Goal: Task Accomplishment & Management: Manage account settings

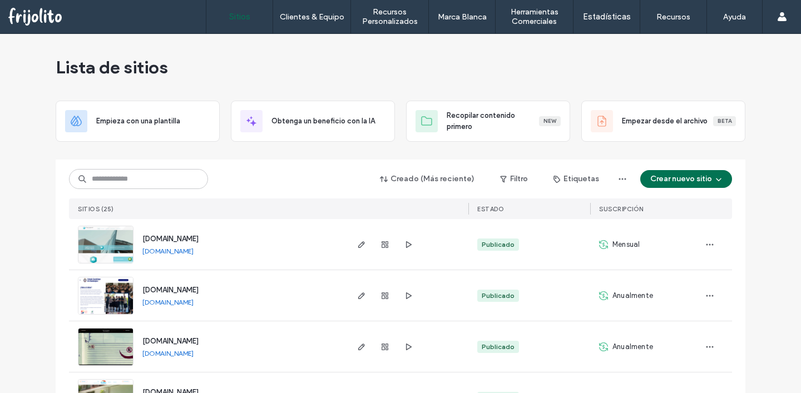
click at [192, 289] on span "www.colegioguadalupegdl.edu.mx" at bounding box center [170, 290] width 56 height 8
click at [705, 297] on icon "button" at bounding box center [709, 295] width 9 height 9
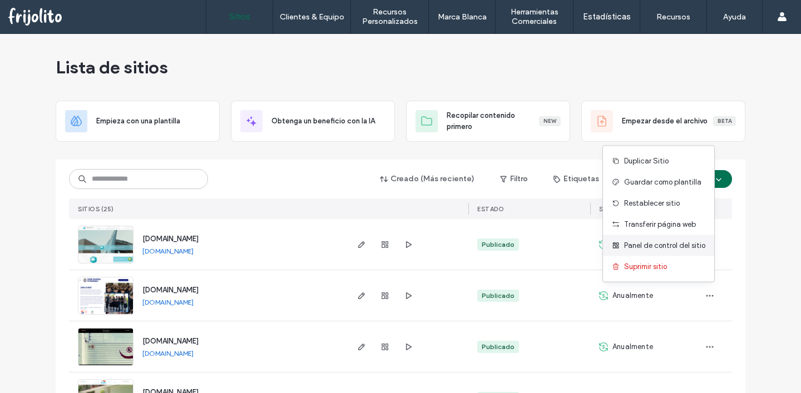
click at [676, 245] on span "Panel de control del sitio" at bounding box center [664, 245] width 81 height 11
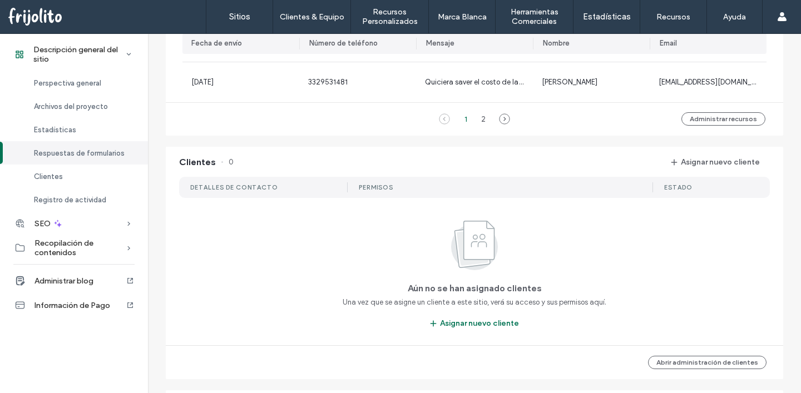
scroll to position [902, 0]
click at [696, 163] on button "Asignar nuevo cliente" at bounding box center [715, 161] width 109 height 18
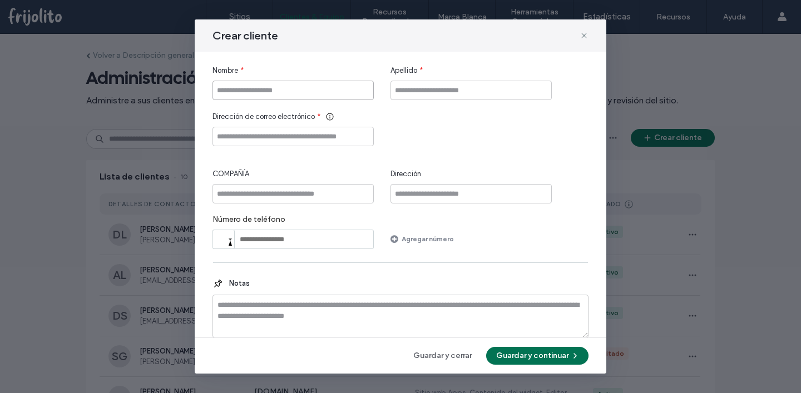
click at [325, 87] on input "Nombre" at bounding box center [292, 90] width 161 height 19
type input "********"
type input "*****"
click at [219, 137] on input "********" at bounding box center [292, 136] width 161 height 19
click at [308, 128] on input "*********" at bounding box center [292, 136] width 161 height 19
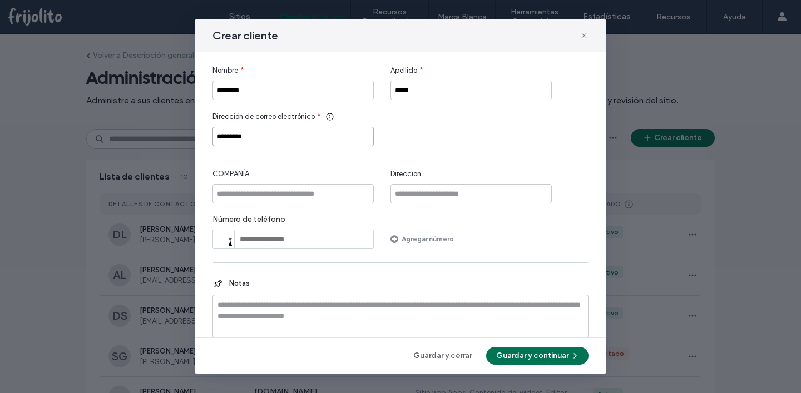
click at [302, 136] on input "*********" at bounding box center [292, 136] width 161 height 19
click at [222, 137] on input "**********" at bounding box center [292, 136] width 161 height 19
click at [269, 139] on input "**********" at bounding box center [292, 136] width 161 height 19
click at [334, 138] on input "**********" at bounding box center [292, 136] width 161 height 19
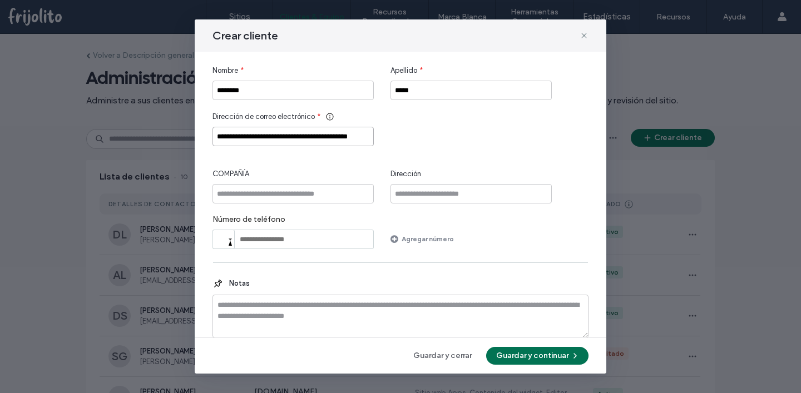
click at [334, 138] on input "**********" at bounding box center [292, 136] width 161 height 19
drag, startPoint x: 340, startPoint y: 138, endPoint x: 304, endPoint y: 138, distance: 36.2
click at [304, 138] on input "**********" at bounding box center [292, 136] width 161 height 19
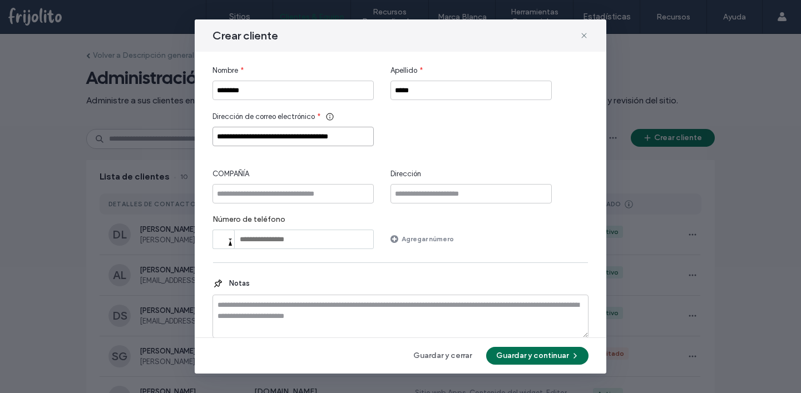
click at [275, 133] on input "**********" at bounding box center [292, 136] width 161 height 19
drag, startPoint x: 258, startPoint y: 136, endPoint x: 426, endPoint y: 142, distance: 168.1
click at [426, 142] on div "**********" at bounding box center [400, 128] width 376 height 35
paste input "Dirección de correo electrónico"
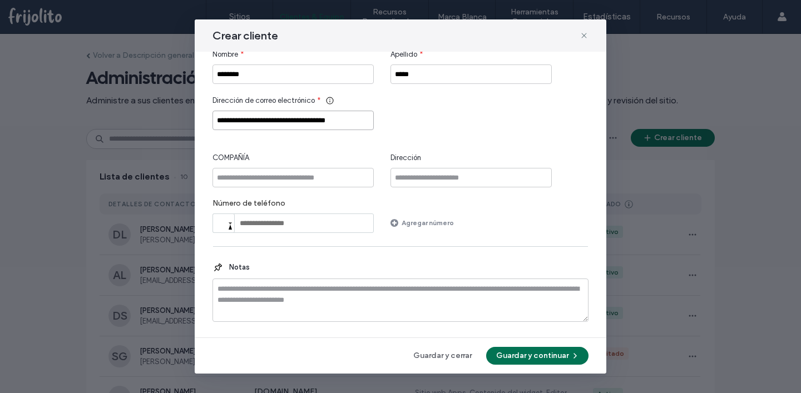
type input "**********"
click at [360, 179] on input "COMPAÑÍA" at bounding box center [292, 177] width 161 height 19
type input "*"
type input "**********"
click at [541, 360] on button "Guardar y continuar" at bounding box center [537, 356] width 102 height 18
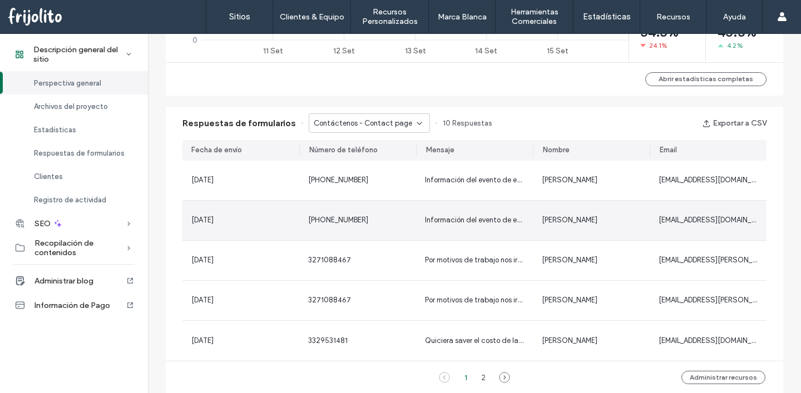
scroll to position [1136, 0]
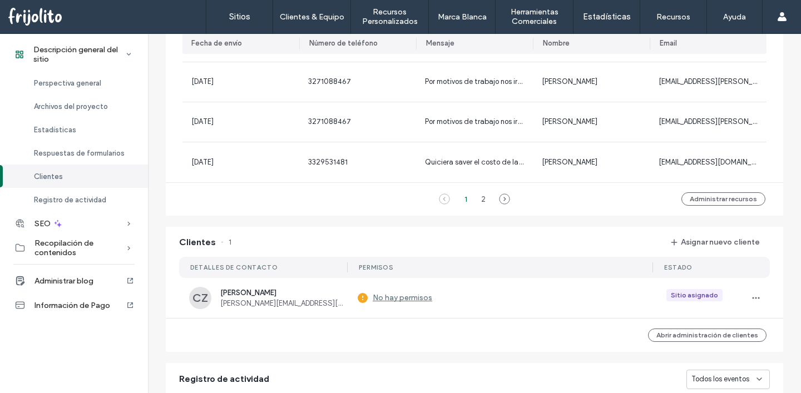
scroll to position [829, 0]
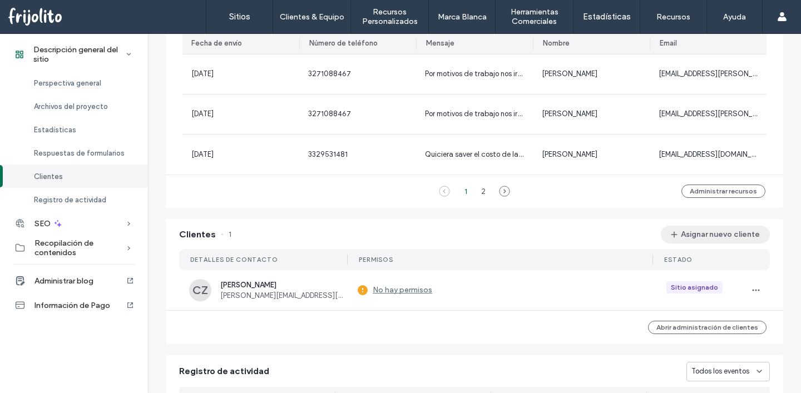
click at [700, 236] on button "Asignar nuevo cliente" at bounding box center [715, 235] width 109 height 18
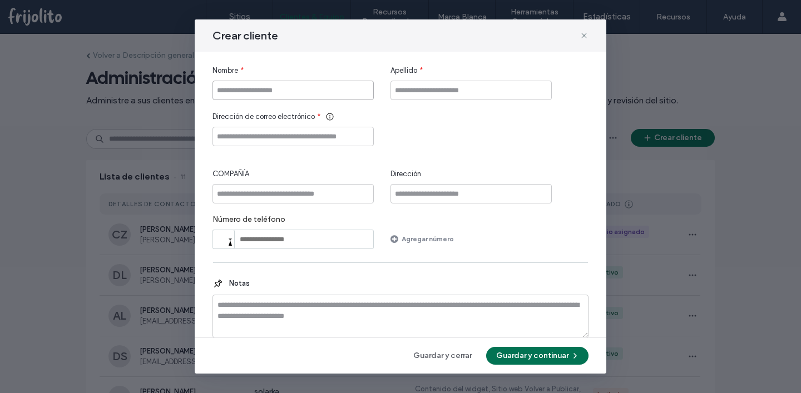
click at [317, 93] on input "Nombre" at bounding box center [292, 90] width 161 height 19
type input "******"
click at [493, 82] on input "Apellido" at bounding box center [470, 90] width 161 height 19
type input "******"
type input "**********"
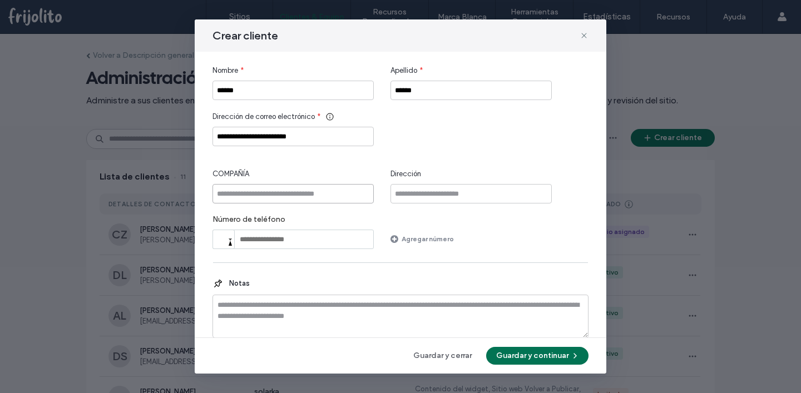
click at [288, 192] on input "COMPAÑÍA" at bounding box center [292, 193] width 161 height 19
type input "**********"
click at [568, 151] on div "**********" at bounding box center [400, 157] width 376 height 184
click at [555, 357] on button "Guardar y continuar" at bounding box center [537, 356] width 102 height 18
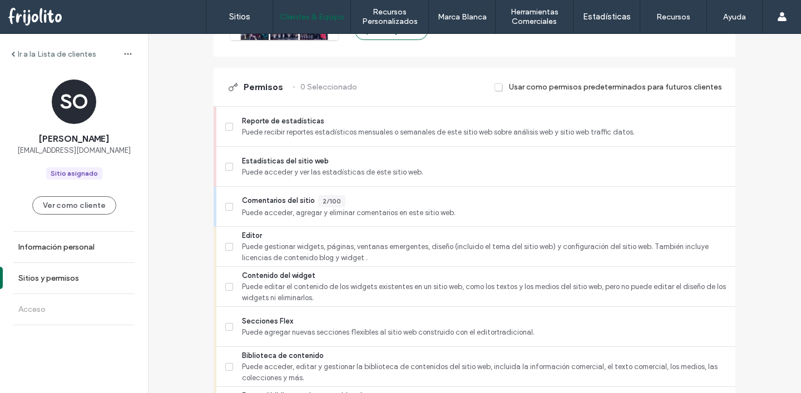
scroll to position [256, 0]
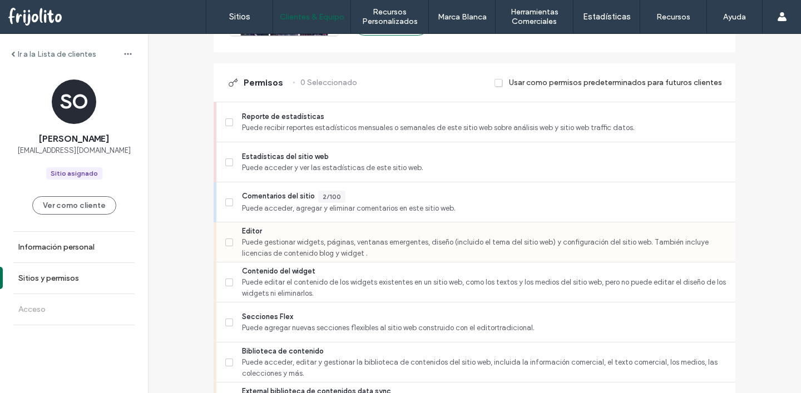
click at [227, 241] on icon at bounding box center [229, 242] width 4 height 3
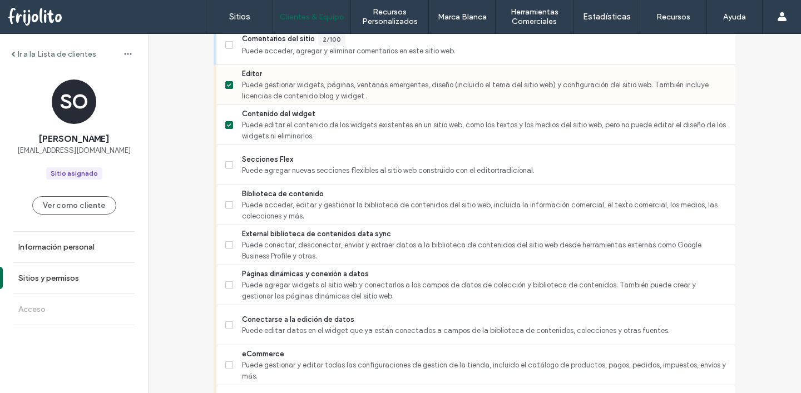
scroll to position [414, 0]
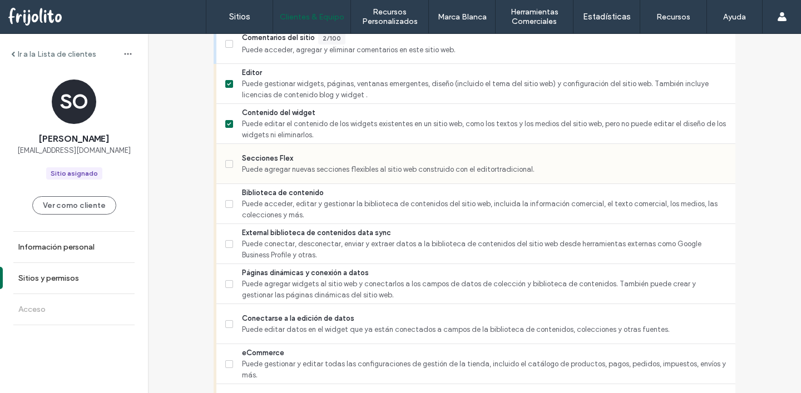
click at [227, 162] on icon at bounding box center [229, 163] width 4 height 3
click at [227, 206] on span at bounding box center [229, 204] width 8 height 8
click at [230, 247] on label "External biblioteca de contenidos data sync Puede conectar, desconectar, enviar…" at bounding box center [475, 243] width 501 height 33
click at [229, 282] on label "Páginas dinámicas y conexión a datos Puede agregar widgets al sitio web y conec…" at bounding box center [475, 284] width 501 height 33
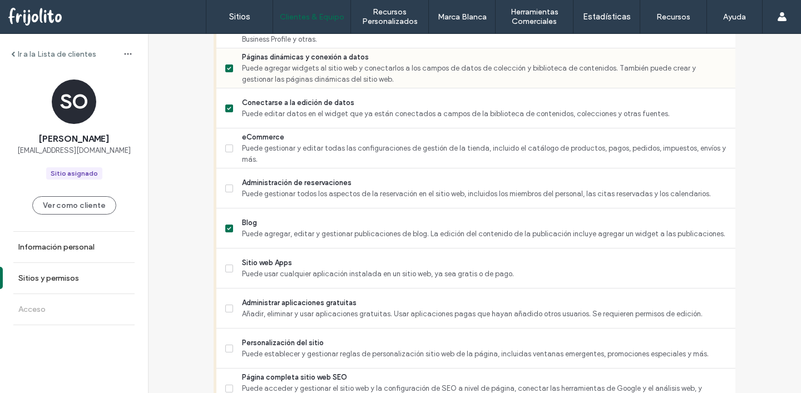
scroll to position [646, 0]
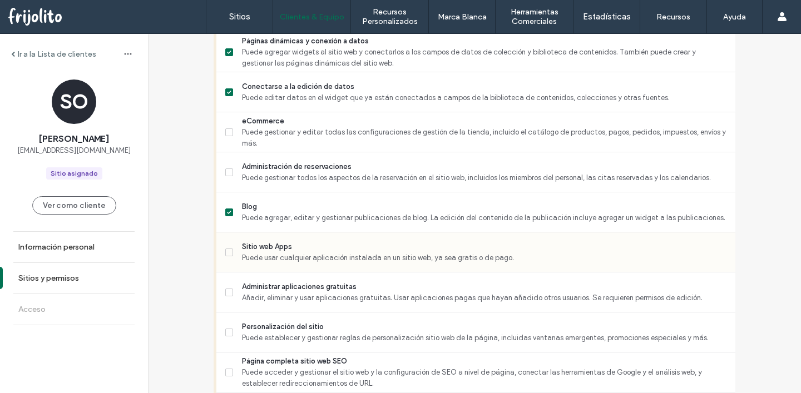
click at [227, 250] on span at bounding box center [229, 253] width 8 height 8
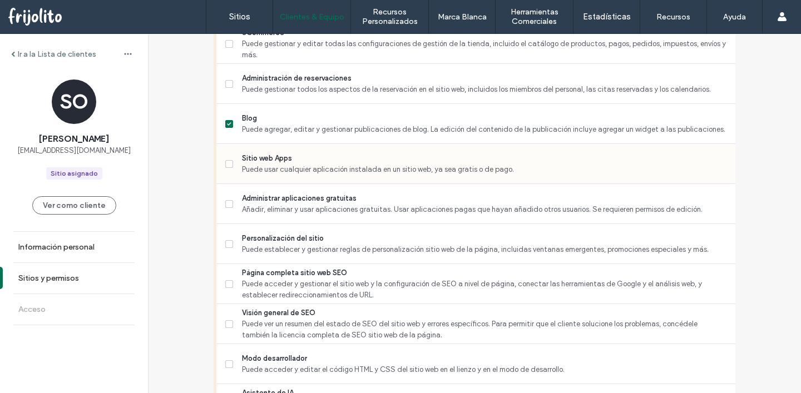
scroll to position [782, 0]
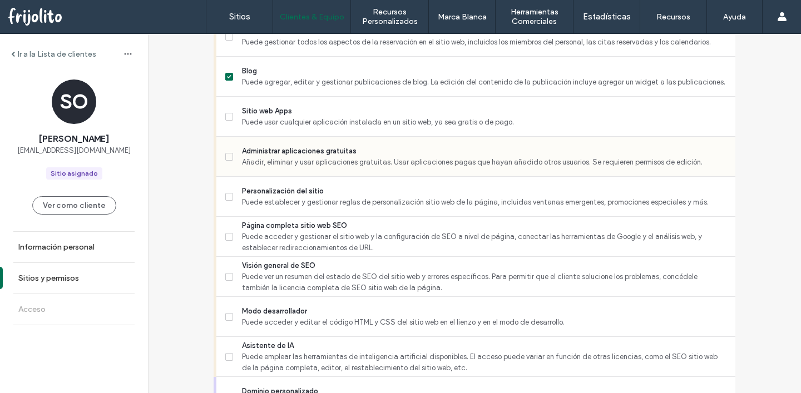
click at [225, 153] on span at bounding box center [229, 157] width 8 height 8
click at [229, 199] on label "Personalización del sitio Puede establecer y gestionar reglas de personalizació…" at bounding box center [475, 197] width 501 height 22
click at [230, 225] on label "Página completa sitio web SEO Puede acceder y gestionar el sitio web y la confi…" at bounding box center [475, 236] width 501 height 33
click at [227, 265] on label "Visión general de SEO Puede ver un resumen del estado de SEO del sitio web y er…" at bounding box center [475, 276] width 501 height 33
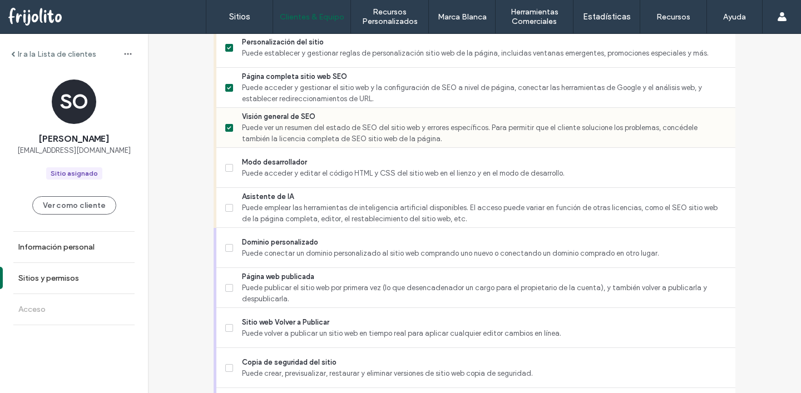
scroll to position [933, 0]
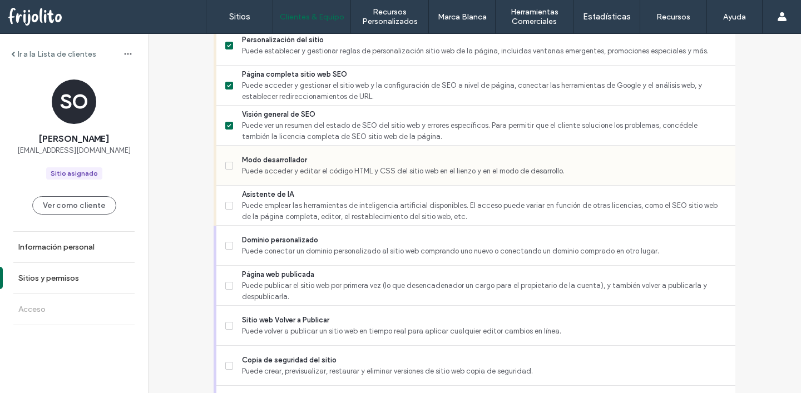
click at [227, 165] on icon at bounding box center [229, 165] width 4 height 3
click at [231, 201] on label "Asistente de IA Puede emplear las herramientas de inteligencia artificial dispo…" at bounding box center [475, 205] width 501 height 33
click at [227, 205] on icon at bounding box center [229, 205] width 4 height 3
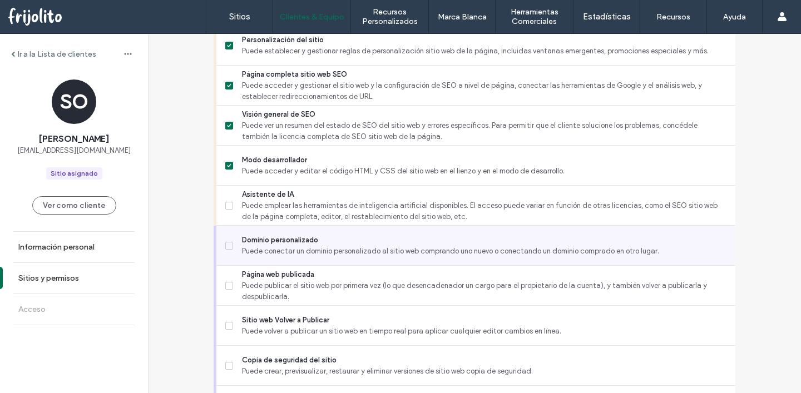
scroll to position [1006, 0]
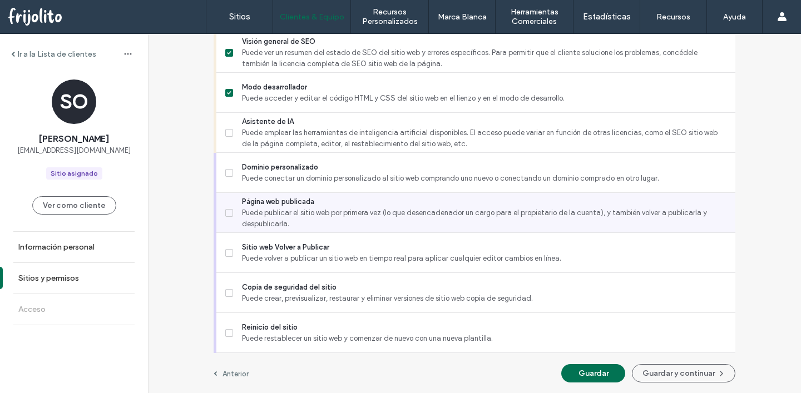
click at [228, 207] on label "Página web publicada Puede publicar el sitio web por primera vez (lo que desenc…" at bounding box center [475, 212] width 501 height 33
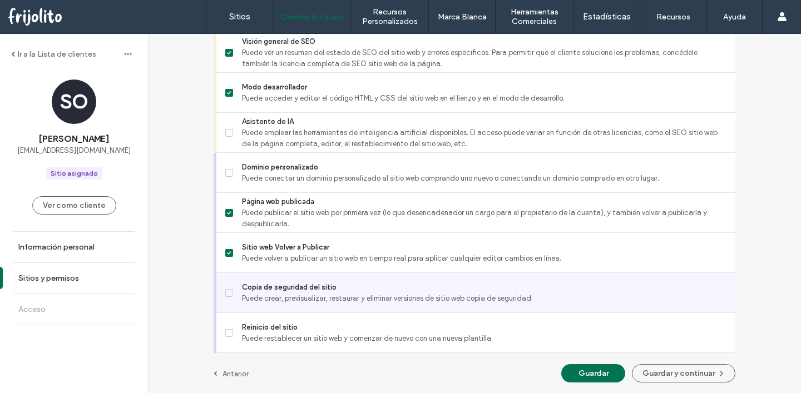
click at [229, 288] on label "Copia de seguridad del sitio Puede crear, previsualizar, restaurar y eliminar v…" at bounding box center [475, 293] width 501 height 22
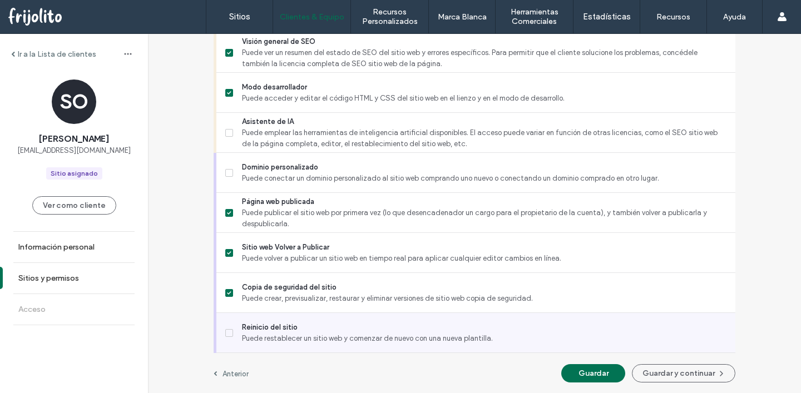
click at [227, 330] on span at bounding box center [229, 333] width 8 height 8
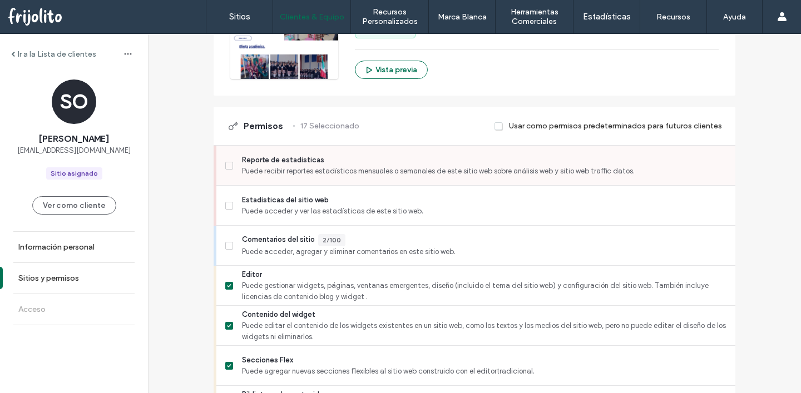
scroll to position [0, 0]
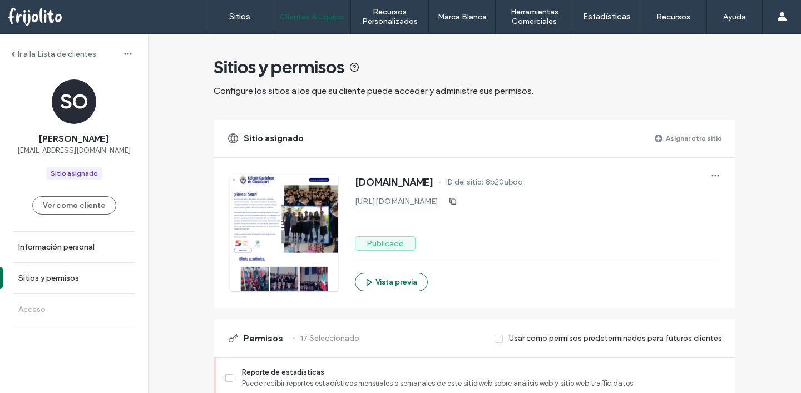
click at [498, 337] on span at bounding box center [498, 339] width 9 height 10
click at [494, 339] on span at bounding box center [498, 339] width 9 height 10
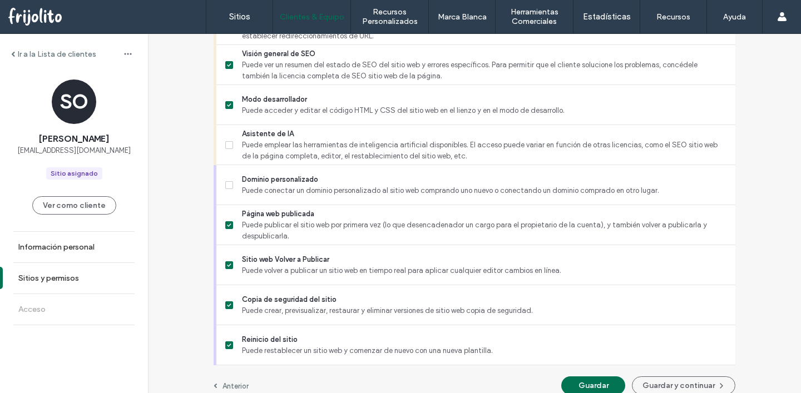
scroll to position [1006, 0]
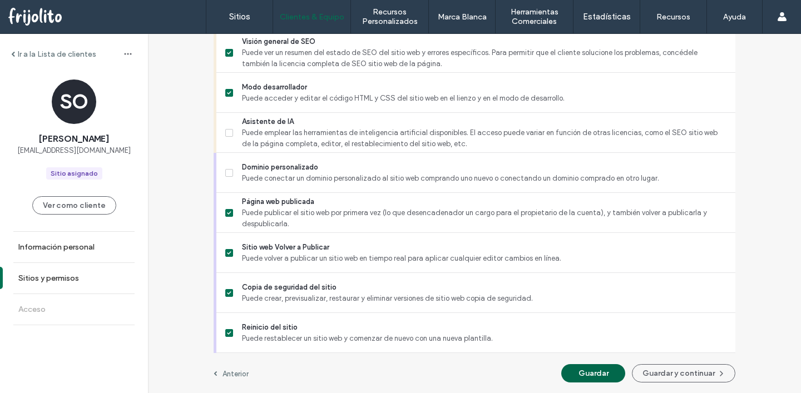
click at [588, 370] on button "Guardar" at bounding box center [593, 373] width 64 height 18
click at [672, 370] on button "Guardar y continuar" at bounding box center [683, 373] width 103 height 18
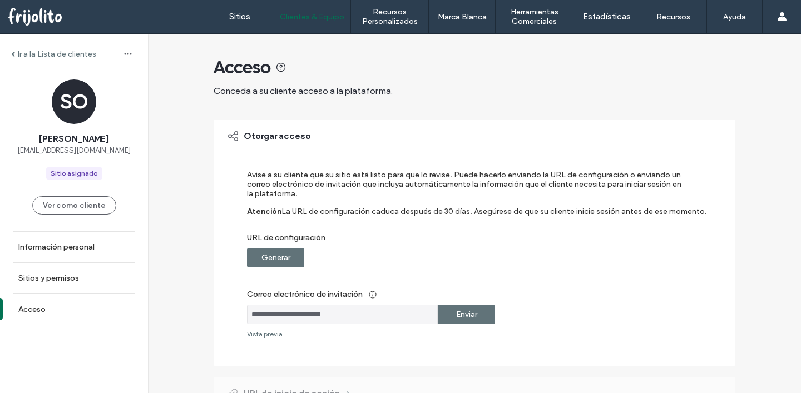
click at [463, 318] on label "Enviar" at bounding box center [466, 314] width 21 height 21
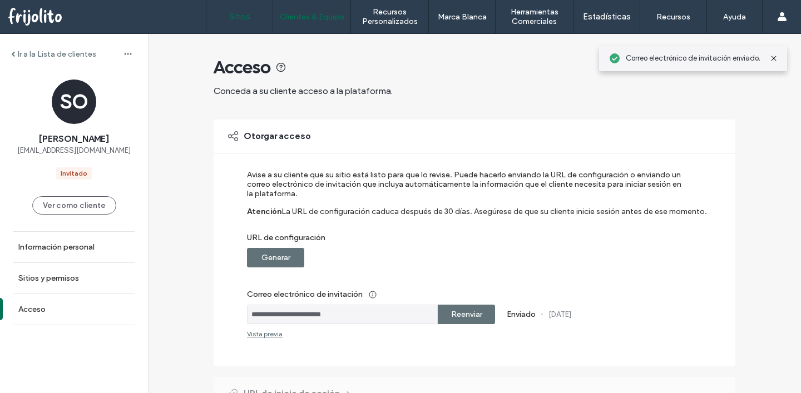
click at [231, 18] on label "Sitios" at bounding box center [239, 17] width 21 height 10
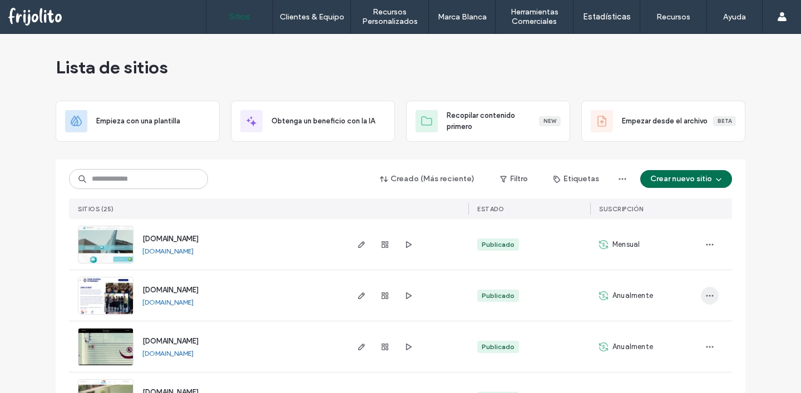
click at [705, 292] on icon "button" at bounding box center [709, 295] width 9 height 9
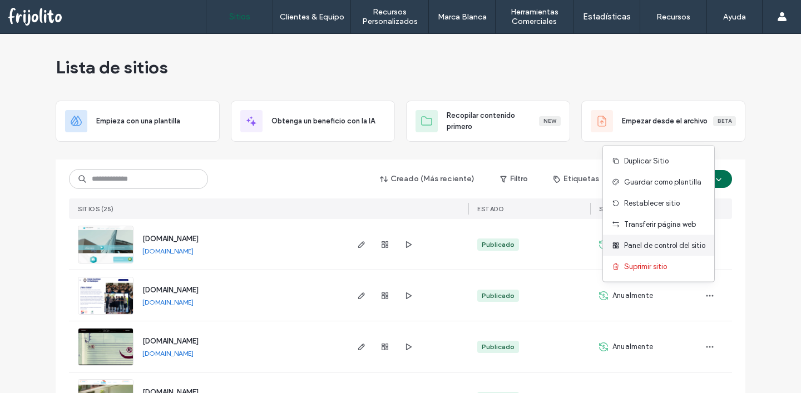
click at [650, 244] on span "Panel de control del sitio" at bounding box center [664, 245] width 81 height 11
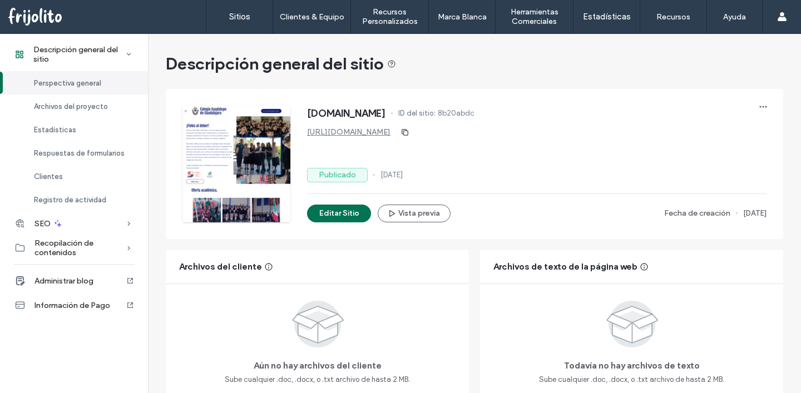
scroll to position [822, 0]
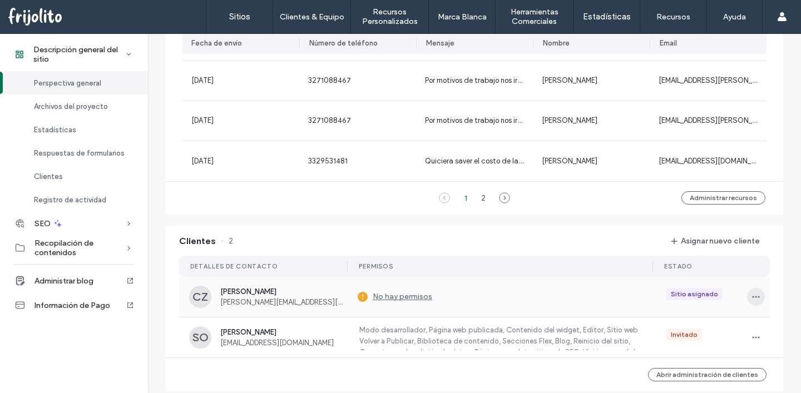
click at [753, 295] on icon "button" at bounding box center [755, 297] width 9 height 9
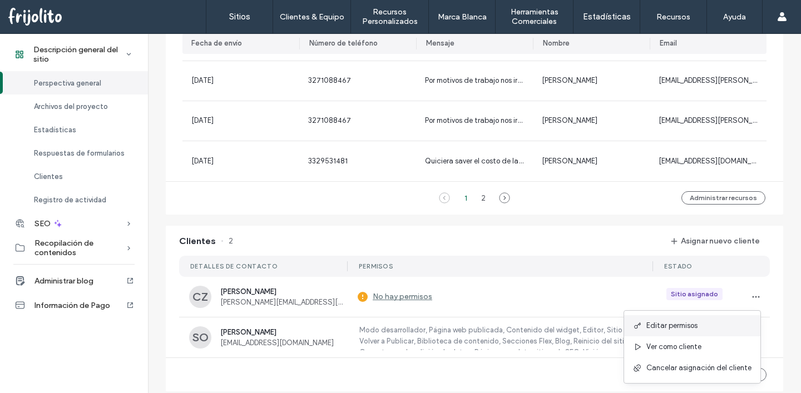
click at [706, 324] on div "Editar permisos" at bounding box center [692, 325] width 136 height 21
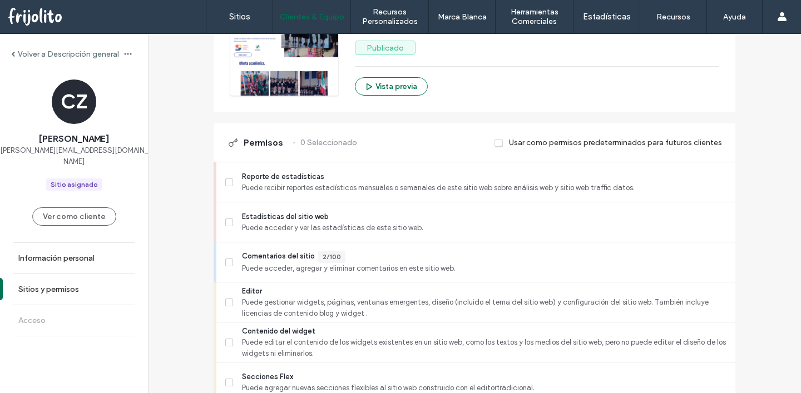
scroll to position [197, 0]
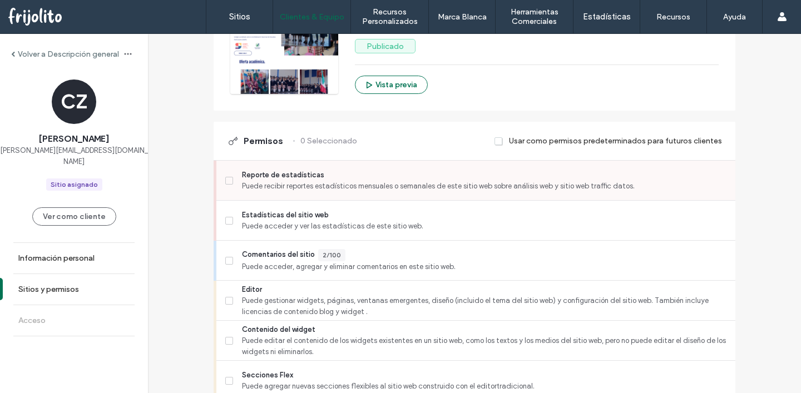
click at [229, 177] on label "Reporte de estadísticas Puede recibir reportes estadísticos mensuales o semanal…" at bounding box center [475, 181] width 501 height 22
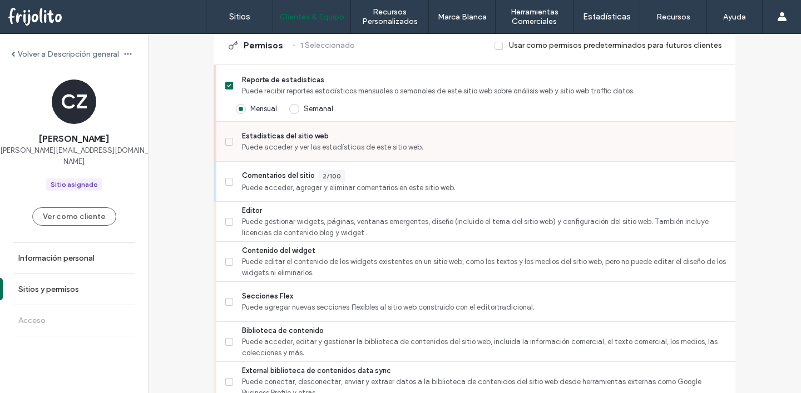
scroll to position [338, 0]
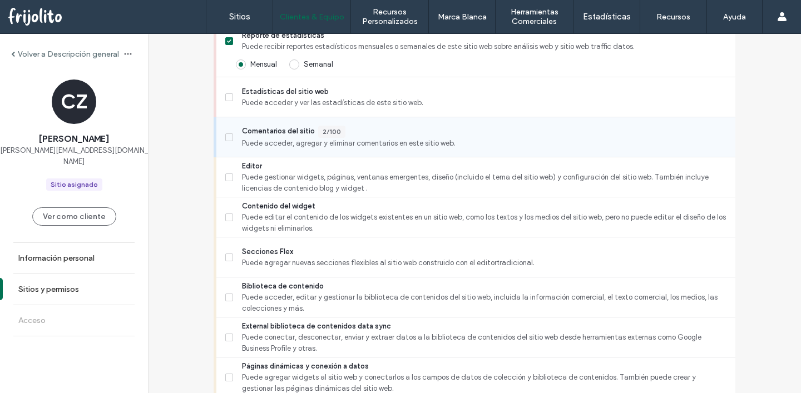
click at [225, 133] on span at bounding box center [229, 137] width 8 height 8
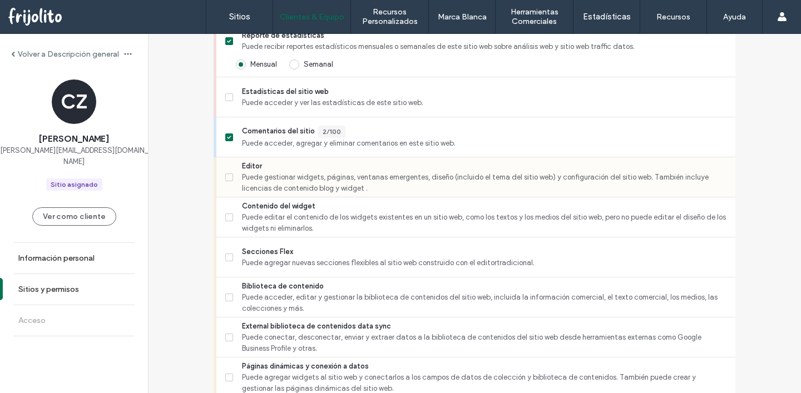
click at [227, 178] on icon at bounding box center [229, 177] width 4 height 3
click at [230, 259] on label "Secciones Flex Puede agregar nuevas secciones flexibles al sitio web construido…" at bounding box center [475, 257] width 501 height 22
click at [227, 296] on icon at bounding box center [229, 297] width 4 height 3
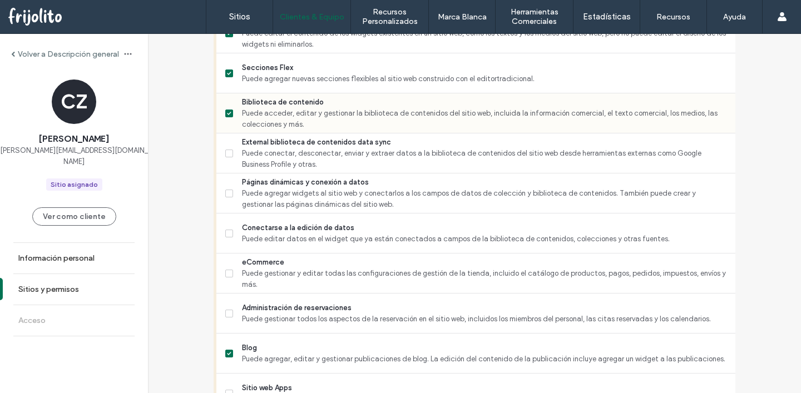
scroll to position [527, 0]
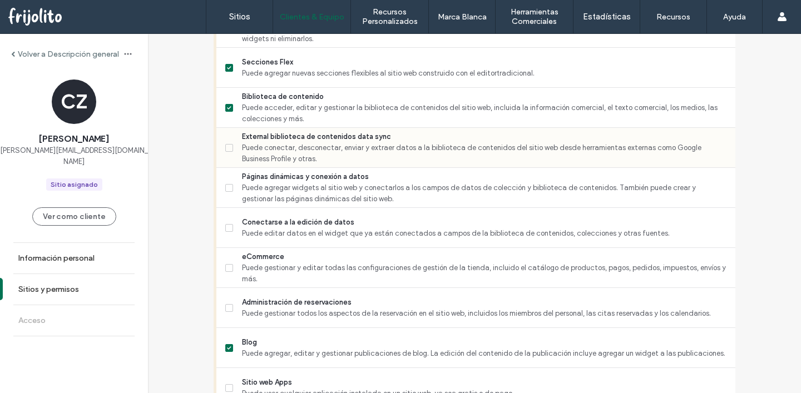
click at [226, 144] on span at bounding box center [229, 148] width 8 height 8
click at [226, 176] on label "Páginas dinámicas y conexión a datos Puede agregar widgets al sitio web y conec…" at bounding box center [475, 187] width 501 height 33
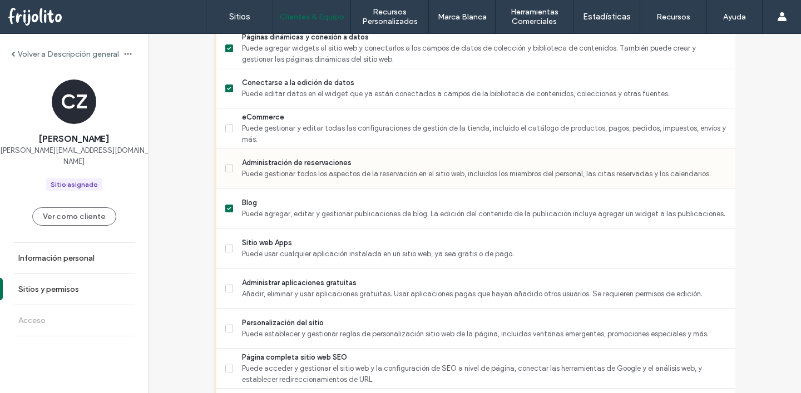
scroll to position [668, 0]
click at [225, 168] on span at bounding box center [229, 168] width 8 height 8
click at [227, 168] on span at bounding box center [229, 168] width 8 height 8
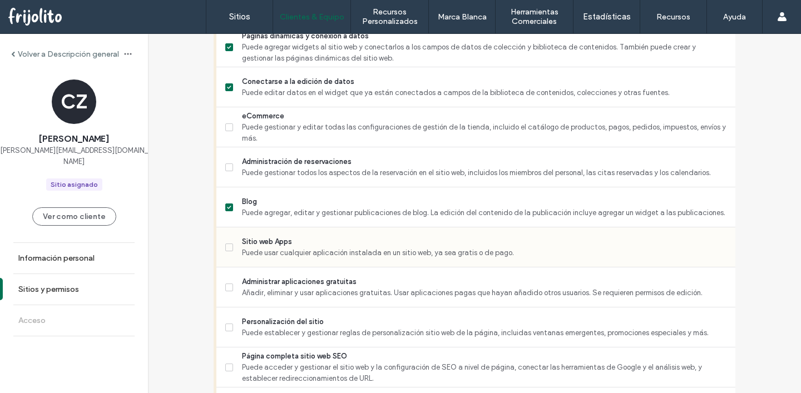
click at [227, 245] on span at bounding box center [229, 248] width 8 height 8
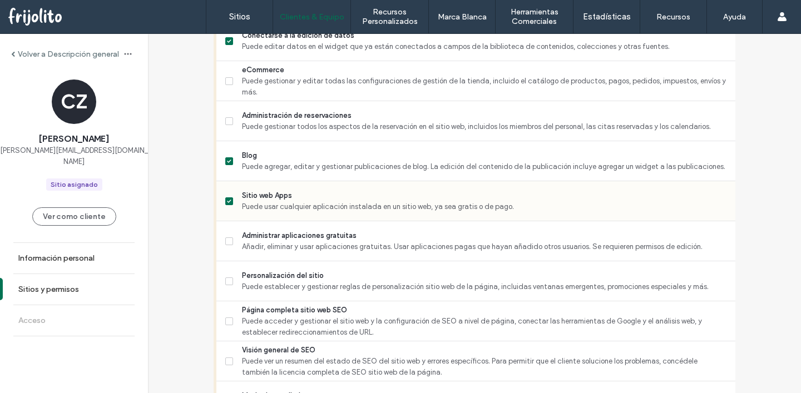
scroll to position [715, 0]
click at [227, 239] on icon at bounding box center [229, 240] width 4 height 3
click at [225, 282] on span at bounding box center [229, 281] width 8 height 8
click at [227, 321] on span at bounding box center [229, 321] width 8 height 8
click at [230, 352] on label "Visión general de SEO Puede ver un resumen del estado de SEO del sitio web y er…" at bounding box center [475, 360] width 501 height 33
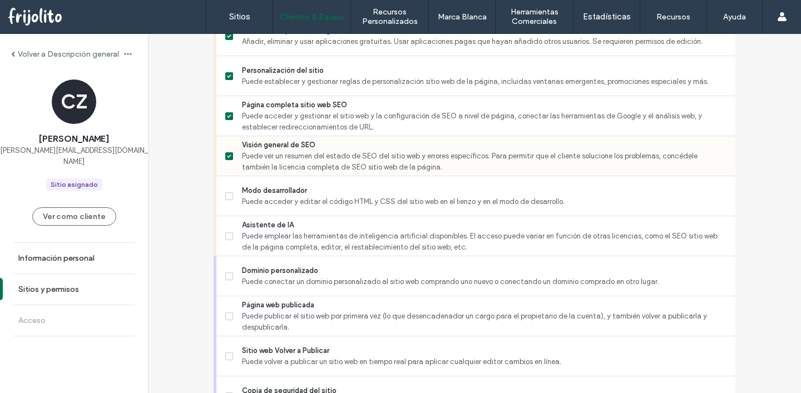
scroll to position [928, 0]
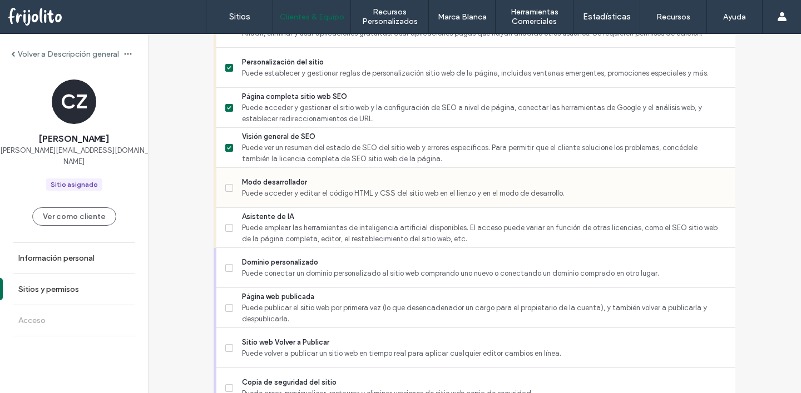
click at [227, 187] on icon at bounding box center [229, 187] width 4 height 3
click at [231, 232] on label "Asistente de IA Puede emplear las herramientas de inteligencia artificial dispo…" at bounding box center [475, 227] width 501 height 33
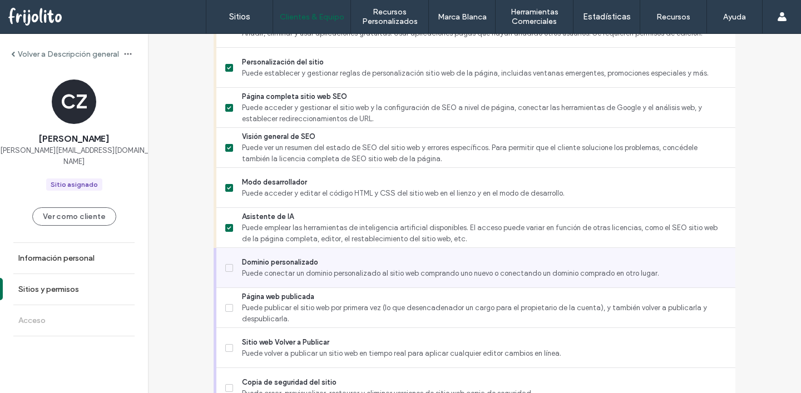
click at [227, 267] on icon at bounding box center [229, 267] width 4 height 3
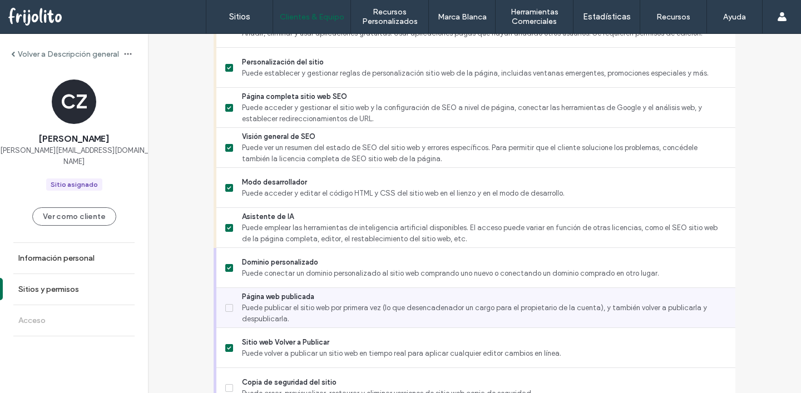
click at [227, 308] on icon at bounding box center [229, 307] width 4 height 3
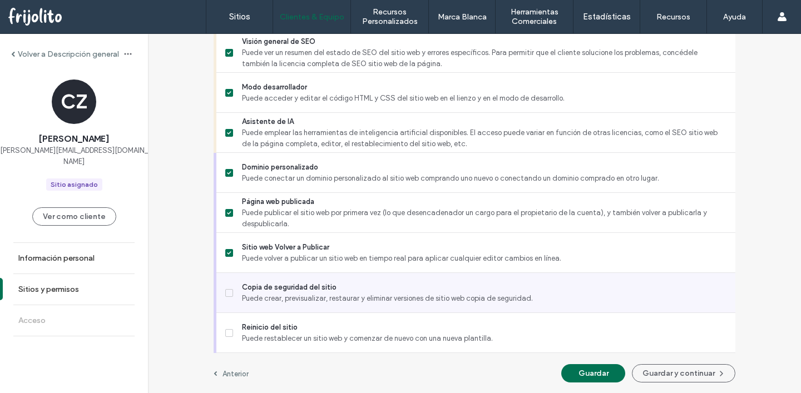
click at [226, 295] on span at bounding box center [229, 293] width 8 height 8
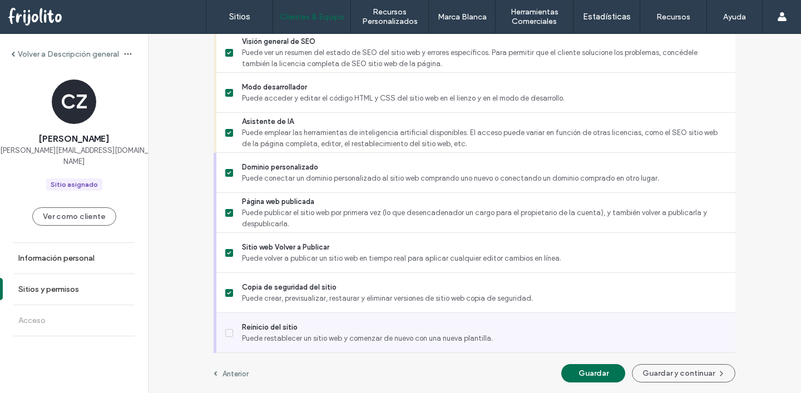
click at [227, 331] on icon at bounding box center [229, 332] width 4 height 3
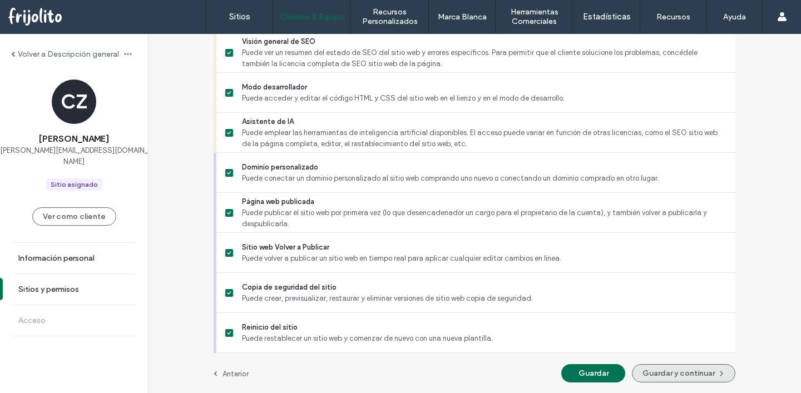
click at [679, 375] on button "Guardar y continuar" at bounding box center [683, 373] width 103 height 18
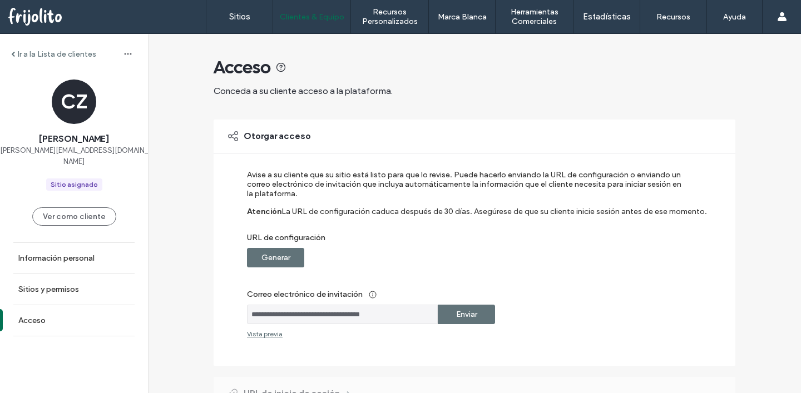
click at [465, 312] on label "Enviar" at bounding box center [466, 314] width 21 height 21
click at [224, 19] on link "Sitios" at bounding box center [239, 16] width 66 height 33
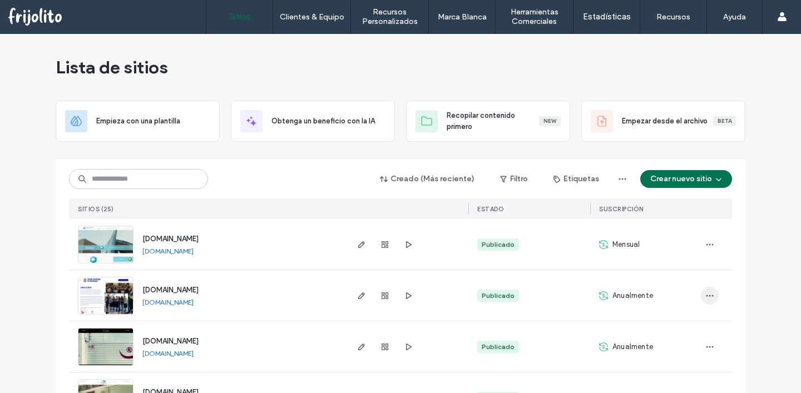
click at [709, 293] on icon "button" at bounding box center [709, 295] width 9 height 9
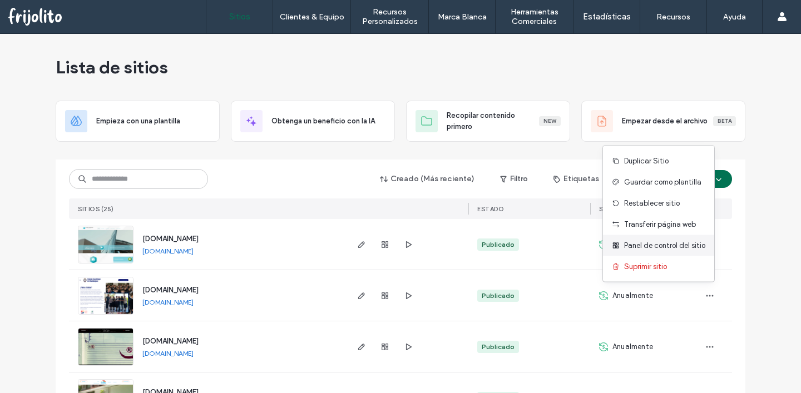
click at [658, 246] on span "Panel de control del sitio" at bounding box center [664, 245] width 81 height 11
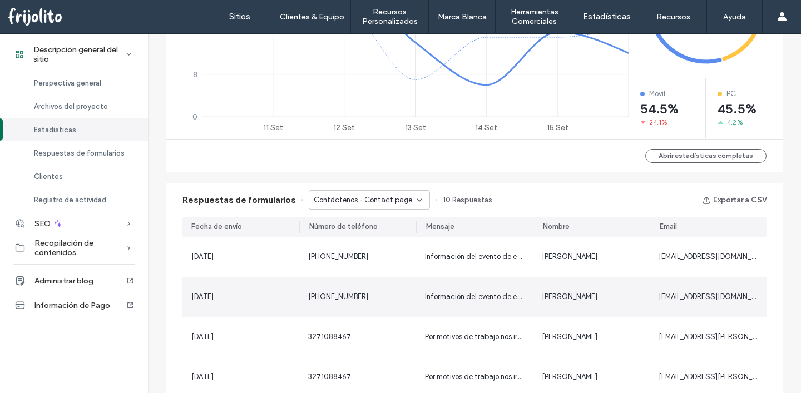
scroll to position [616, 0]
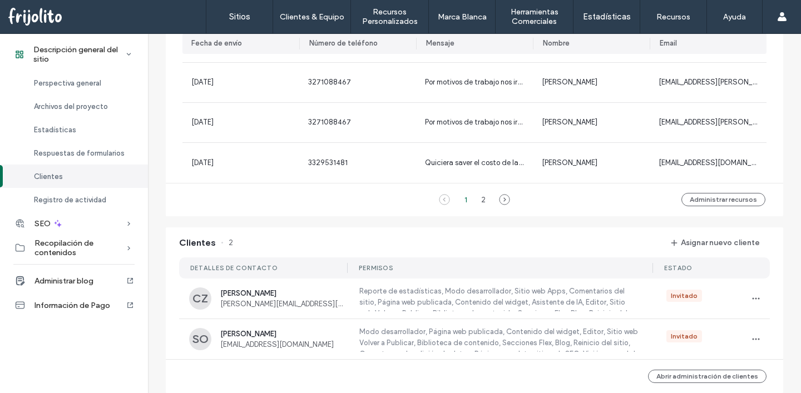
scroll to position [938, 0]
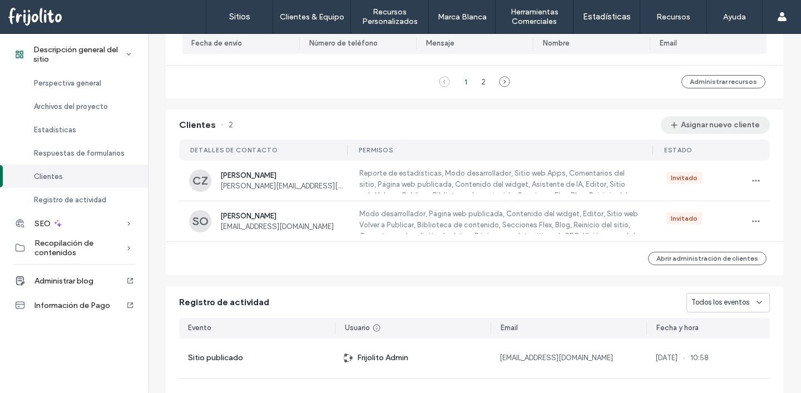
click at [696, 125] on button "Asignar nuevo cliente" at bounding box center [715, 125] width 109 height 18
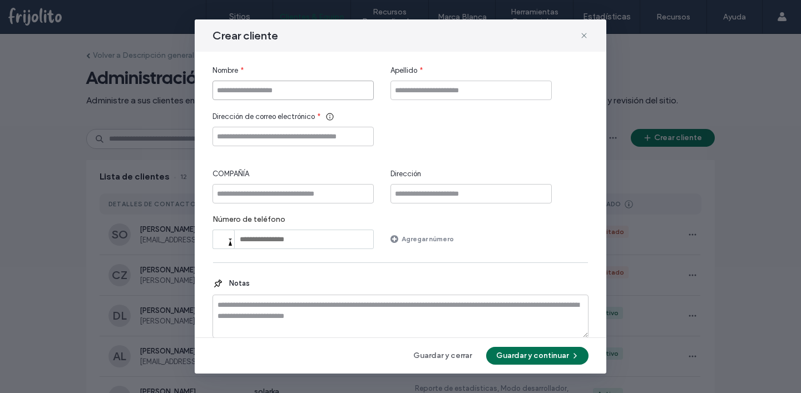
click at [348, 89] on input "Nombre" at bounding box center [292, 90] width 161 height 19
type input "*******"
click at [444, 92] on input "**********" at bounding box center [470, 90] width 161 height 19
type input "**********"
click at [459, 148] on div "**********" at bounding box center [400, 157] width 376 height 184
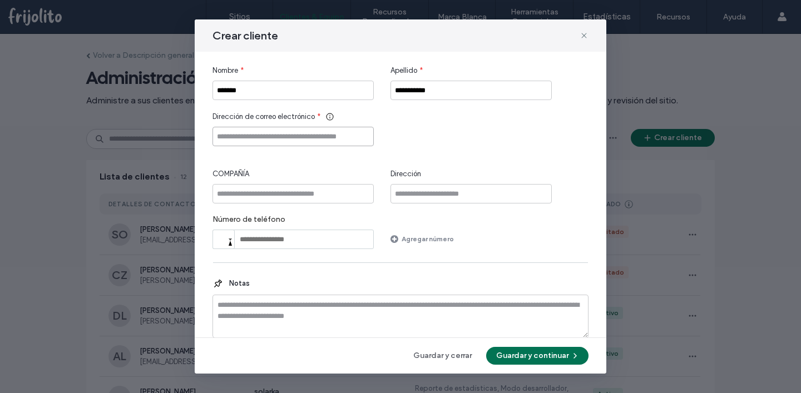
click at [355, 141] on input "Dirección de correo electrónico" at bounding box center [292, 136] width 161 height 19
paste input "**********"
type input "**********"
click at [422, 149] on div "**********" at bounding box center [400, 157] width 376 height 184
click at [283, 196] on input "COMPAÑÍA" at bounding box center [292, 193] width 161 height 19
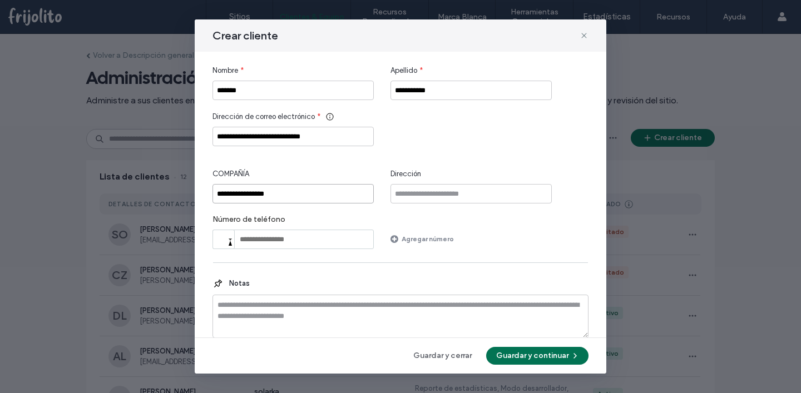
type input "**********"
click at [369, 215] on label "Número de teléfono" at bounding box center [292, 222] width 161 height 15
click at [567, 353] on button "Guardar y continuar" at bounding box center [537, 356] width 102 height 18
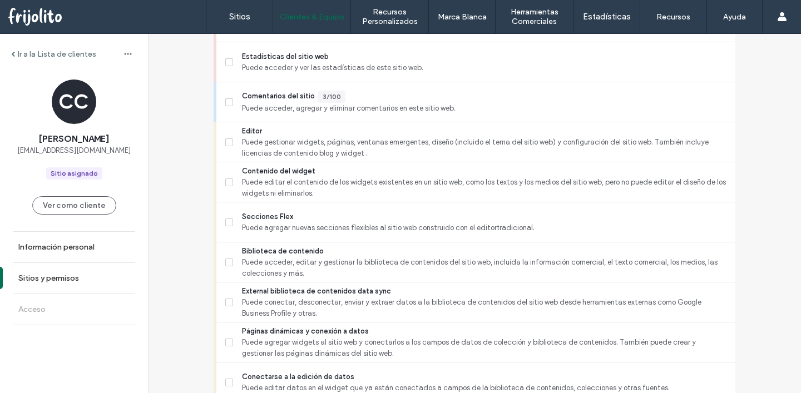
scroll to position [265, 0]
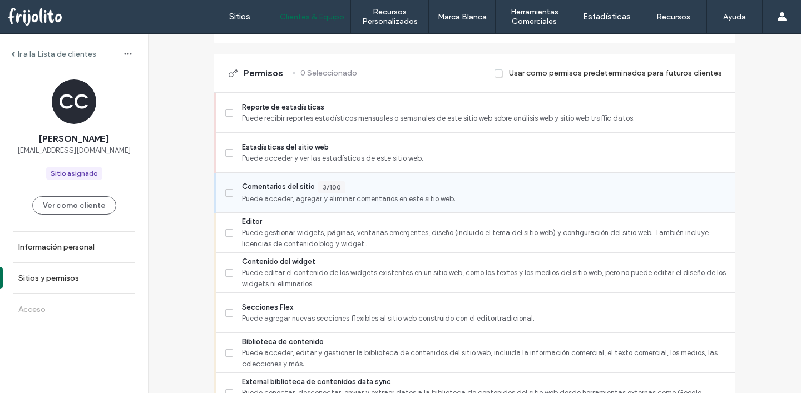
click at [225, 189] on span at bounding box center [229, 193] width 8 height 8
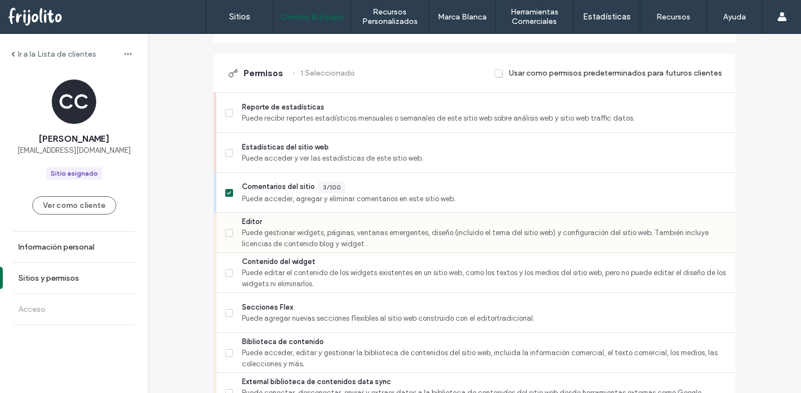
click at [225, 238] on label "Editor Puede gestionar widgets, páginas, ventanas emergentes, diseño (incluido …" at bounding box center [475, 232] width 501 height 33
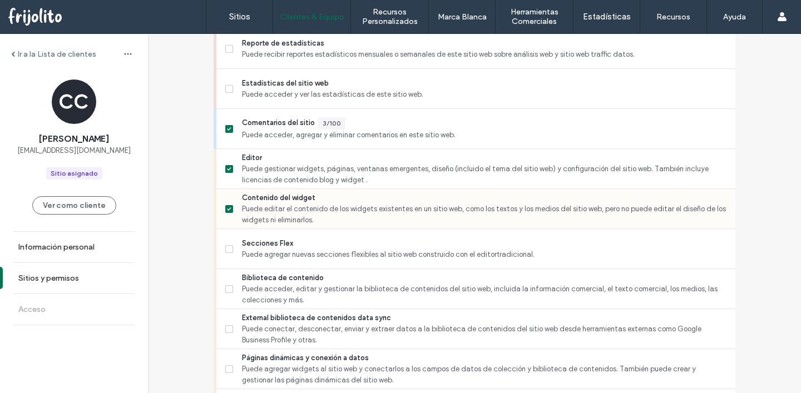
scroll to position [344, 0]
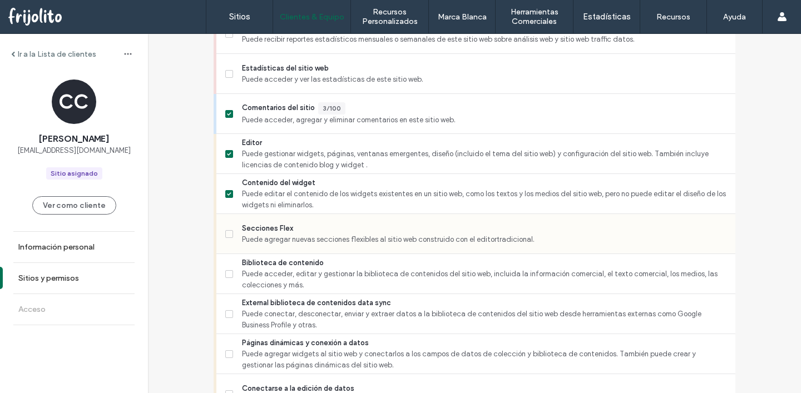
click at [227, 232] on icon at bounding box center [229, 233] width 4 height 3
click at [227, 278] on label "Biblioteca de contenido Puede acceder, editar y gestionar la biblioteca de cont…" at bounding box center [475, 274] width 501 height 33
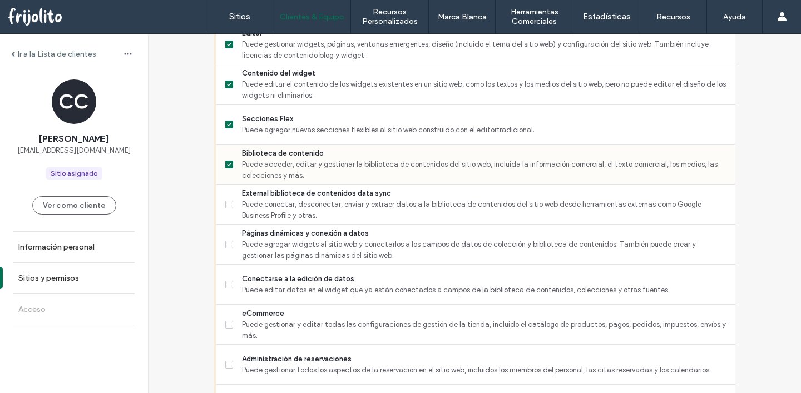
scroll to position [458, 0]
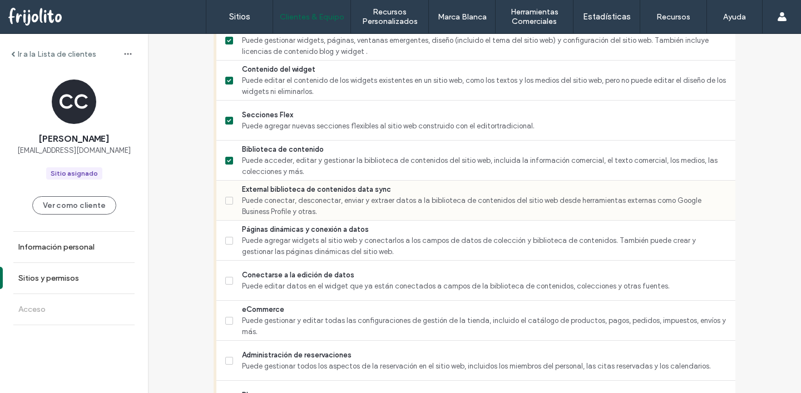
click at [227, 201] on span at bounding box center [229, 201] width 8 height 8
click at [227, 243] on span at bounding box center [229, 241] width 8 height 8
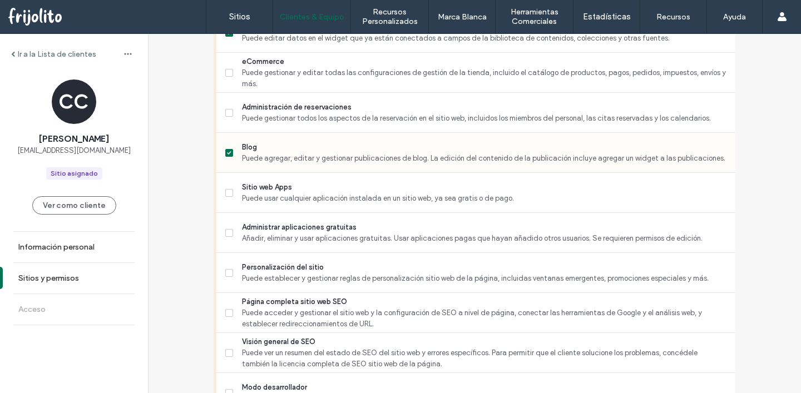
scroll to position [706, 0]
click at [220, 192] on div "Sitio web Apps Puede usar cualquier aplicación instalada en un sitio web, ya se…" at bounding box center [475, 192] width 519 height 40
click at [225, 194] on span at bounding box center [229, 193] width 8 height 8
click at [227, 230] on span at bounding box center [229, 233] width 8 height 8
click at [230, 271] on label "Personalización del sitio Puede establecer y gestionar reglas de personalizació…" at bounding box center [475, 272] width 501 height 22
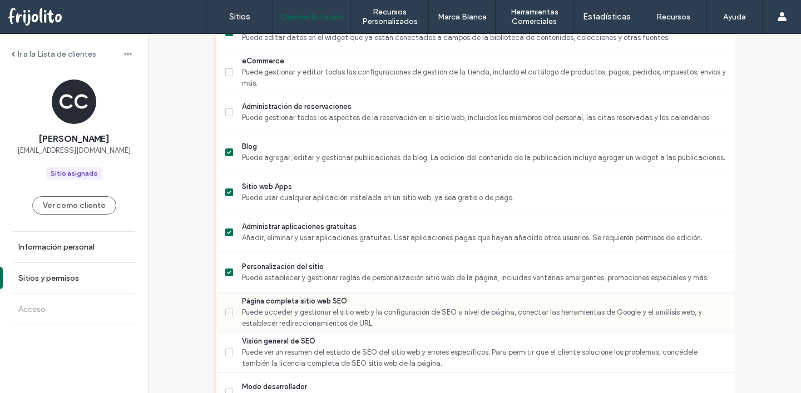
click at [227, 311] on icon at bounding box center [229, 312] width 4 height 3
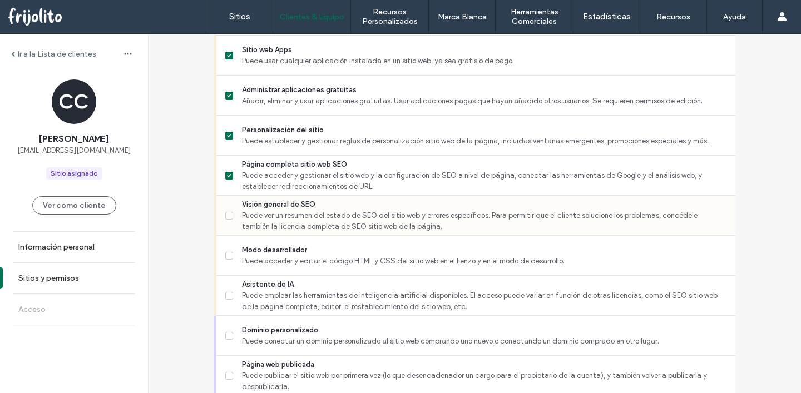
click at [225, 218] on span at bounding box center [229, 216] width 8 height 8
click at [230, 259] on label "Modo desarrollador Puede acceder y editar el código HTML y CSS del sitio web en…" at bounding box center [475, 256] width 501 height 22
click at [227, 293] on span at bounding box center [229, 296] width 8 height 8
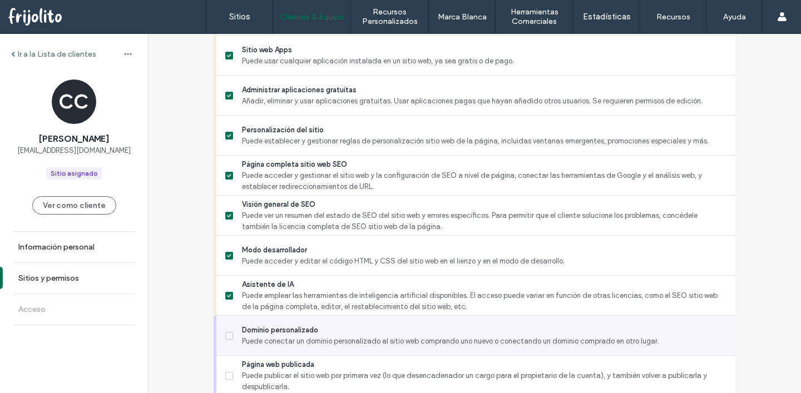
click at [227, 338] on span at bounding box center [229, 336] width 8 height 8
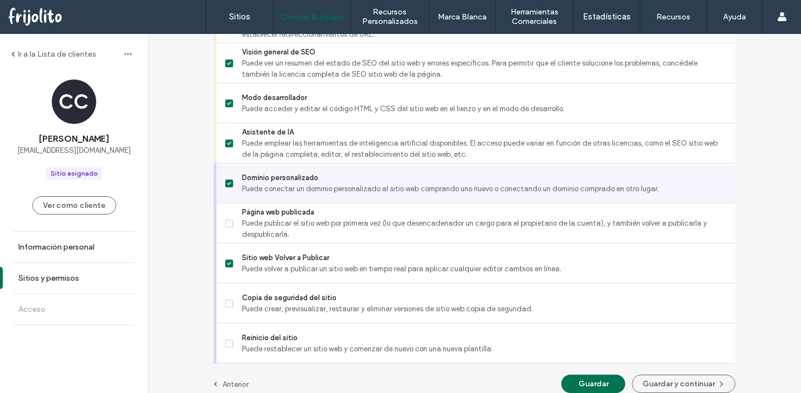
scroll to position [1006, 0]
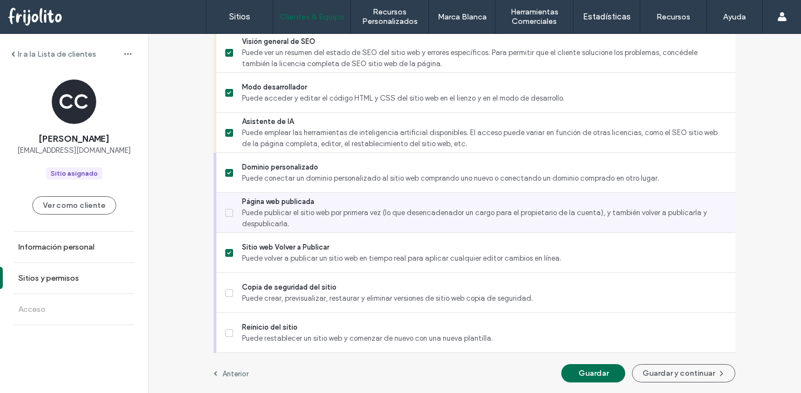
click at [225, 214] on span at bounding box center [229, 213] width 8 height 8
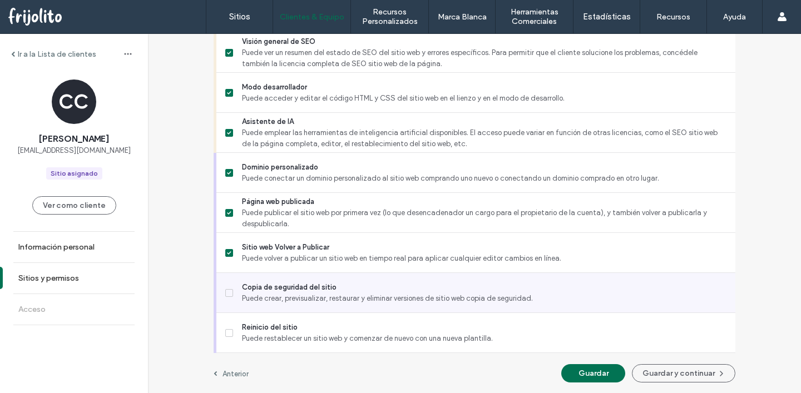
click at [225, 289] on span at bounding box center [229, 293] width 8 height 8
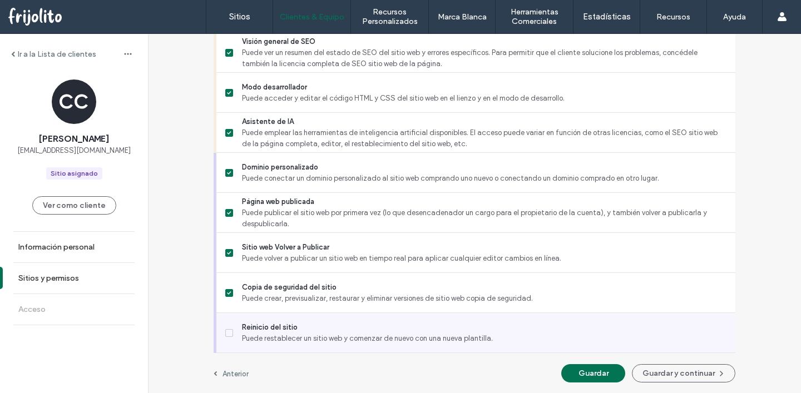
click at [226, 334] on span at bounding box center [229, 333] width 8 height 8
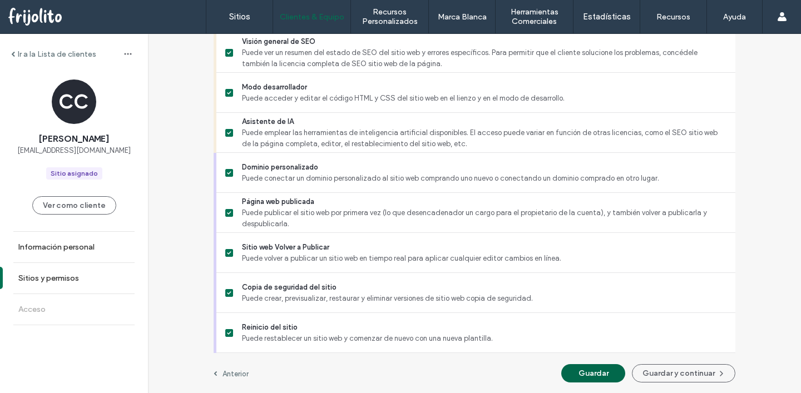
click at [587, 370] on button "Guardar" at bounding box center [593, 373] width 64 height 18
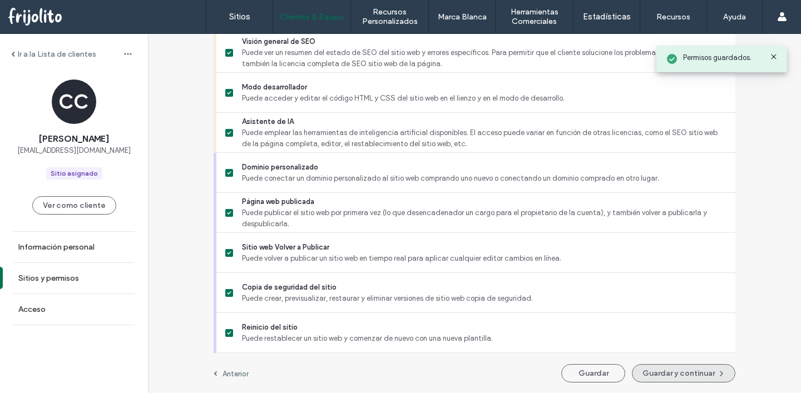
drag, startPoint x: 587, startPoint y: 370, endPoint x: 665, endPoint y: 365, distance: 78.0
click at [665, 365] on div "Guardar Guardar y continuar" at bounding box center [648, 373] width 174 height 18
click at [665, 365] on button "Guardar y continuar" at bounding box center [683, 373] width 103 height 18
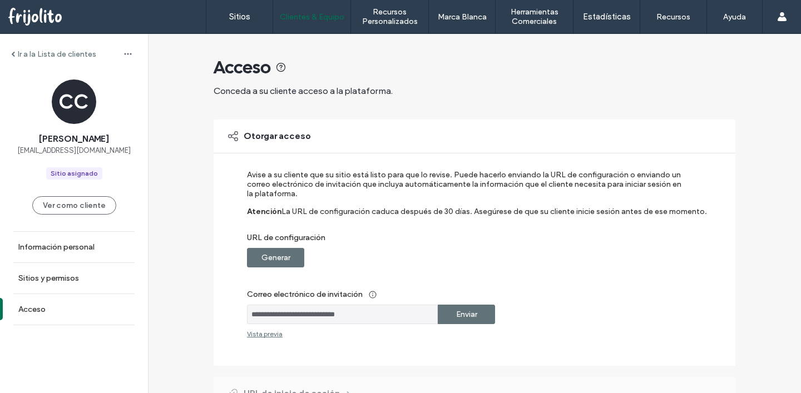
click at [466, 316] on label "Enviar" at bounding box center [466, 314] width 21 height 21
click at [466, 316] on label "Reenviar" at bounding box center [466, 314] width 31 height 21
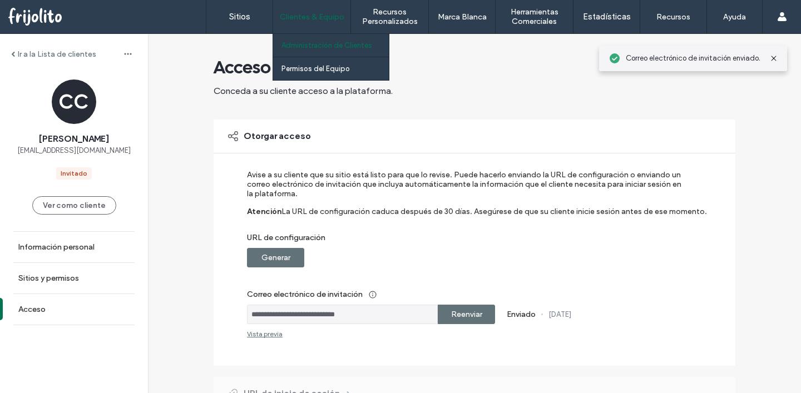
click at [315, 15] on label "Clientes & Equipo" at bounding box center [312, 16] width 65 height 9
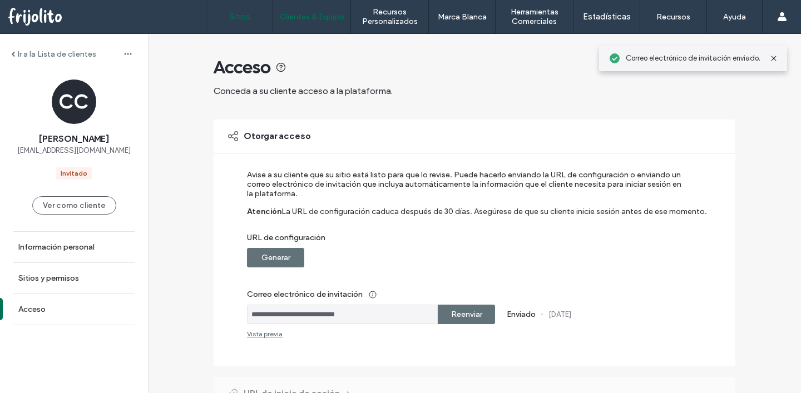
click at [244, 23] on link "Sitios" at bounding box center [239, 16] width 66 height 33
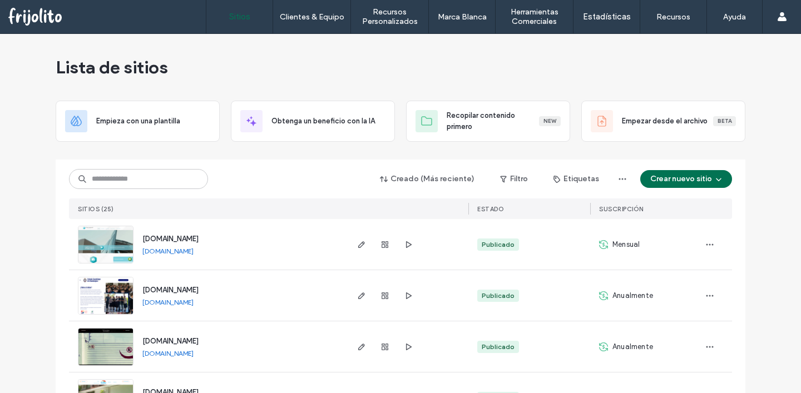
click at [113, 300] on img at bounding box center [105, 316] width 55 height 76
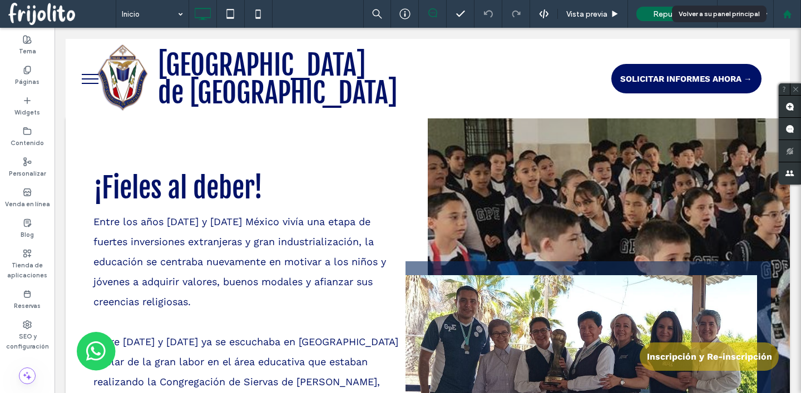
click at [789, 16] on use at bounding box center [787, 13] width 8 height 8
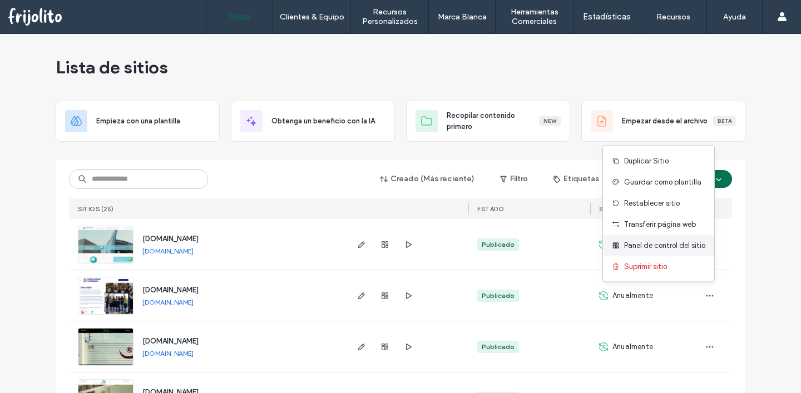
click at [670, 250] on span "Panel de control del sitio" at bounding box center [664, 245] width 81 height 11
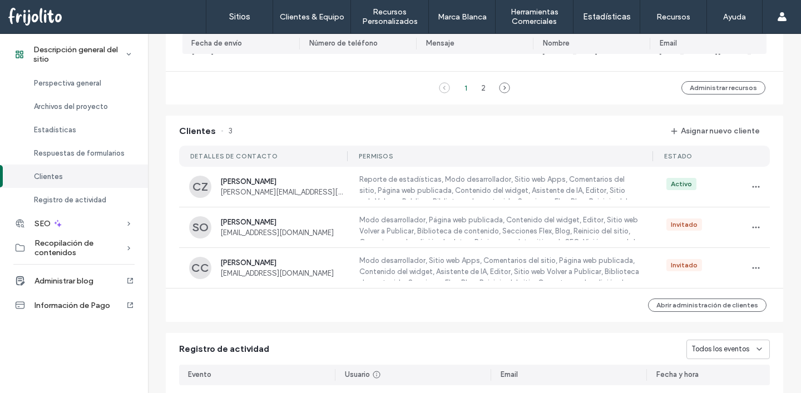
scroll to position [933, 0]
click at [753, 266] on use "button" at bounding box center [756, 267] width 7 height 2
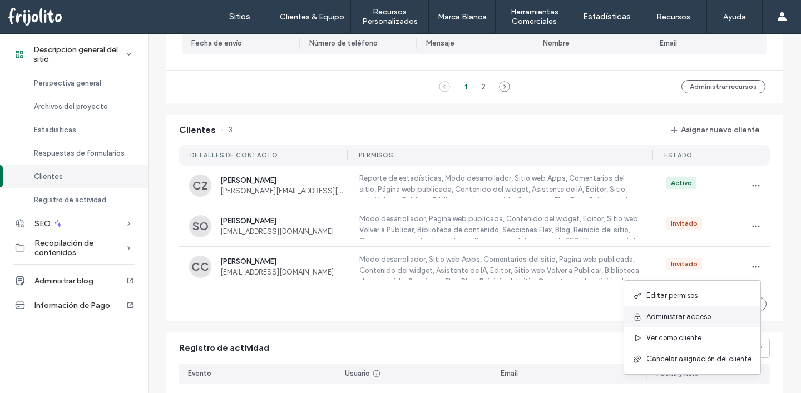
click at [705, 316] on span "Administrar acceso" at bounding box center [678, 316] width 65 height 11
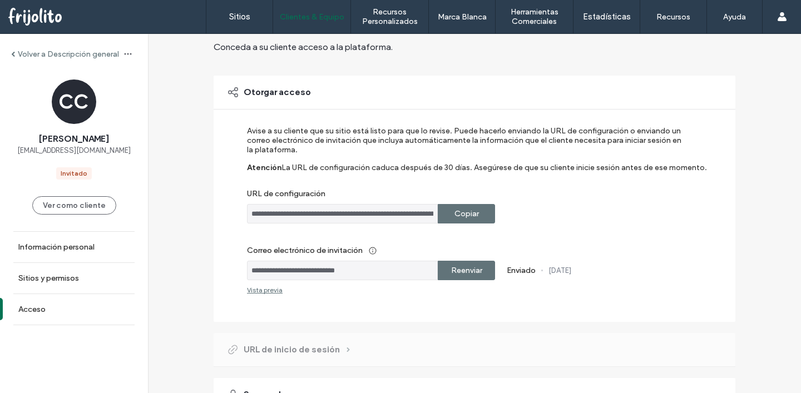
scroll to position [45, 0]
click at [453, 270] on label "Reenviar" at bounding box center [466, 269] width 31 height 21
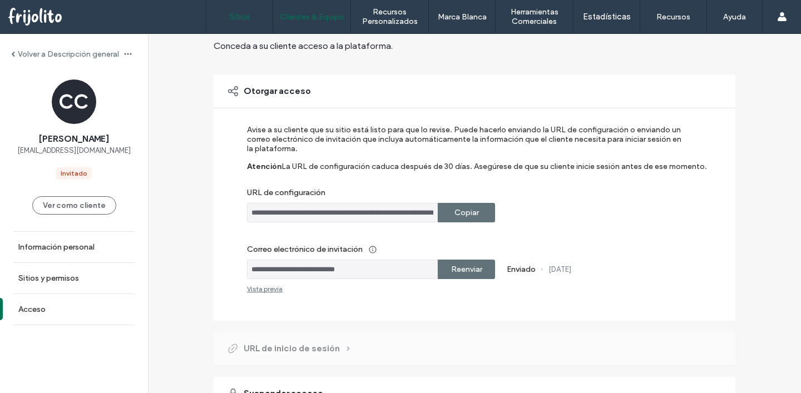
click at [235, 22] on link "Sitios" at bounding box center [239, 16] width 66 height 33
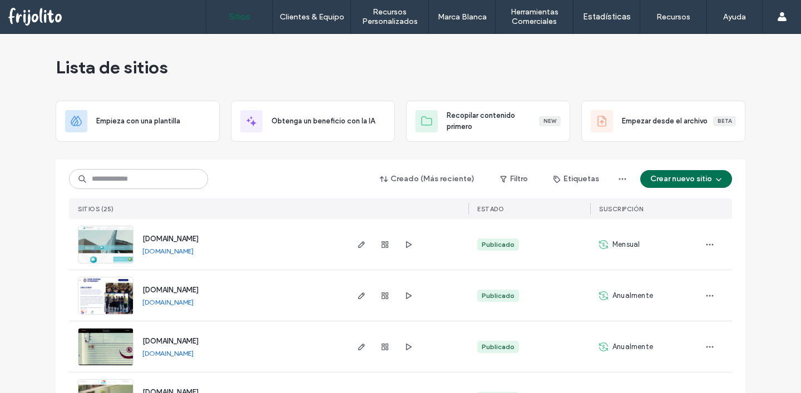
click at [199, 291] on span "[DOMAIN_NAME]" at bounding box center [170, 290] width 56 height 8
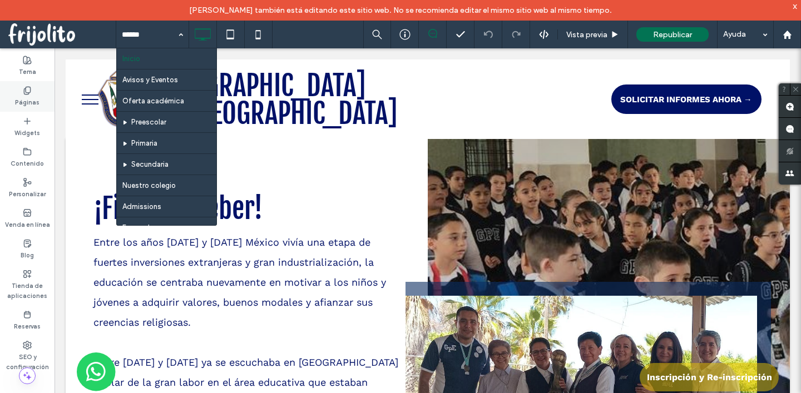
click at [16, 95] on label "Páginas" at bounding box center [27, 101] width 24 height 12
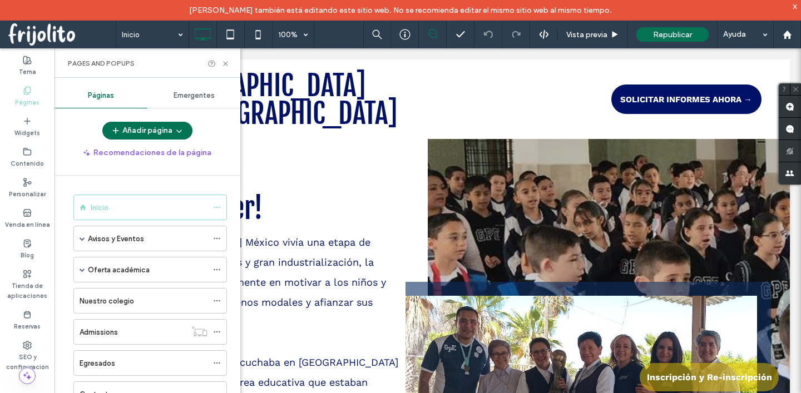
click at [23, 95] on label "Páginas" at bounding box center [27, 101] width 24 height 12
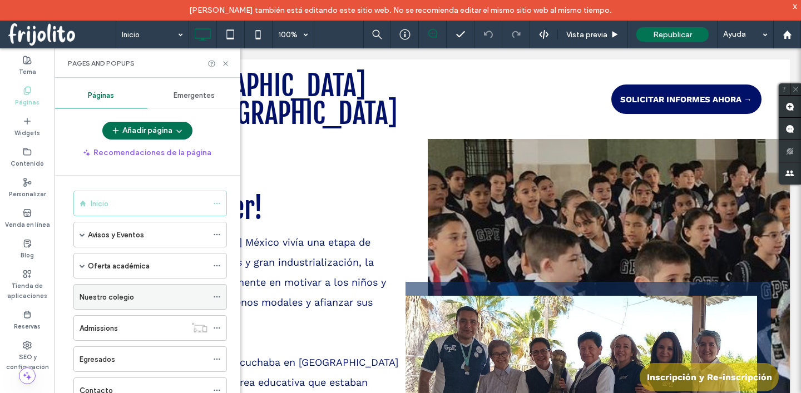
click at [109, 290] on div "Nuestro colegio" at bounding box center [144, 297] width 128 height 24
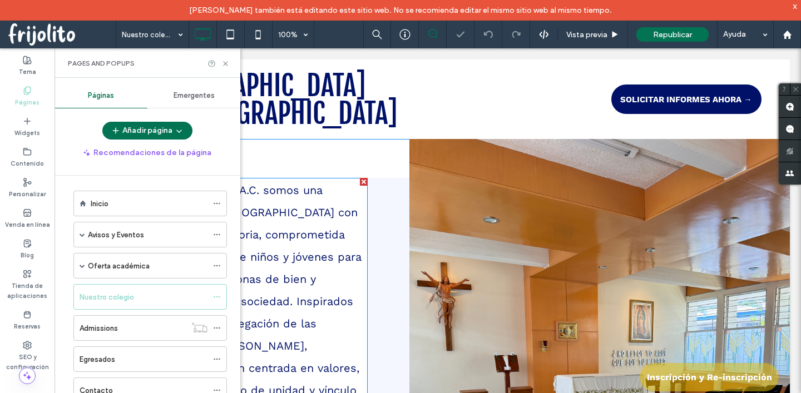
click at [255, 216] on span "En el Colegio Guadalupe de Guadalajara A.C. somos una comunidad educativa catól…" at bounding box center [227, 302] width 268 height 236
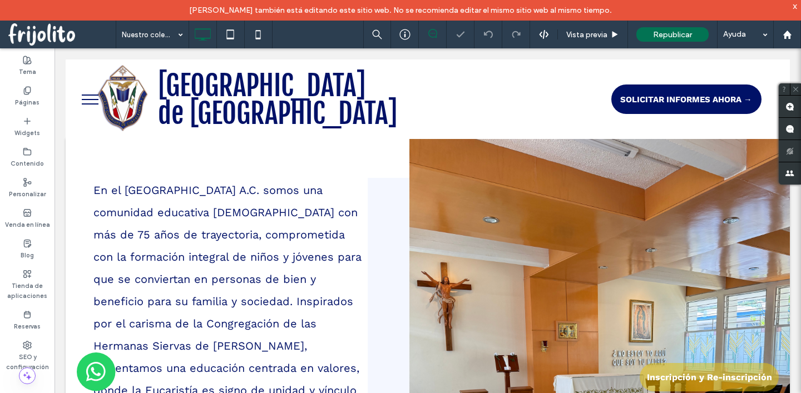
scroll to position [71, 0]
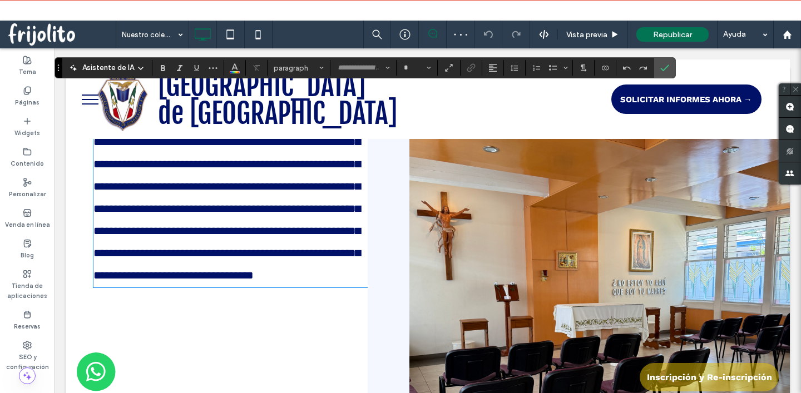
type input "*********"
type input "**"
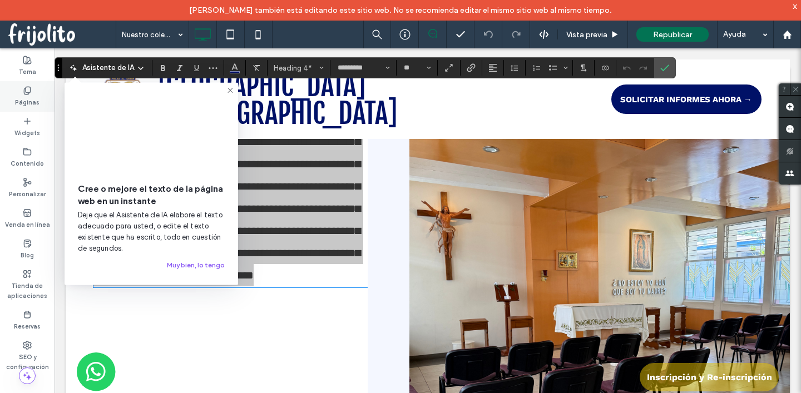
click at [29, 101] on label "Páginas" at bounding box center [27, 101] width 24 height 12
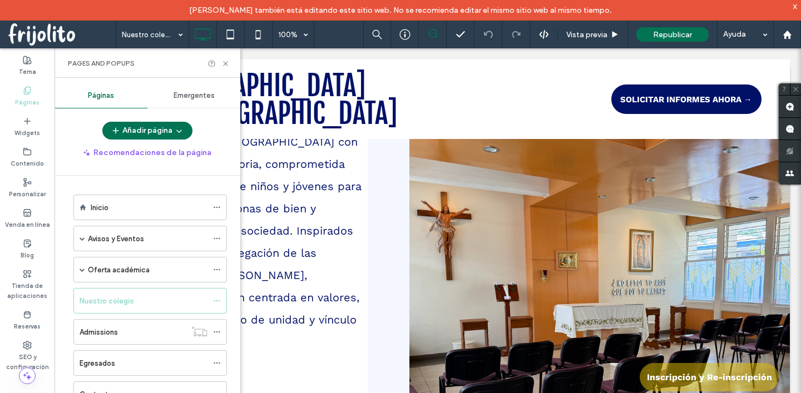
click at [25, 90] on use at bounding box center [27, 90] width 6 height 7
click at [220, 239] on icon at bounding box center [217, 239] width 8 height 8
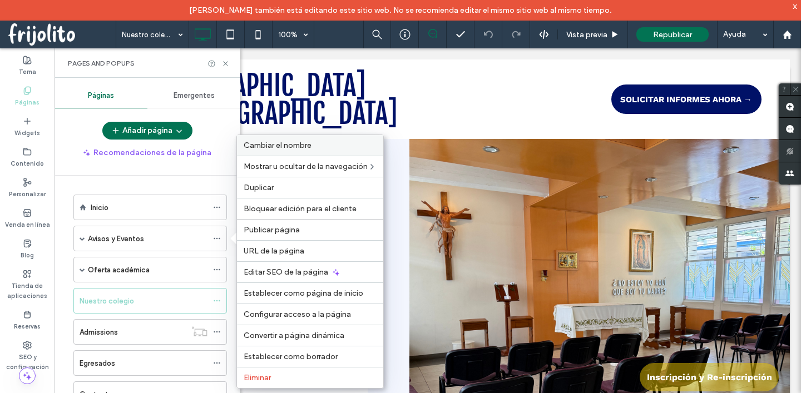
click at [266, 146] on span "Cambiar el nombre" at bounding box center [278, 145] width 68 height 9
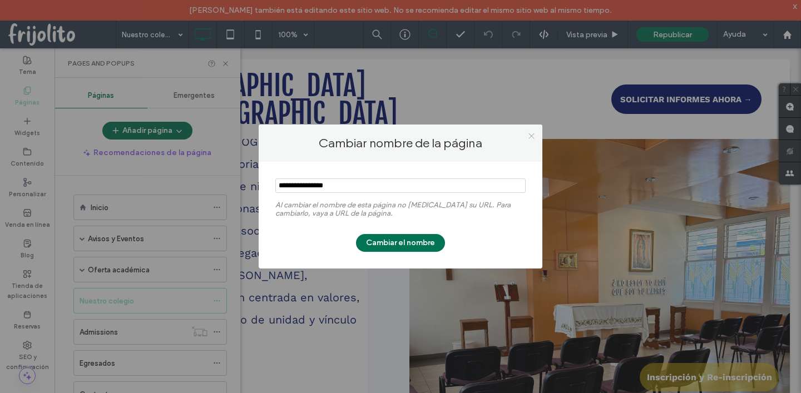
click at [530, 132] on icon at bounding box center [531, 136] width 8 height 8
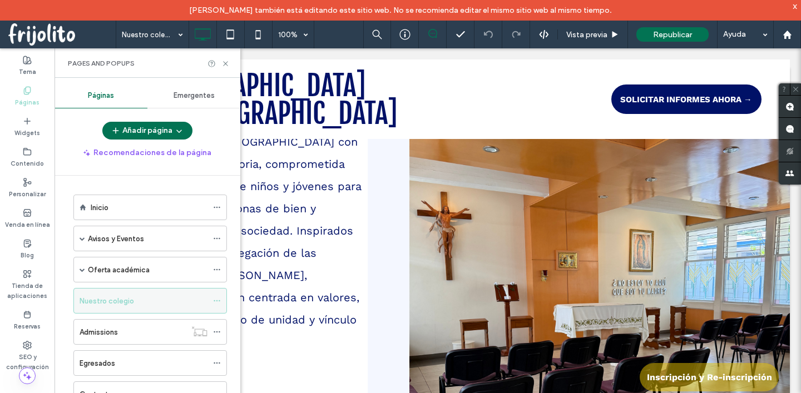
click at [217, 300] on use at bounding box center [217, 301] width 6 height 2
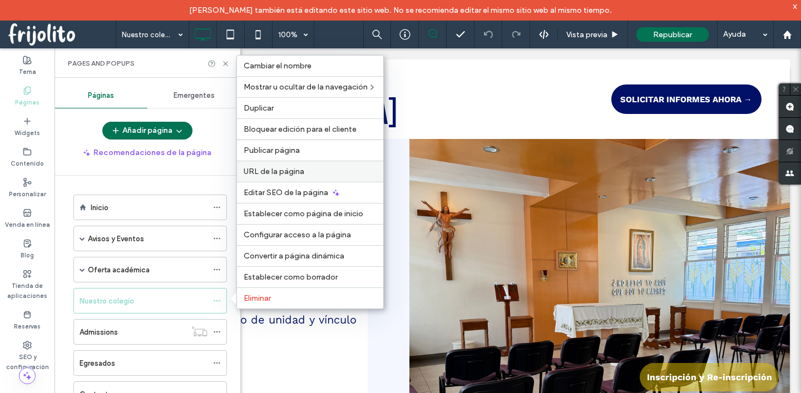
click at [255, 172] on span "URL de la página" at bounding box center [274, 171] width 61 height 9
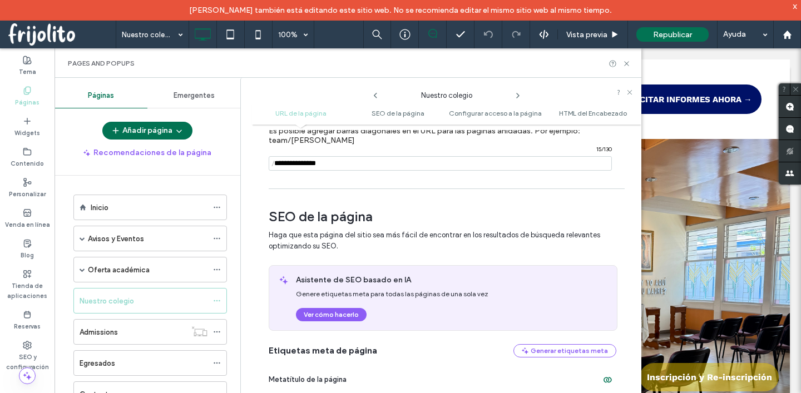
scroll to position [0, 0]
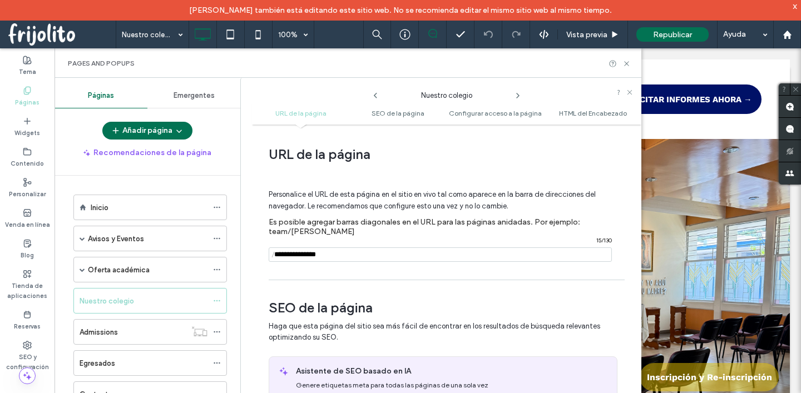
click at [309, 244] on div "Personalice el URL de esta página en el sitio en vivo tal como aparece en la ba…" at bounding box center [443, 220] width 348 height 107
click at [292, 249] on input "notEmpty" at bounding box center [440, 255] width 343 height 14
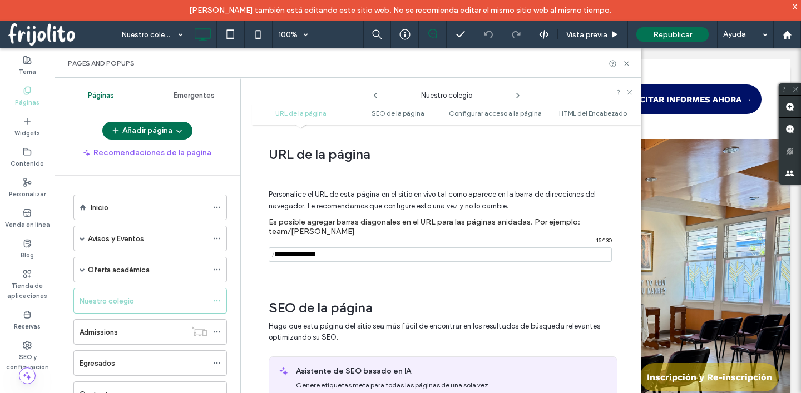
click at [292, 249] on input "notEmpty" at bounding box center [440, 255] width 343 height 14
click at [342, 254] on input "notEmpty" at bounding box center [440, 255] width 343 height 14
click at [625, 61] on icon at bounding box center [626, 64] width 8 height 8
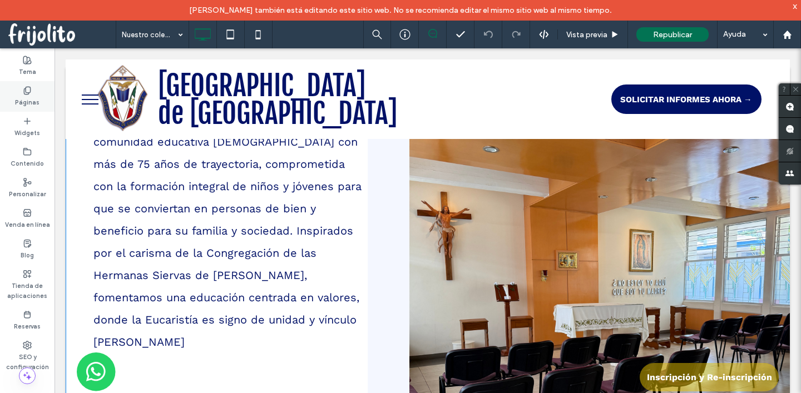
click at [31, 100] on label "Páginas" at bounding box center [27, 101] width 24 height 12
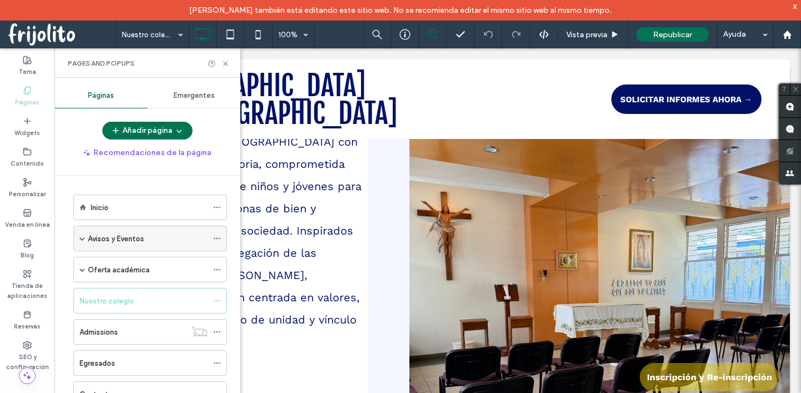
click at [211, 236] on div "Avisos y Eventos" at bounding box center [150, 239] width 154 height 26
click at [215, 236] on icon at bounding box center [217, 239] width 8 height 8
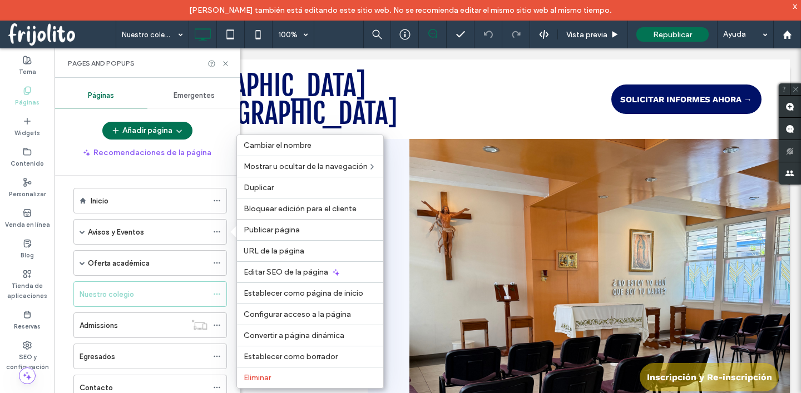
scroll to position [58, 0]
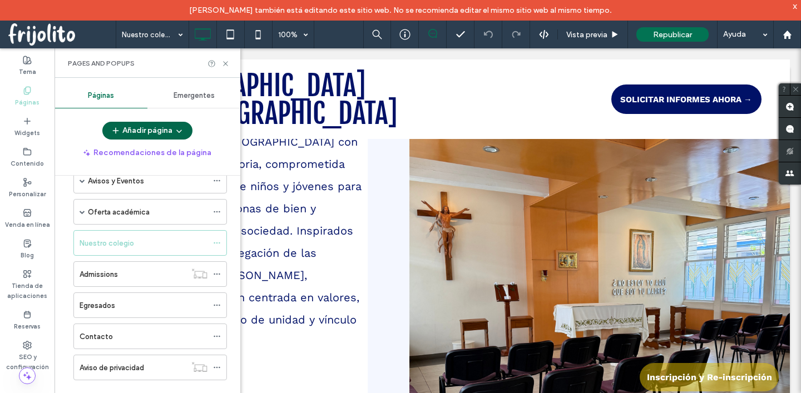
click at [179, 129] on icon "button" at bounding box center [179, 130] width 9 height 9
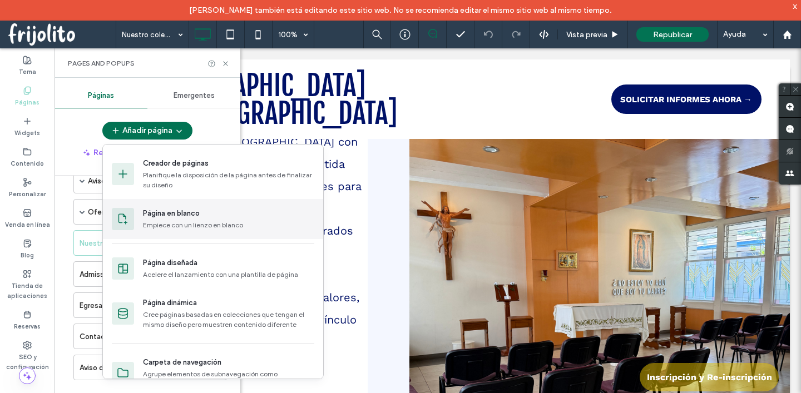
click at [170, 216] on div "Página en blanco" at bounding box center [171, 213] width 57 height 11
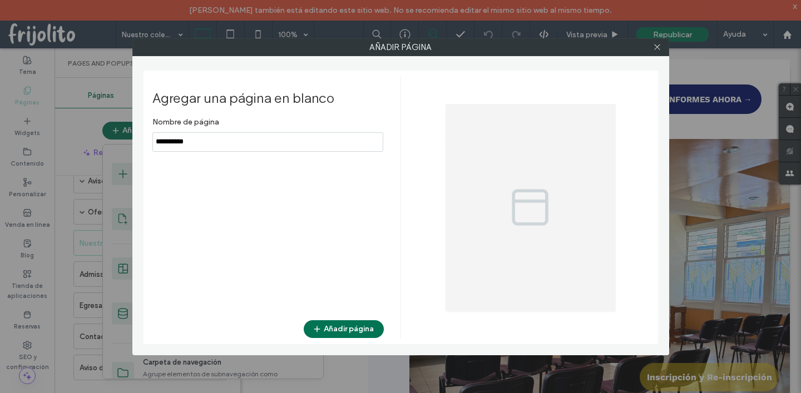
click at [217, 140] on input "notEmpty" at bounding box center [267, 141] width 231 height 19
click at [210, 148] on input "notEmpty" at bounding box center [267, 141] width 231 height 19
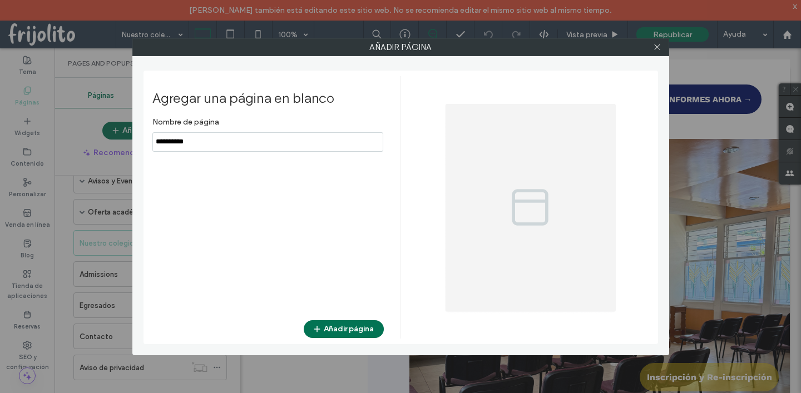
click at [210, 148] on input "notEmpty" at bounding box center [267, 141] width 231 height 19
type input "**********"
click at [335, 331] on button "Añadir página" at bounding box center [344, 329] width 80 height 18
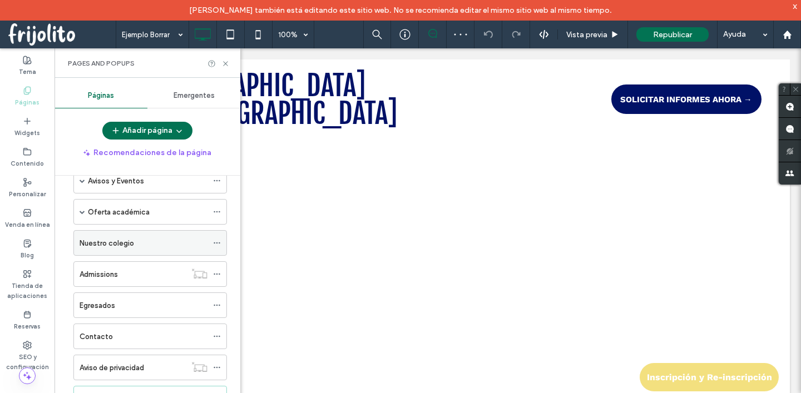
scroll to position [89, 0]
click at [224, 62] on icon at bounding box center [225, 64] width 8 height 8
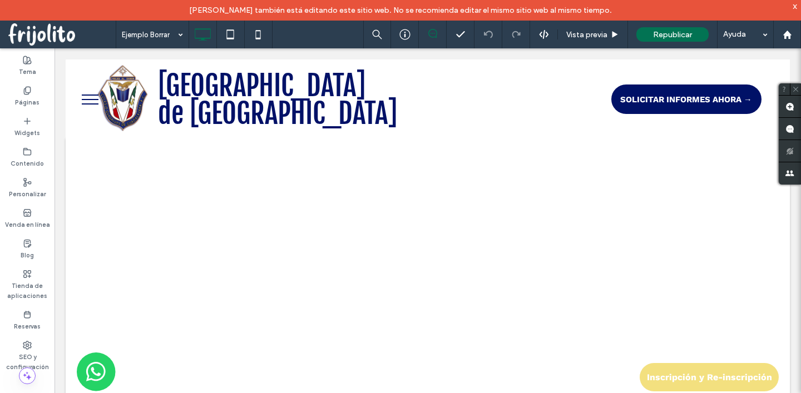
click at [87, 96] on button "menu" at bounding box center [90, 99] width 29 height 29
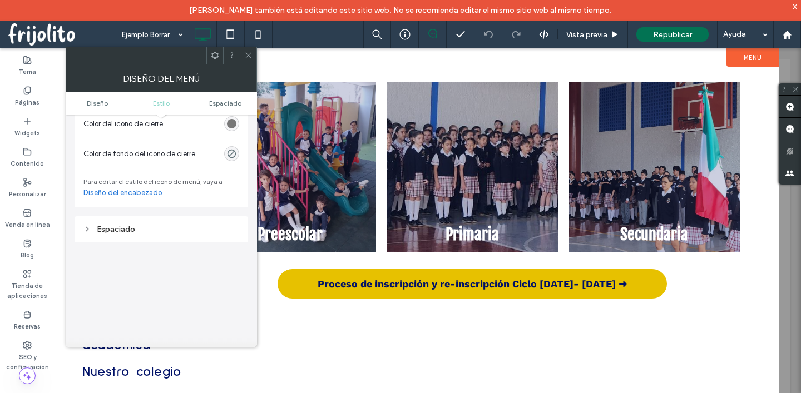
scroll to position [581, 0]
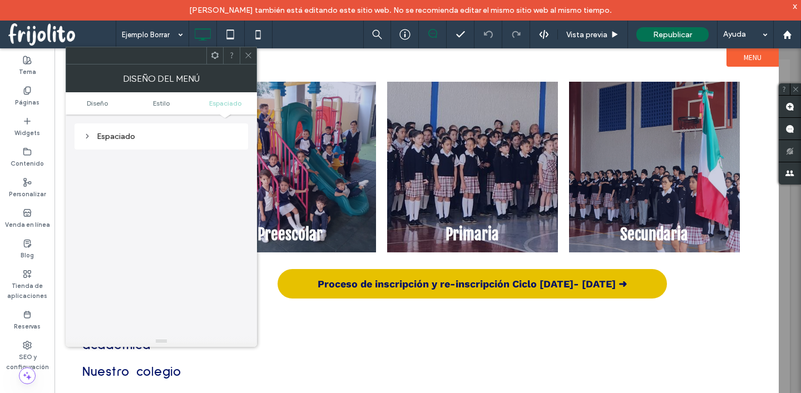
click at [251, 56] on icon at bounding box center [248, 55] width 8 height 8
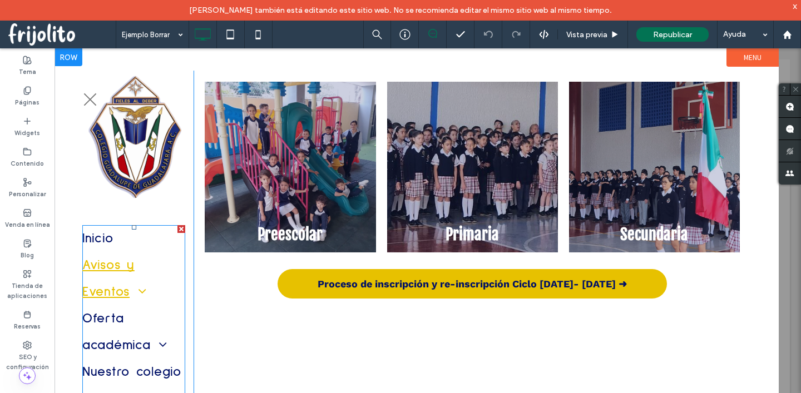
scroll to position [85, 0]
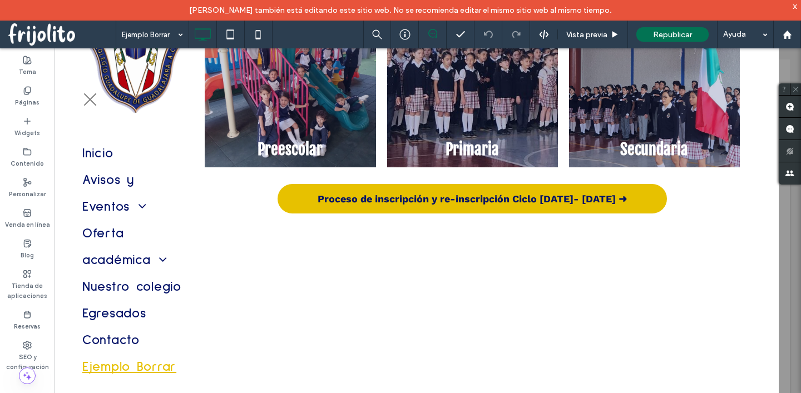
click at [86, 100] on span "menu" at bounding box center [90, 99] width 17 height 1
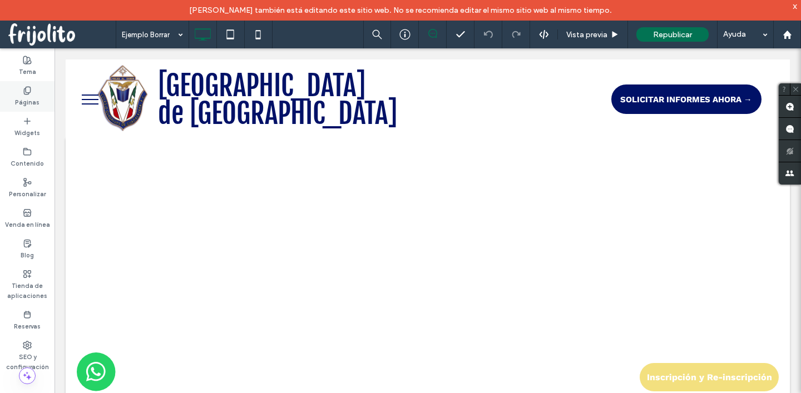
click at [23, 96] on label "Páginas" at bounding box center [27, 101] width 24 height 12
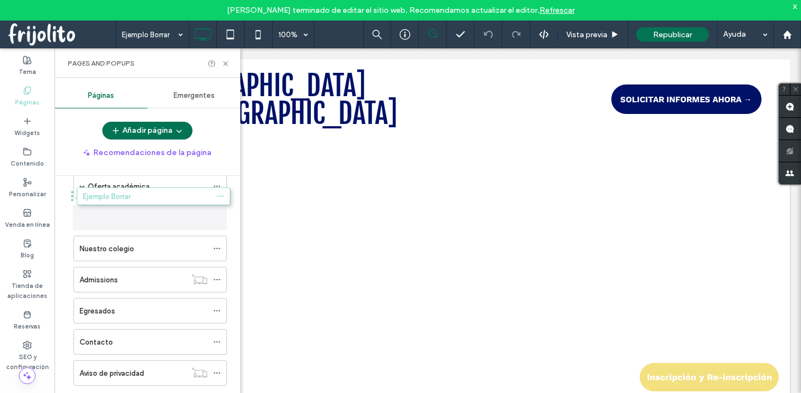
scroll to position [89, 0]
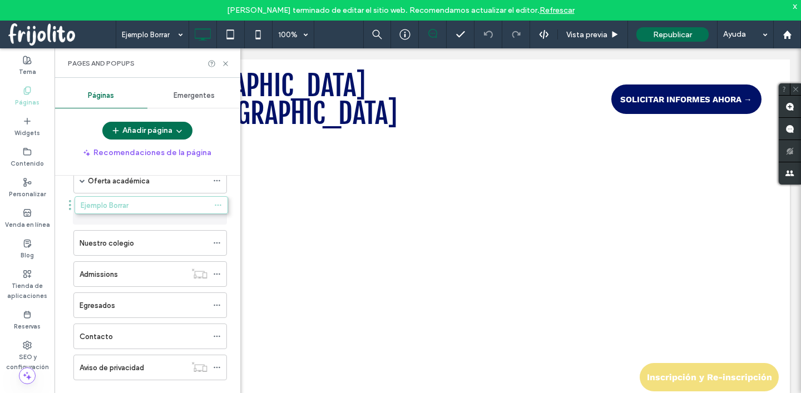
drag, startPoint x: 69, startPoint y: 367, endPoint x: 70, endPoint y: 209, distance: 158.5
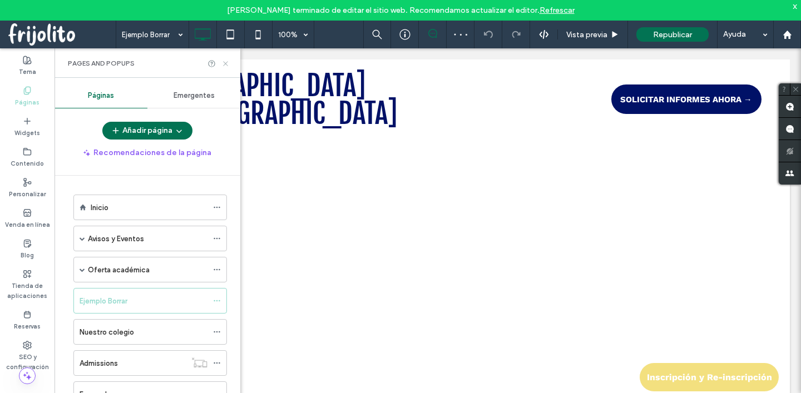
click at [224, 61] on icon at bounding box center [225, 64] width 8 height 8
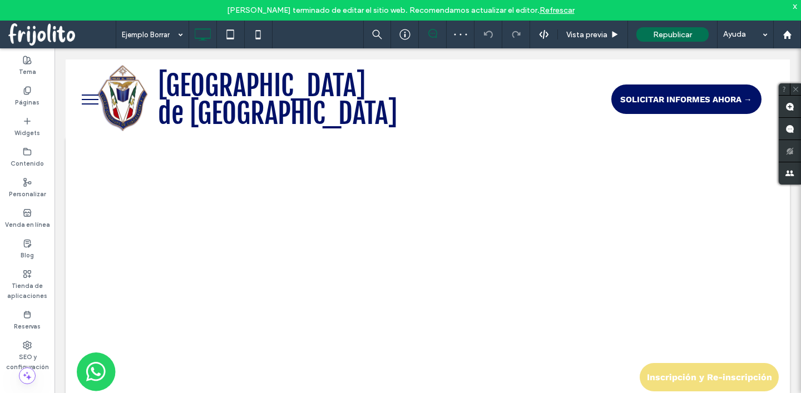
click at [83, 101] on button "menu" at bounding box center [90, 99] width 29 height 29
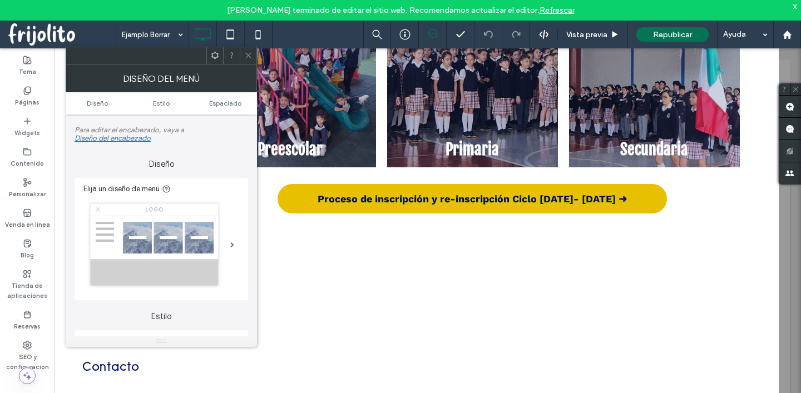
click at [248, 57] on icon at bounding box center [248, 55] width 8 height 8
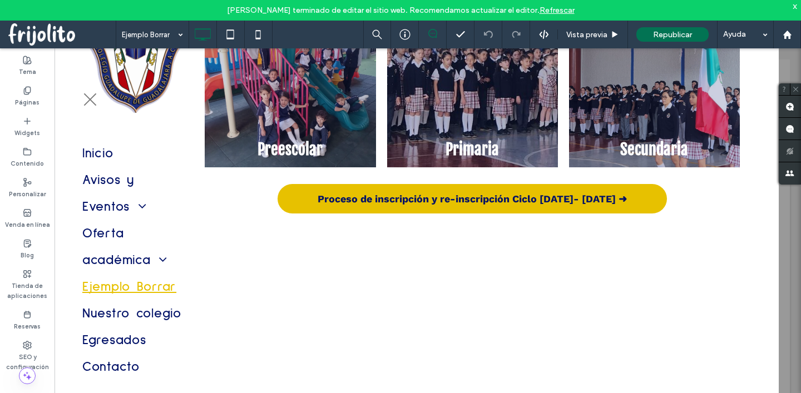
click at [90, 98] on span "menu" at bounding box center [90, 99] width 13 height 13
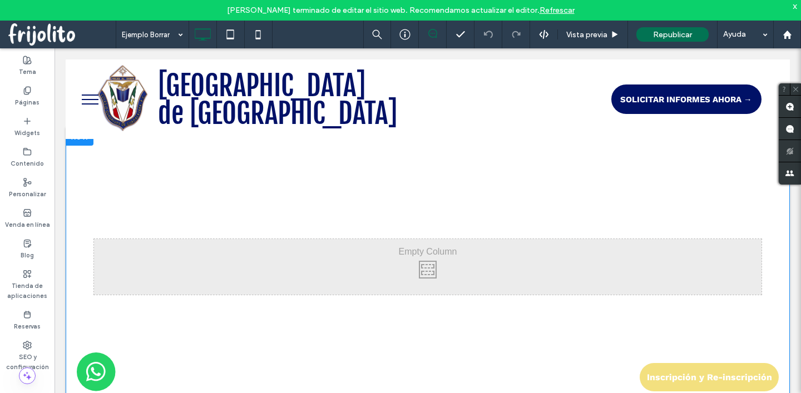
scroll to position [9, 0]
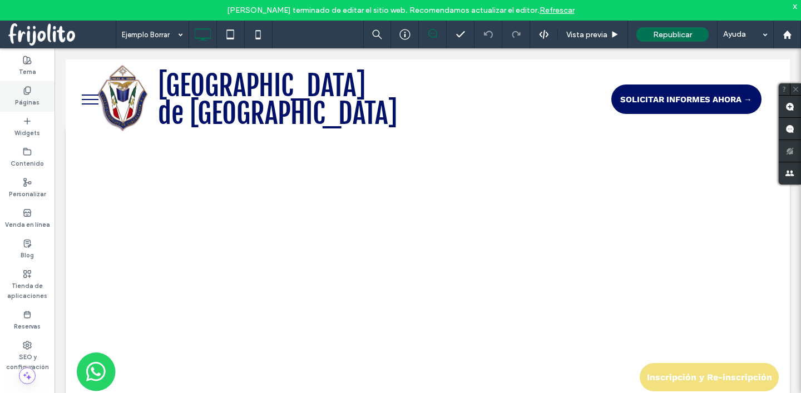
click at [32, 93] on div "Páginas" at bounding box center [27, 96] width 55 height 31
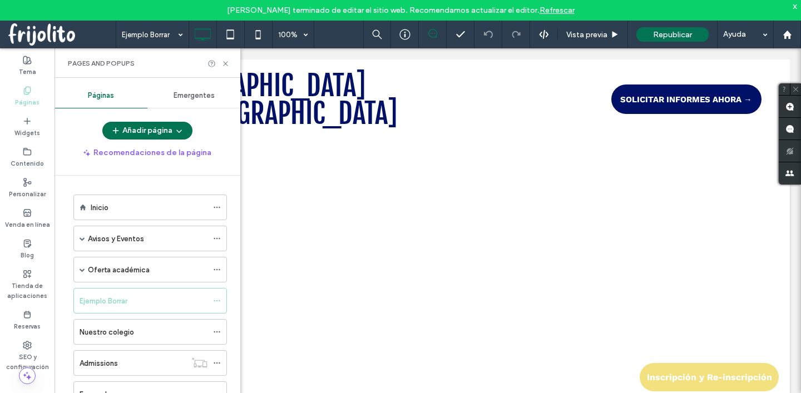
click at [195, 93] on span "Emergentes" at bounding box center [194, 95] width 41 height 9
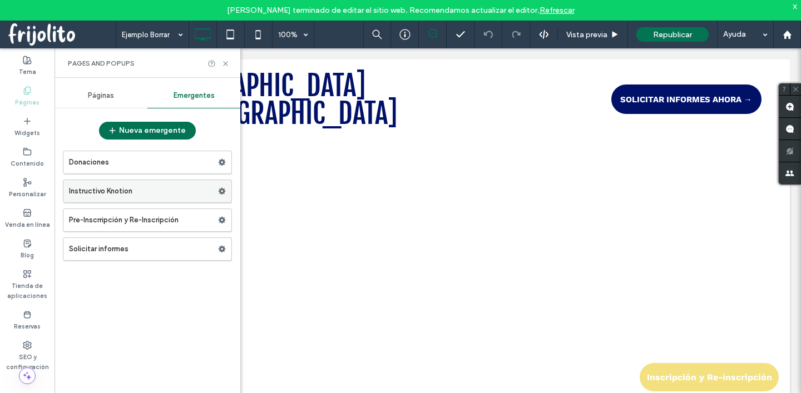
click at [117, 192] on label "Instructivo Knotion" at bounding box center [143, 191] width 149 height 22
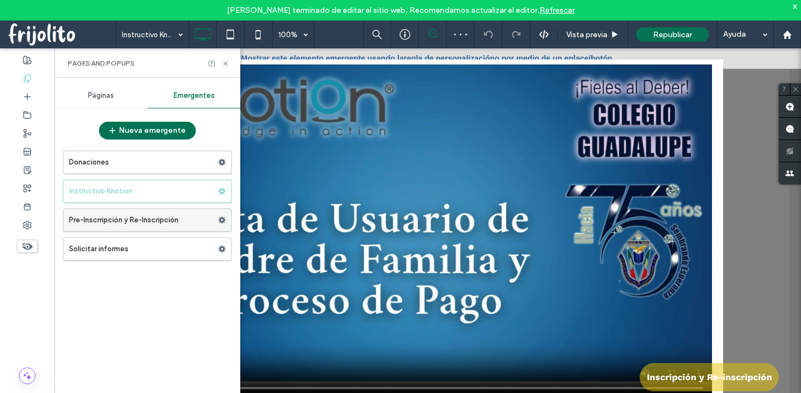
scroll to position [30, 0]
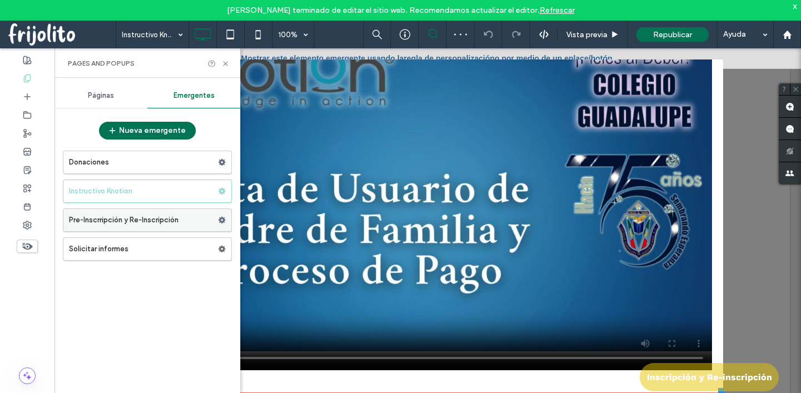
click at [140, 219] on label "Pre-Inscrripción y Re-Inscripción" at bounding box center [143, 220] width 149 height 22
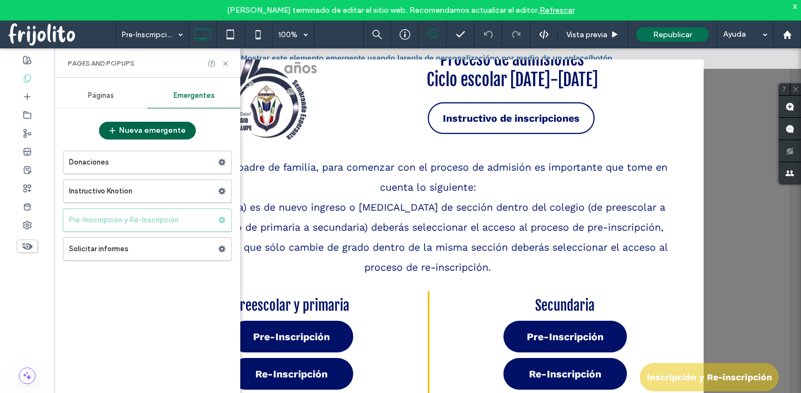
click at [132, 127] on button "Nueva emergente" at bounding box center [147, 131] width 97 height 18
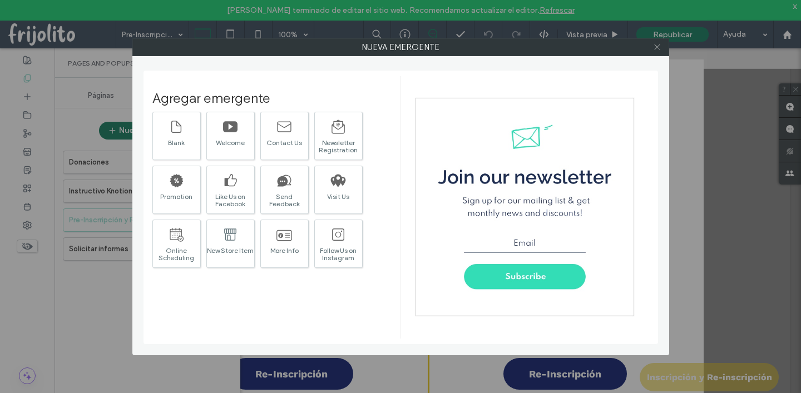
click at [659, 48] on icon at bounding box center [657, 47] width 8 height 8
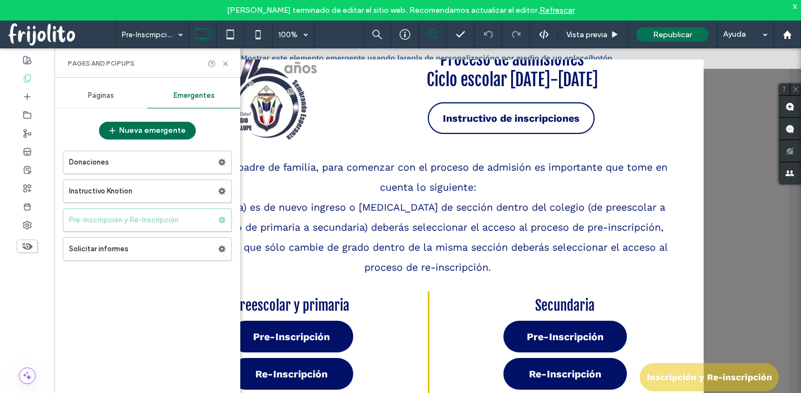
click at [88, 101] on div "Páginas" at bounding box center [101, 95] width 93 height 24
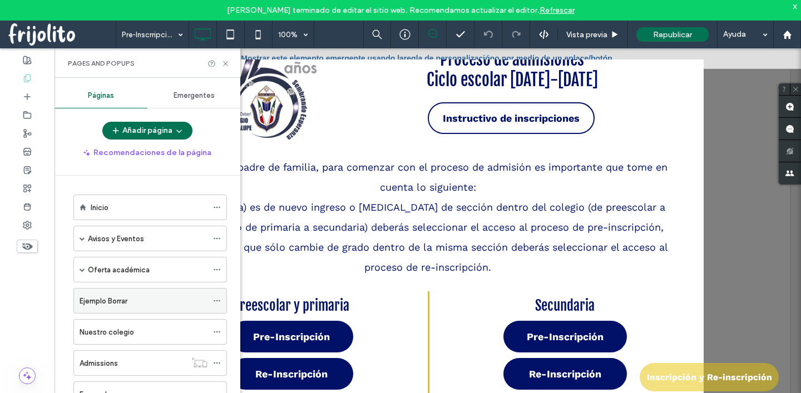
click at [104, 301] on label "Ejemplo Borrar" at bounding box center [104, 300] width 48 height 19
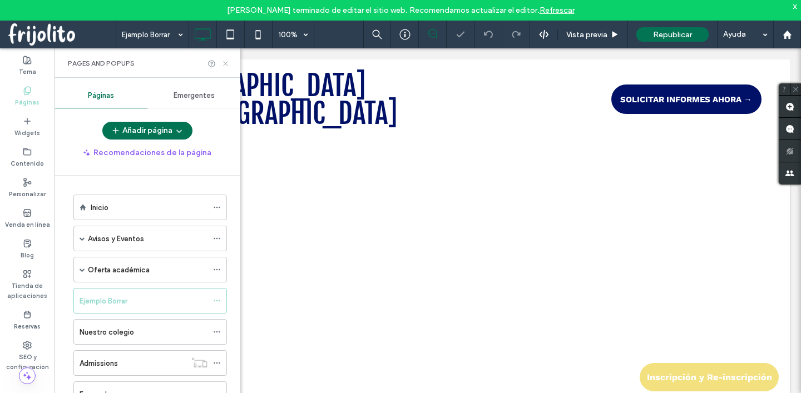
click at [223, 63] on icon at bounding box center [225, 64] width 8 height 8
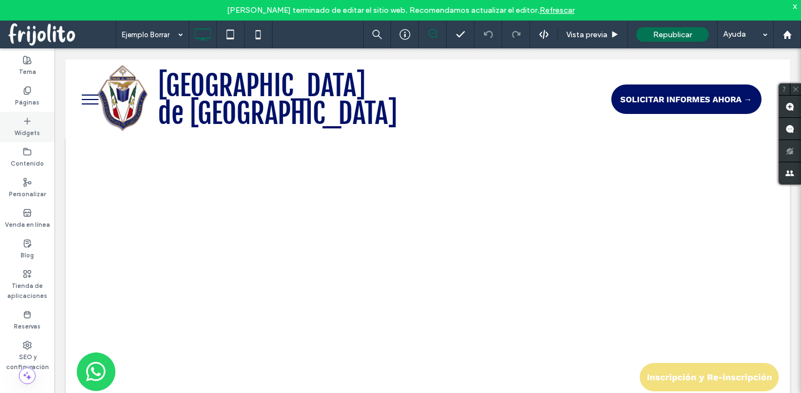
click at [23, 127] on label "Widgets" at bounding box center [27, 132] width 26 height 12
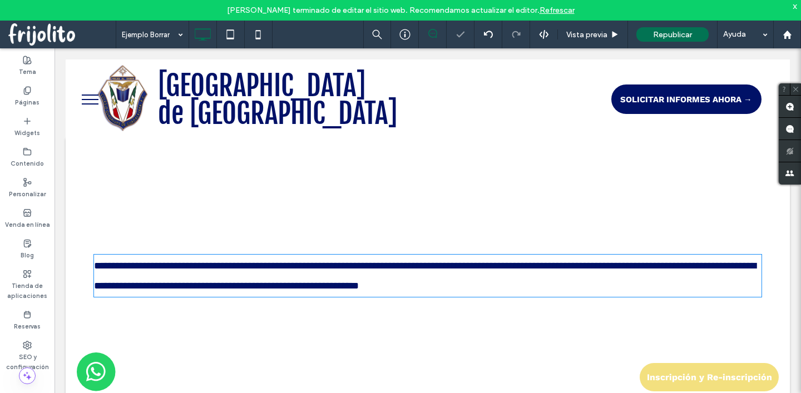
type input "*********"
type input "**"
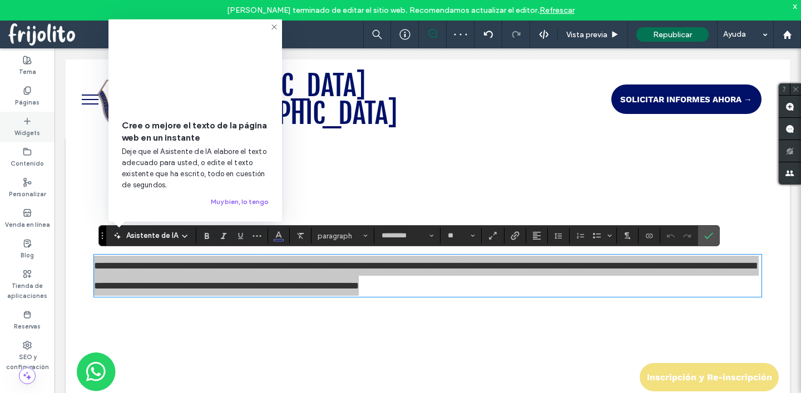
click at [26, 125] on icon at bounding box center [27, 121] width 9 height 9
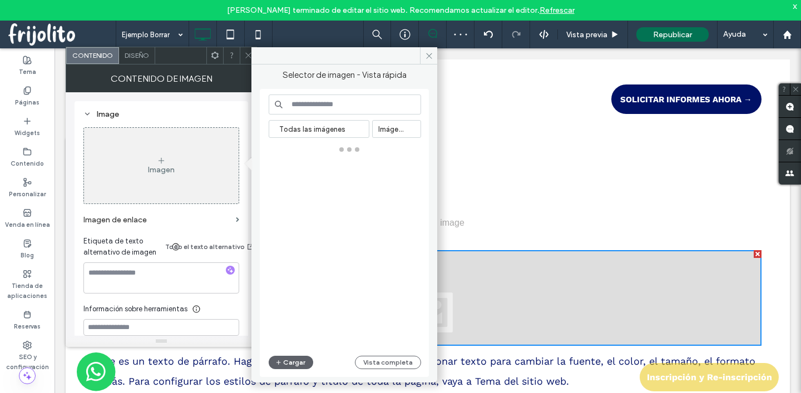
click at [245, 57] on icon at bounding box center [248, 55] width 8 height 8
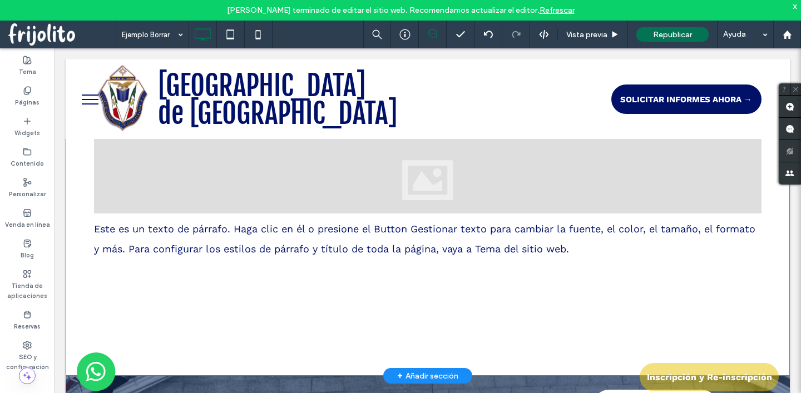
scroll to position [133, 0]
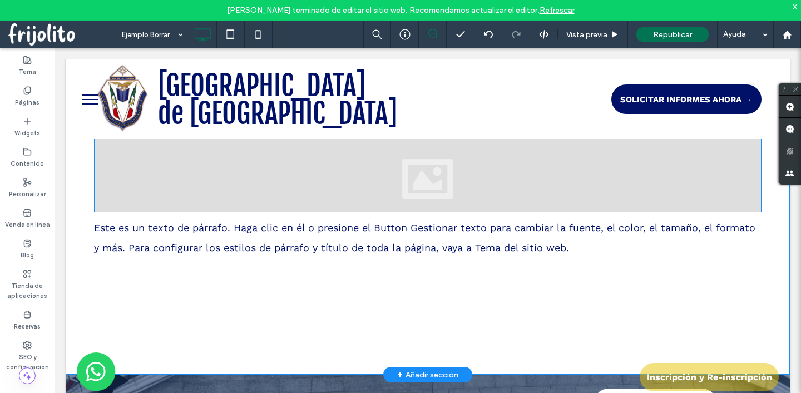
click at [271, 200] on div at bounding box center [427, 165] width 667 height 96
click at [271, 225] on span "Este es un texto de párrafo. Haga clic en él o presione el Button Gestionar tex…" at bounding box center [424, 238] width 661 height 32
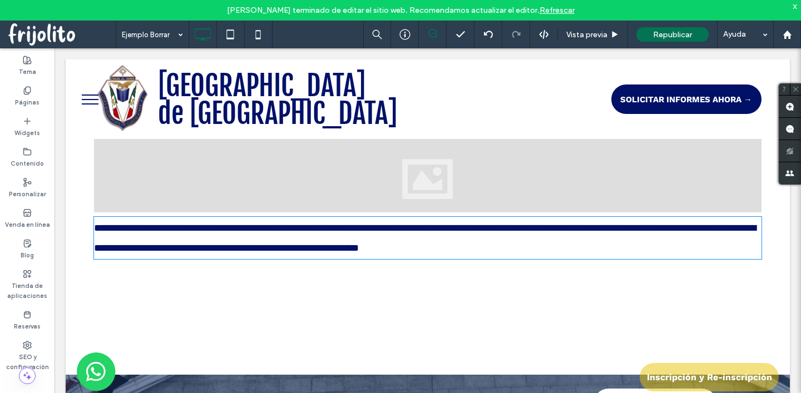
click at [278, 231] on span "**********" at bounding box center [425, 238] width 662 height 30
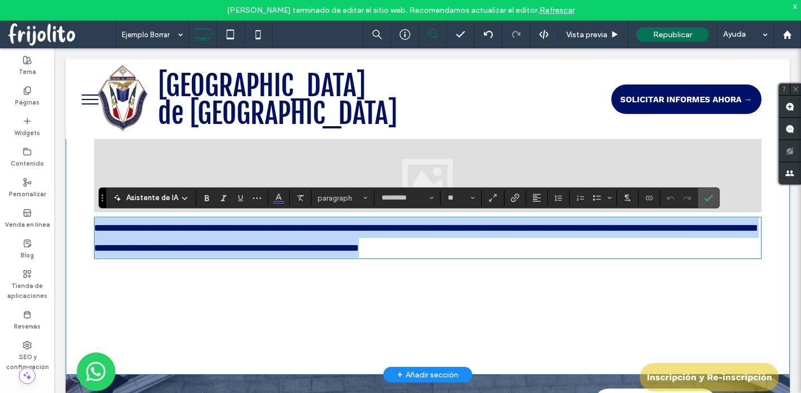
type input "*********"
type input "**"
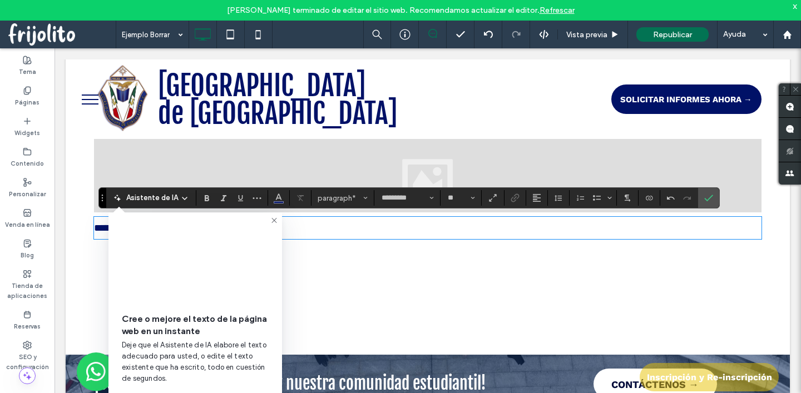
click at [272, 221] on icon at bounding box center [274, 220] width 9 height 9
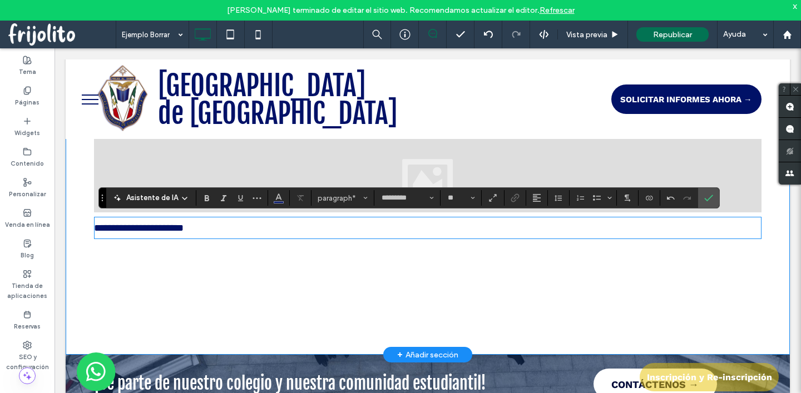
click at [184, 226] on span "**********" at bounding box center [139, 228] width 90 height 10
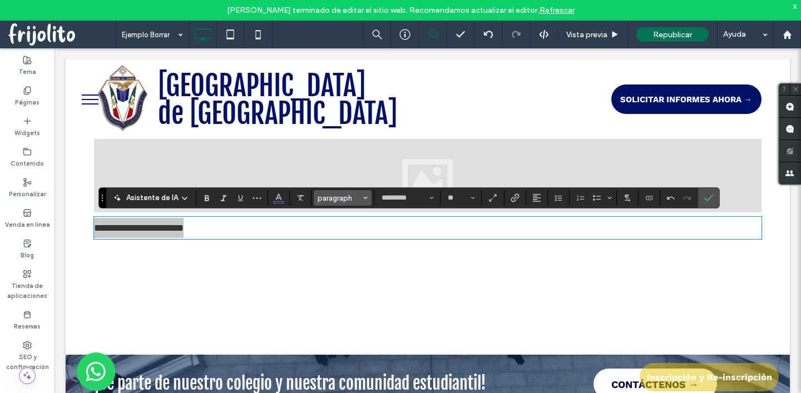
click at [365, 198] on use "Estilos" at bounding box center [366, 198] width 4 height 2
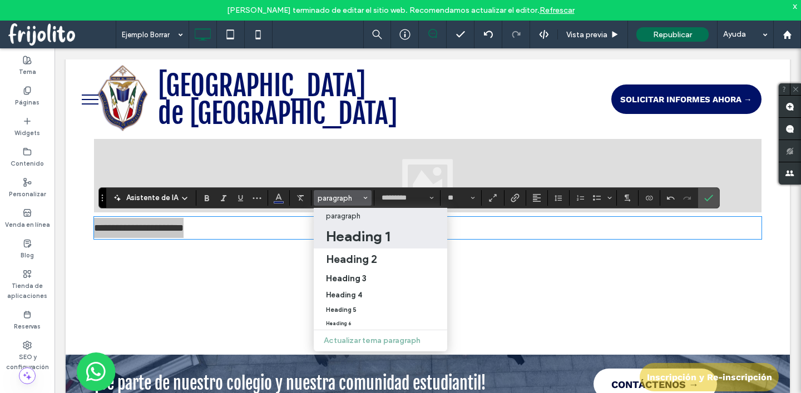
click at [330, 237] on h1 "Heading 1" at bounding box center [358, 236] width 64 height 18
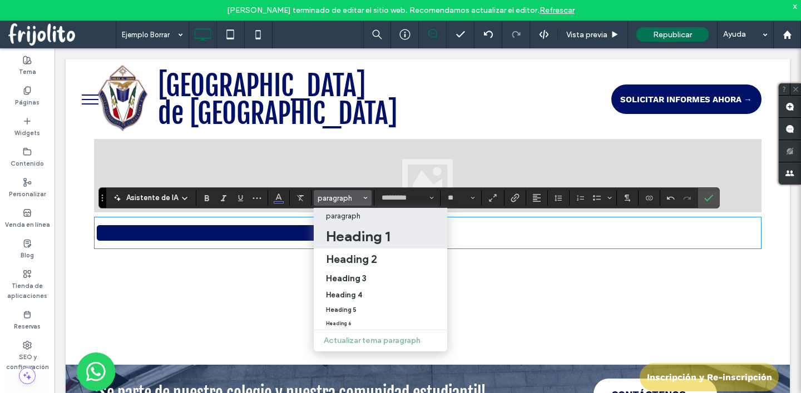
type input "**********"
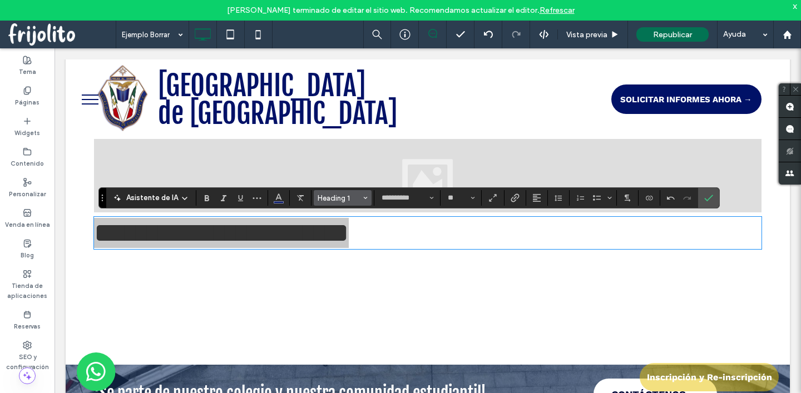
click at [367, 200] on button "Heading 1" at bounding box center [343, 198] width 58 height 16
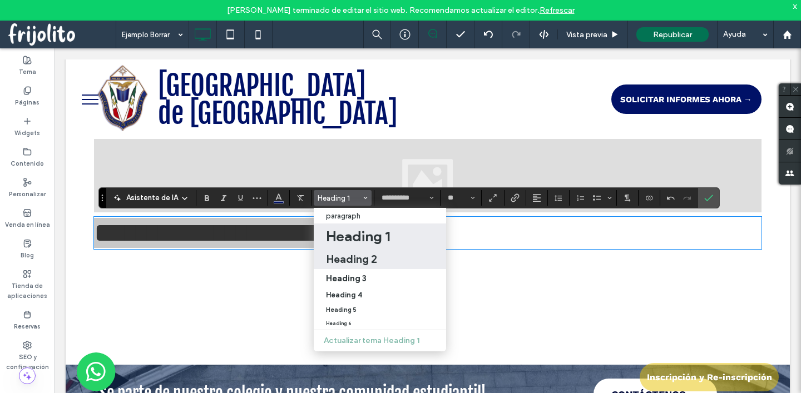
click at [338, 260] on h2 "Heading 2" at bounding box center [351, 259] width 51 height 13
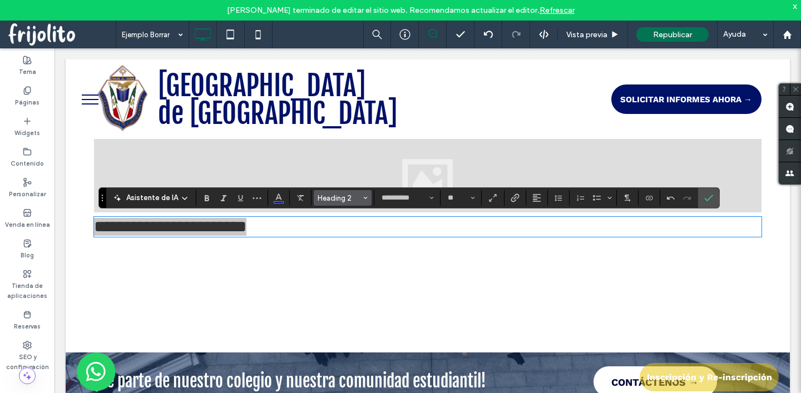
click at [359, 197] on span "Heading 2" at bounding box center [339, 198] width 43 height 8
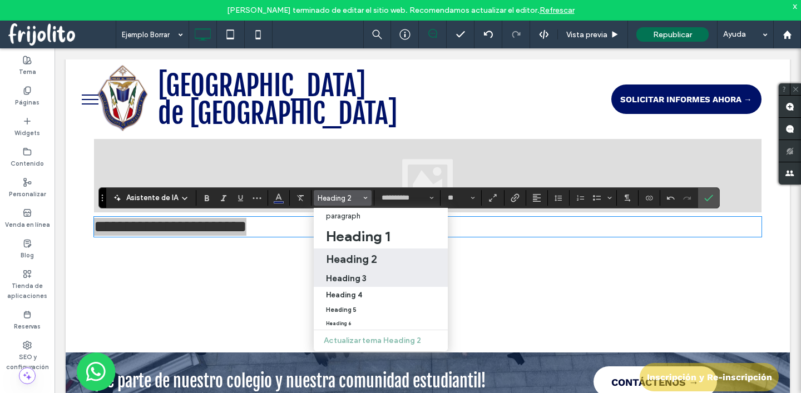
click at [340, 278] on h3 "Heading 3" at bounding box center [346, 278] width 41 height 11
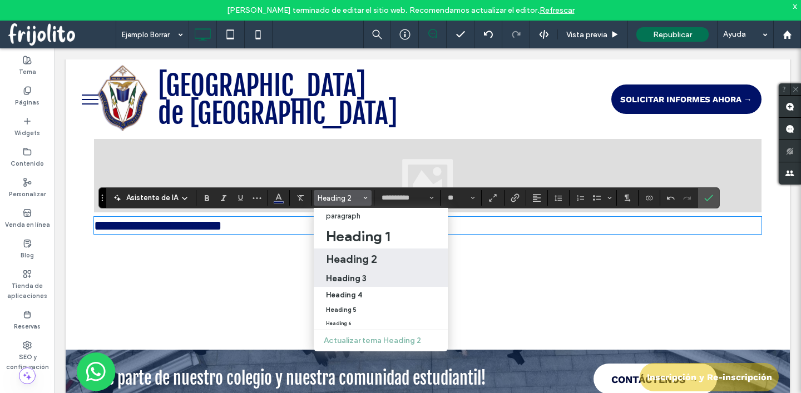
type input "**"
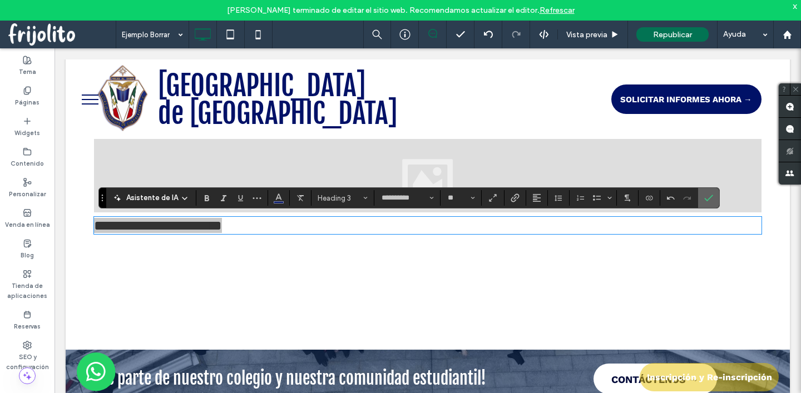
click at [710, 198] on icon "Confirmar" at bounding box center [708, 198] width 9 height 9
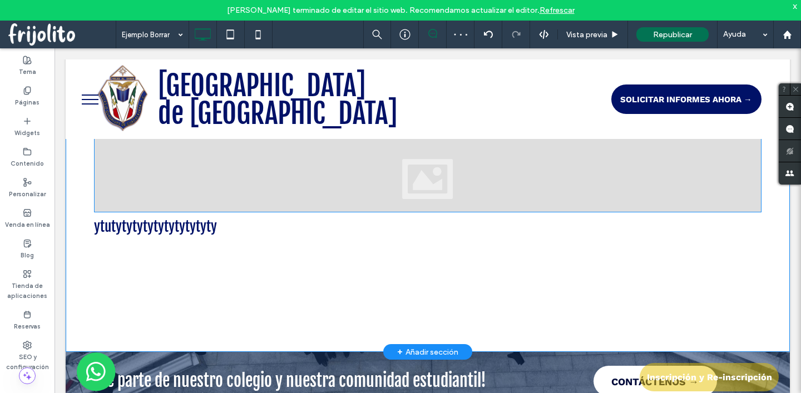
click at [407, 189] on div at bounding box center [427, 165] width 667 height 96
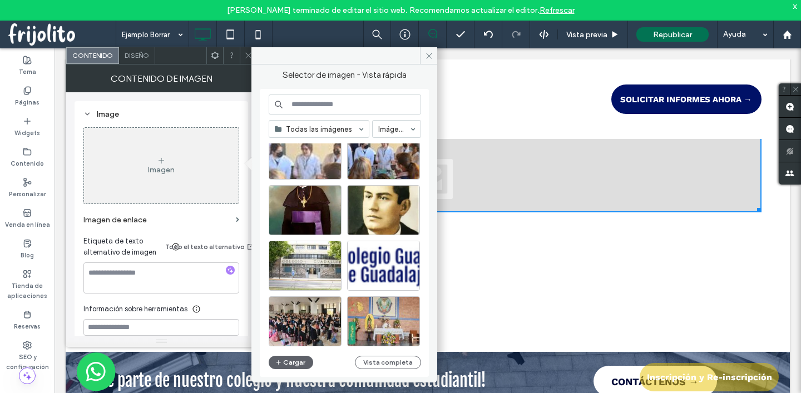
scroll to position [89, 0]
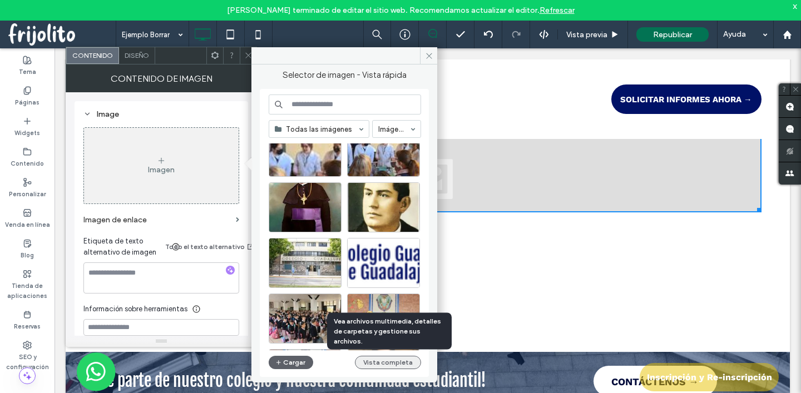
click at [379, 362] on button "Vista completa" at bounding box center [388, 362] width 66 height 13
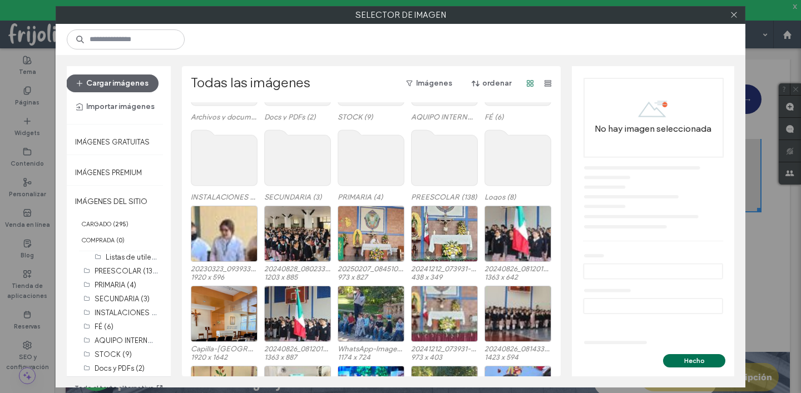
scroll to position [31, 0]
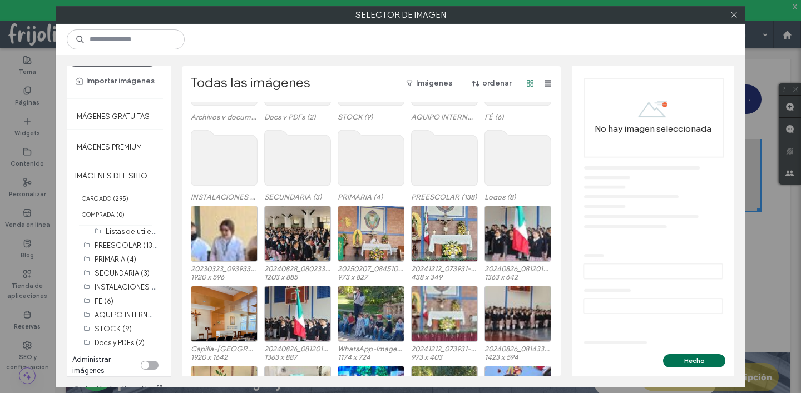
click at [143, 361] on div "toggle" at bounding box center [150, 365] width 18 height 9
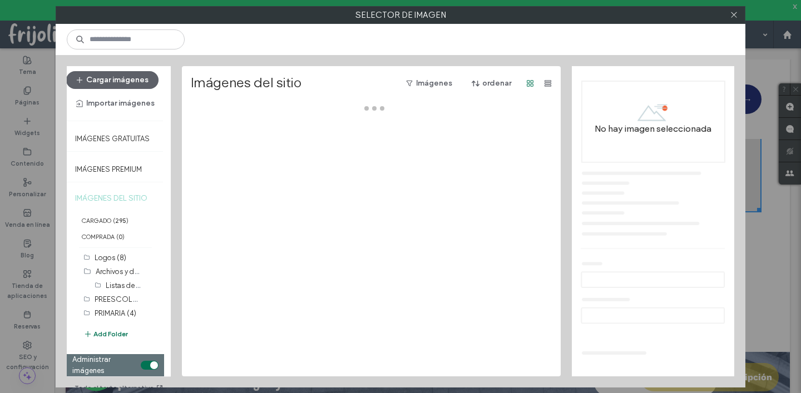
scroll to position [9, 0]
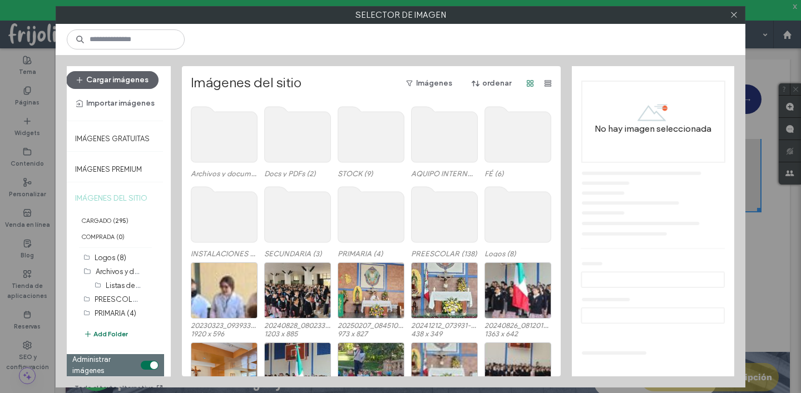
click at [141, 361] on div "toggle" at bounding box center [150, 365] width 18 height 9
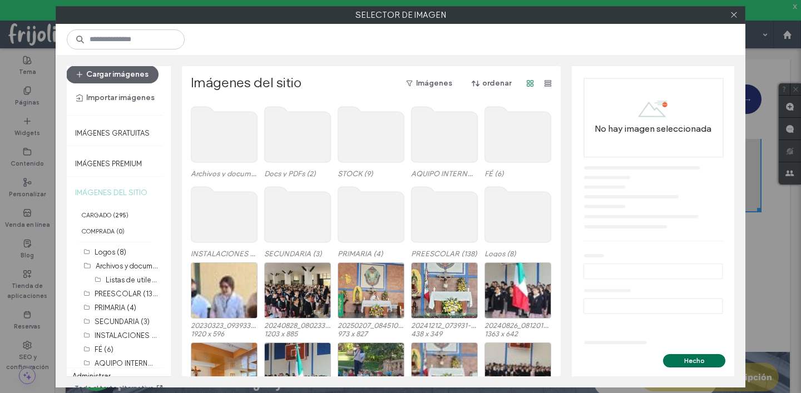
scroll to position [31, 0]
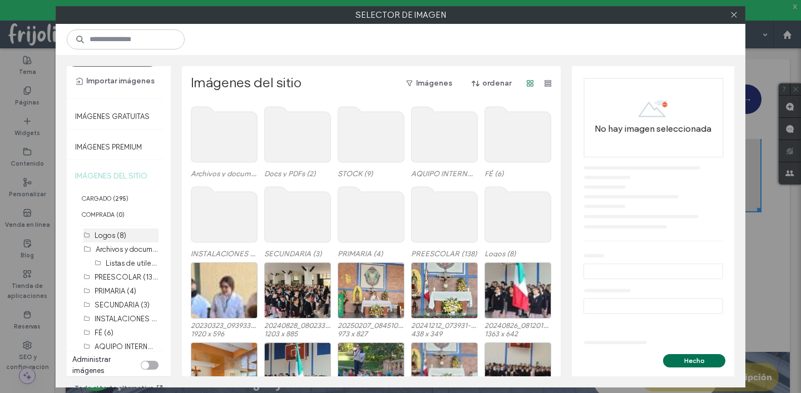
click at [112, 231] on label "Logos (8)" at bounding box center [111, 235] width 32 height 8
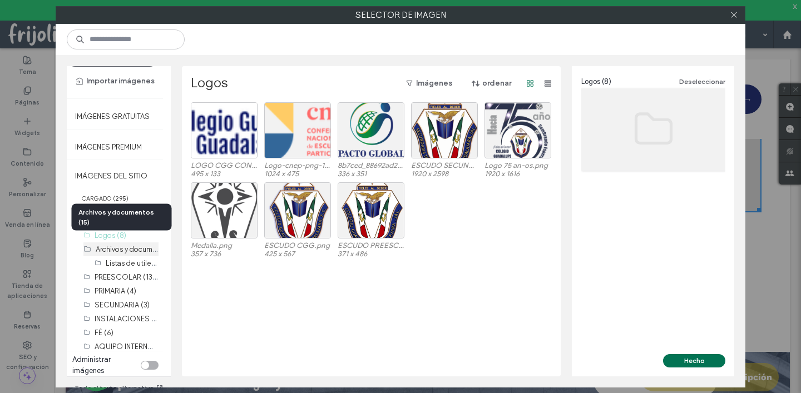
click at [112, 244] on label "Archivos y documentos (15)" at bounding box center [141, 249] width 90 height 11
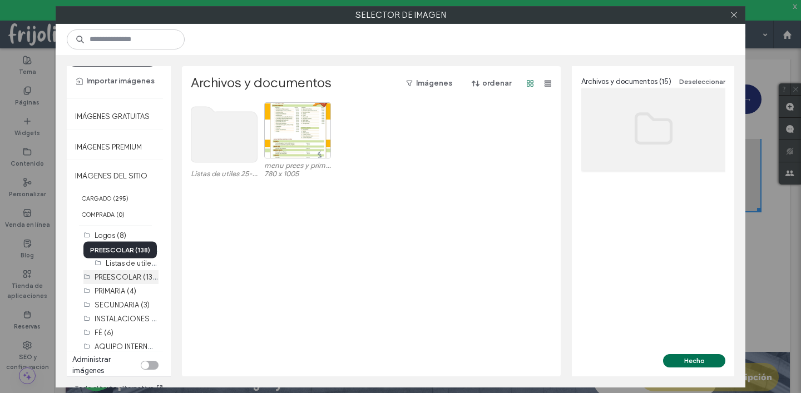
click at [111, 271] on label "PREESCOLAR (138)" at bounding box center [127, 276] width 65 height 11
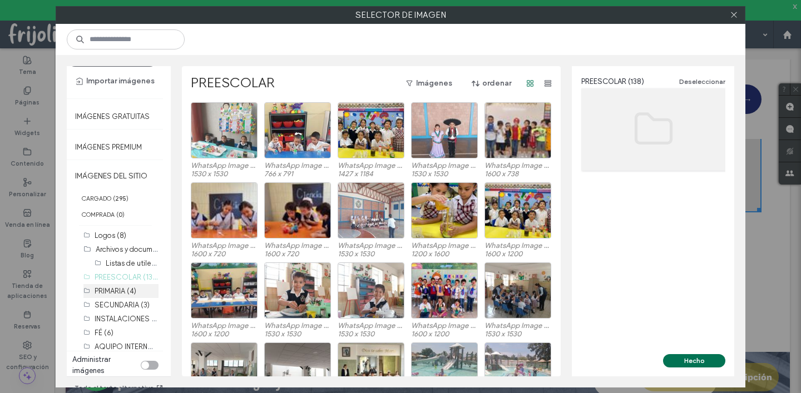
click at [122, 287] on label "PRIMARIA (4)" at bounding box center [116, 291] width 42 height 8
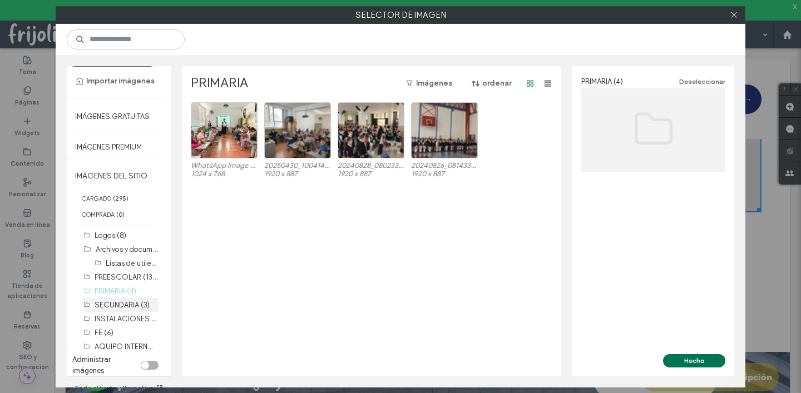
click at [115, 301] on label "SECUNDARIA (3)" at bounding box center [122, 305] width 55 height 8
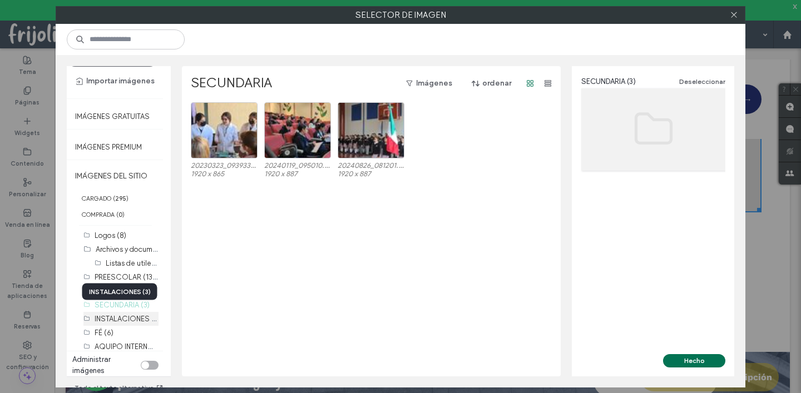
click at [115, 315] on label "INSTALACIONES (3)" at bounding box center [128, 318] width 66 height 11
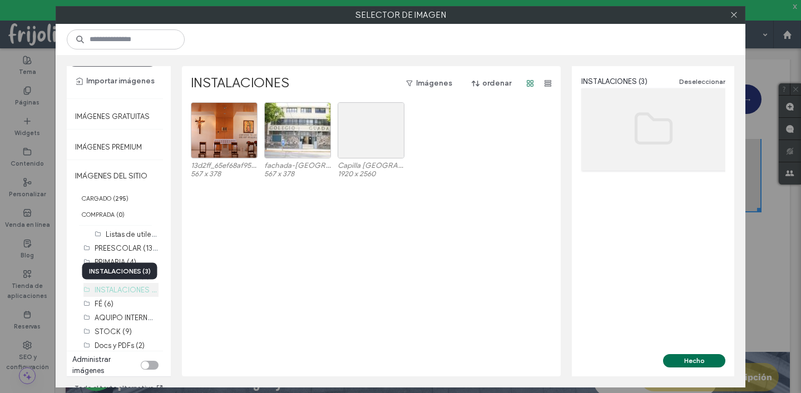
scroll to position [32, 0]
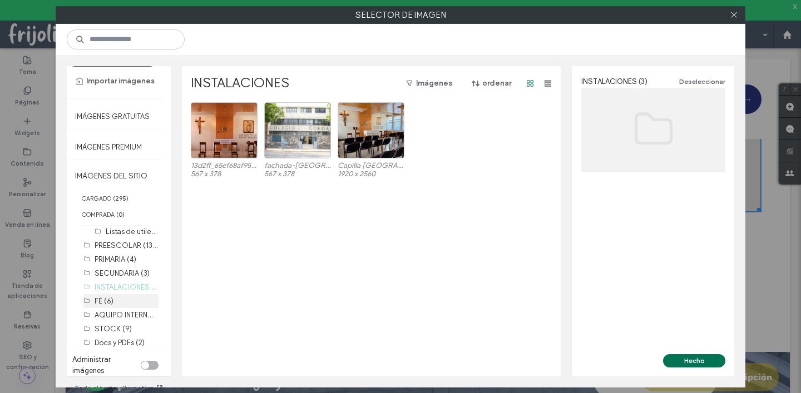
click at [122, 298] on div "FÉ (6)" at bounding box center [127, 301] width 64 height 12
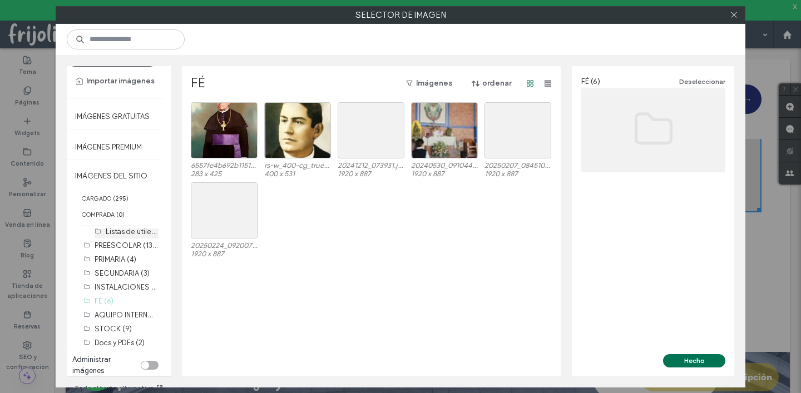
scroll to position [0, 0]
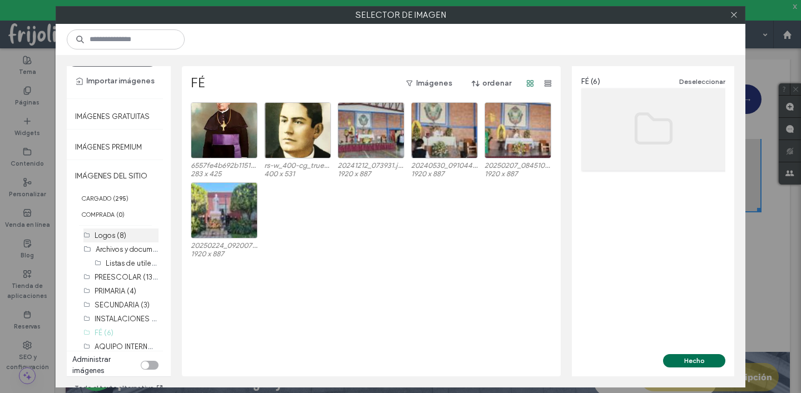
click at [114, 231] on label "Logos (8)" at bounding box center [111, 235] width 32 height 8
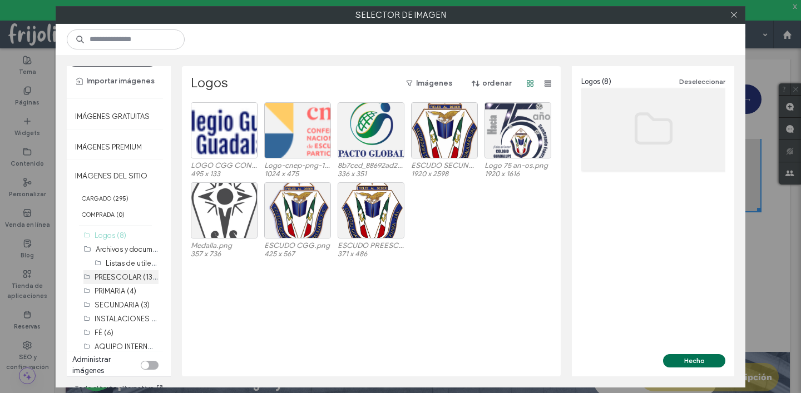
click at [105, 271] on label "PREESCOLAR (138)" at bounding box center [127, 276] width 65 height 11
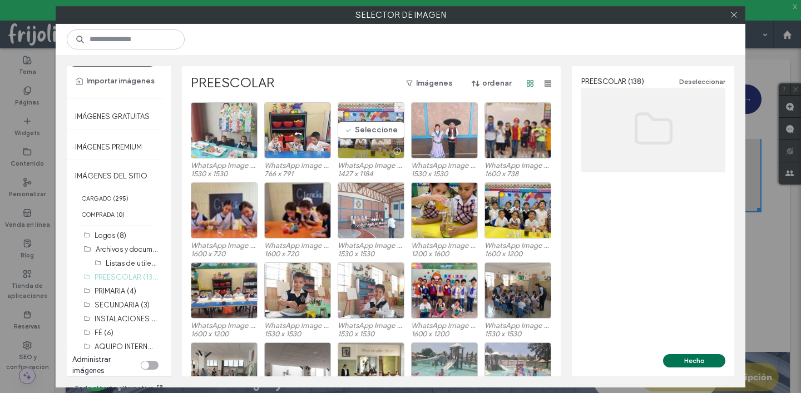
click at [371, 132] on div "Seleccione" at bounding box center [371, 130] width 67 height 56
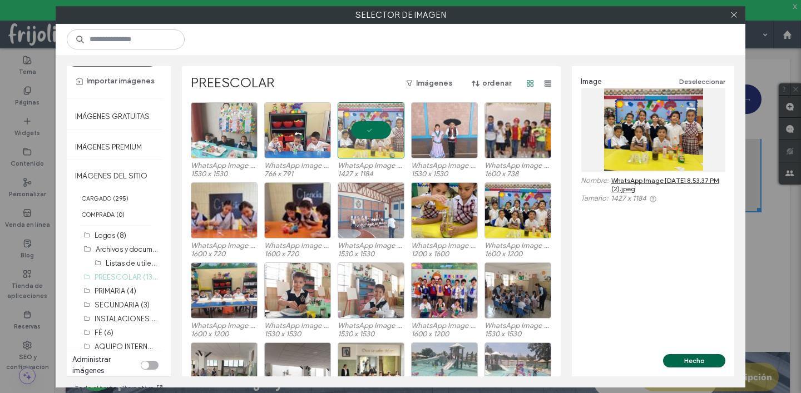
click at [692, 359] on button "Hecho" at bounding box center [694, 360] width 62 height 13
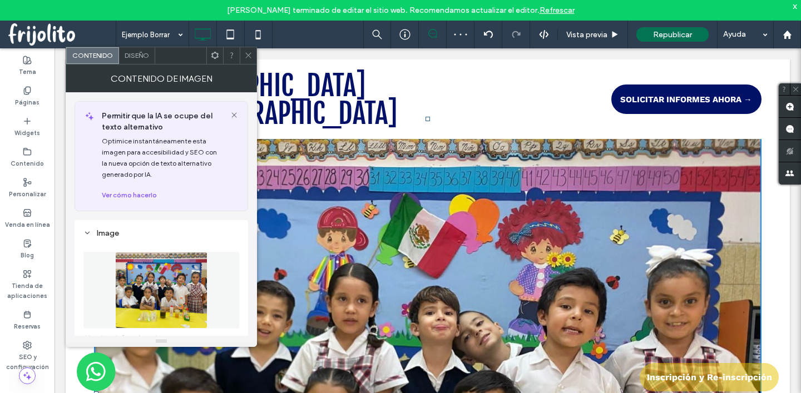
drag, startPoint x: 243, startPoint y: 53, endPoint x: 207, endPoint y: 43, distance: 37.1
click at [243, 53] on div at bounding box center [248, 55] width 17 height 17
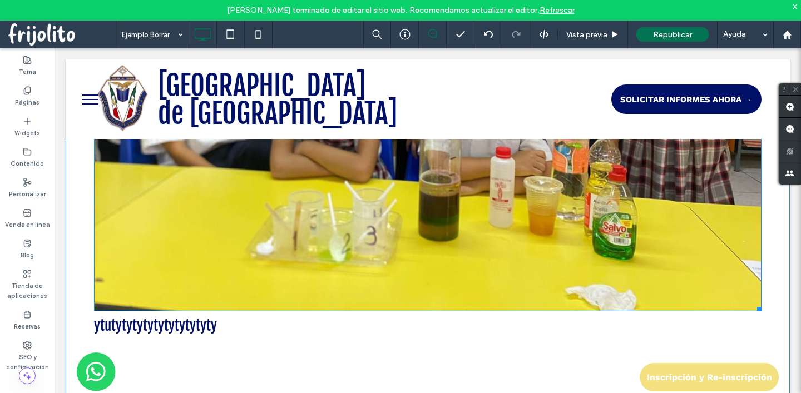
scroll to position [484, 0]
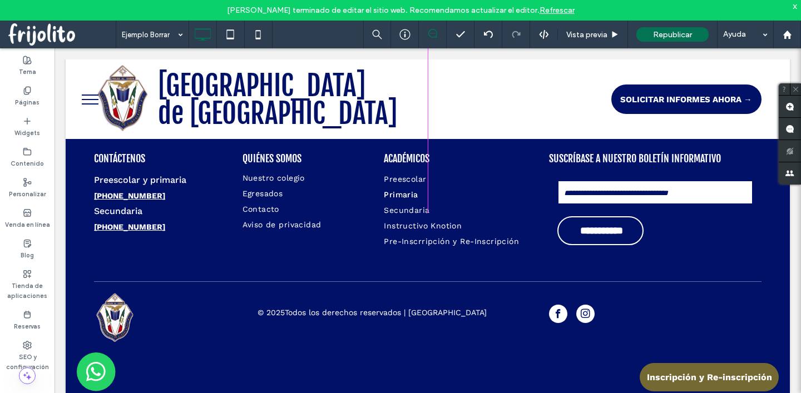
drag, startPoint x: 754, startPoint y: 315, endPoint x: 498, endPoint y: 193, distance: 283.9
click at [498, 193] on div "Click To Paste Colegio Guadalupe de Guadalajara Click To Paste SOLICITAR INFORM…" at bounding box center [428, 24] width 724 height 738
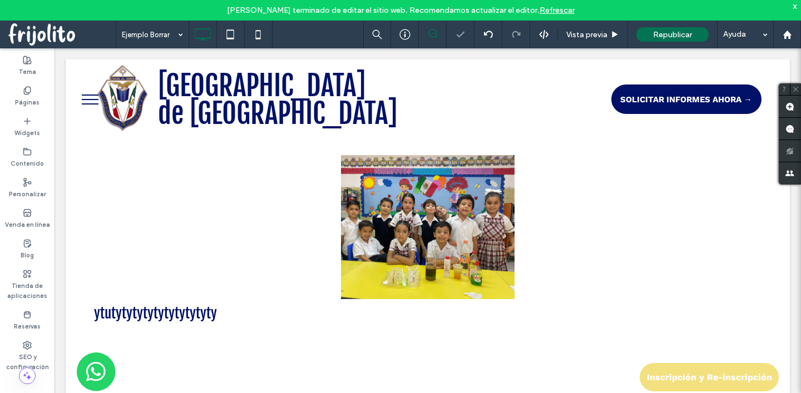
scroll to position [82, 0]
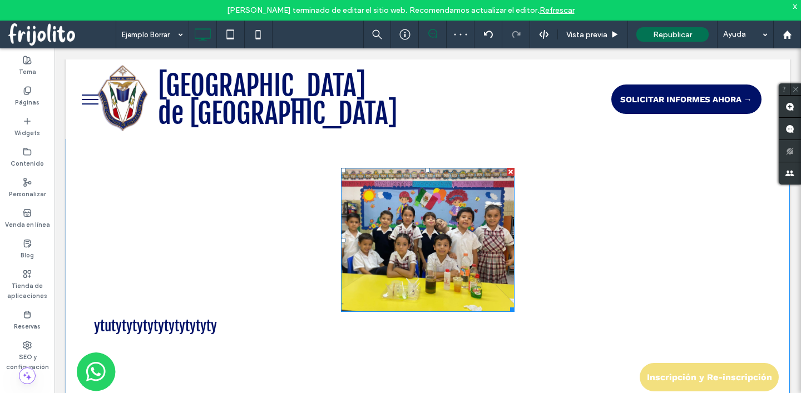
click at [461, 244] on img at bounding box center [428, 240] width 174 height 144
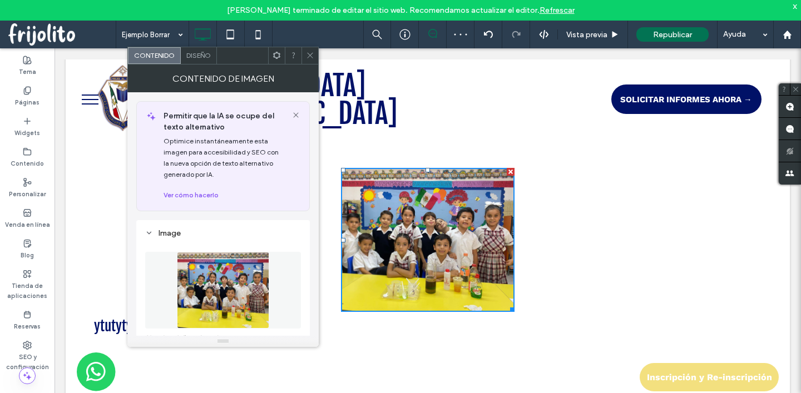
drag, startPoint x: 586, startPoint y: 244, endPoint x: 498, endPoint y: 50, distance: 212.6
click at [586, 244] on div "Click To Paste ytutytytytytytytytytyty" at bounding box center [427, 254] width 667 height 172
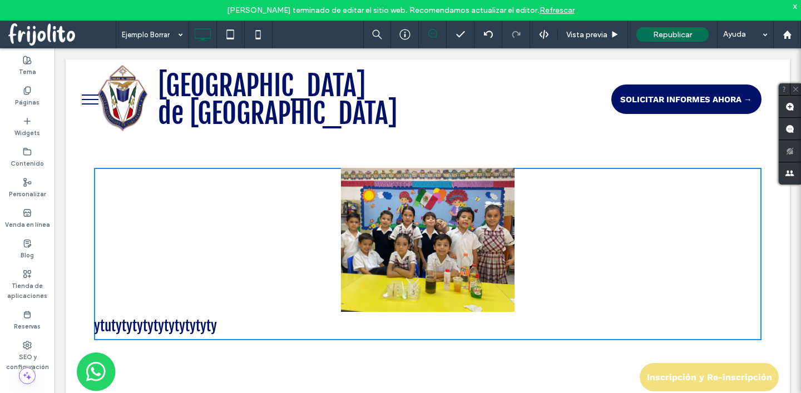
click at [393, 254] on img at bounding box center [428, 240] width 174 height 144
click at [398, 237] on img at bounding box center [428, 240] width 174 height 144
click at [306, 221] on div "Click To Paste ytutytytytytytytytytyty" at bounding box center [427, 254] width 667 height 172
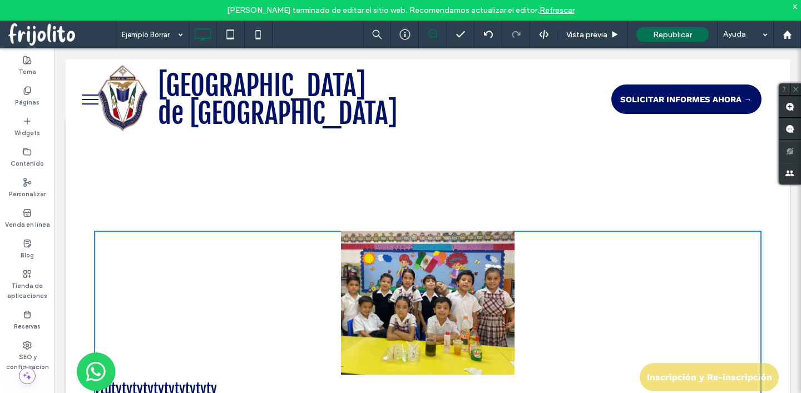
click at [475, 201] on div "Click To Paste ytutytytytytytytytytyty Fila + Añadir sección" at bounding box center [428, 317] width 724 height 395
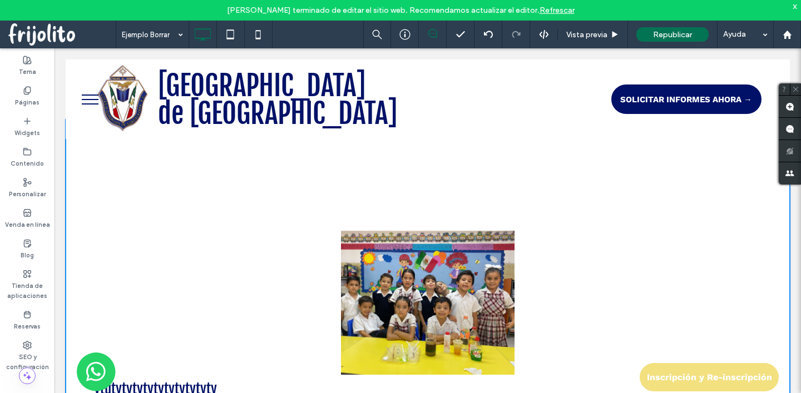
click at [547, 303] on div "Click To Paste ytutytytytytytytytytyty" at bounding box center [427, 317] width 667 height 172
click at [502, 279] on img at bounding box center [428, 303] width 174 height 144
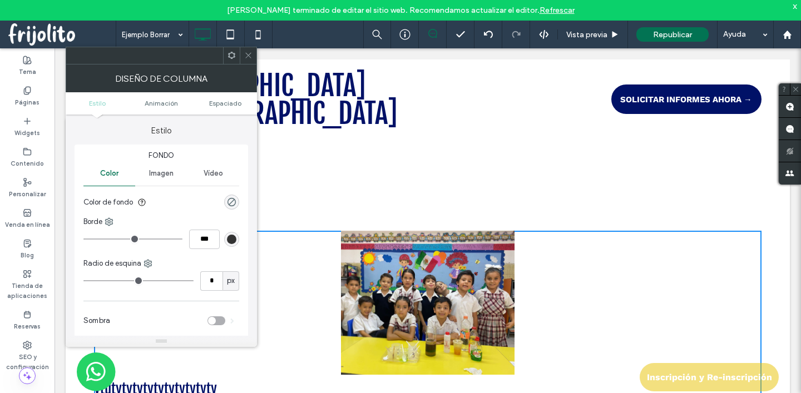
click at [232, 55] on icon at bounding box center [231, 55] width 8 height 8
click at [116, 170] on span "Color" at bounding box center [109, 173] width 18 height 9
type input "*"
type input "***"
click at [110, 239] on input "range" at bounding box center [132, 239] width 99 height 1
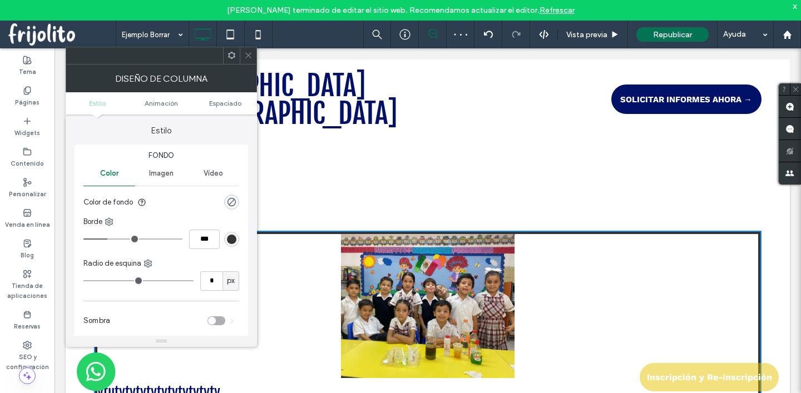
type input "*"
type input "***"
type input "*"
click at [87, 240] on input "range" at bounding box center [132, 239] width 99 height 1
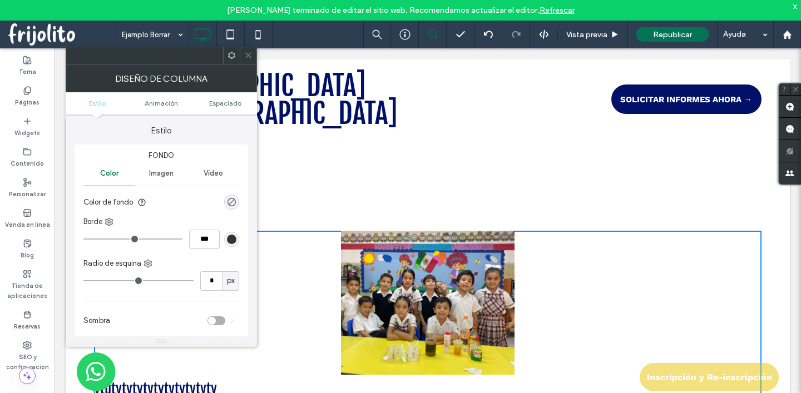
click at [247, 55] on icon at bounding box center [248, 55] width 8 height 8
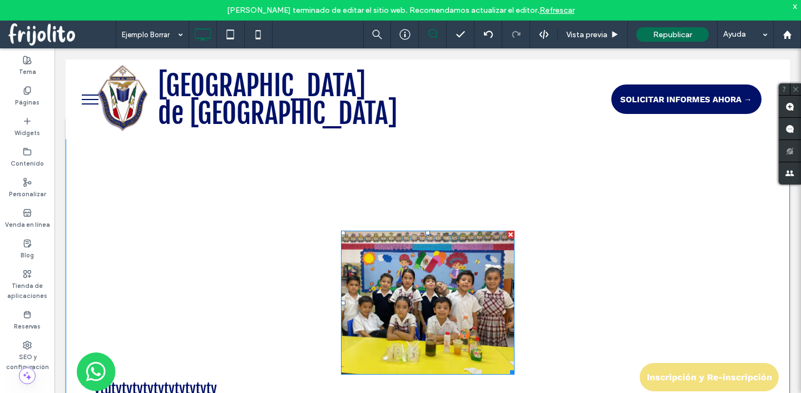
click at [413, 281] on img at bounding box center [428, 303] width 174 height 144
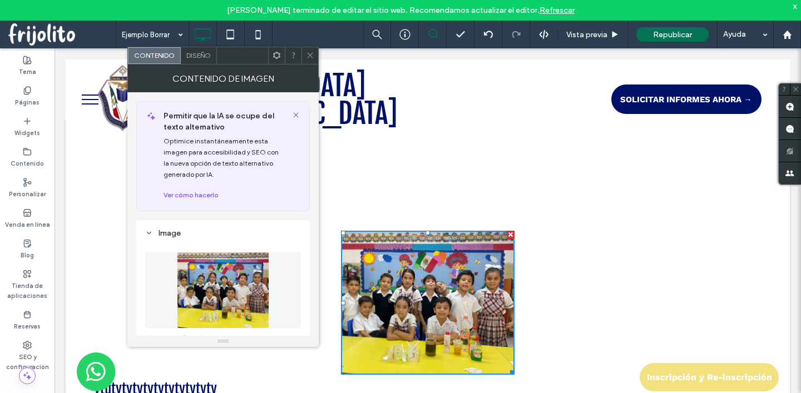
click at [413, 281] on img at bounding box center [428, 303] width 174 height 144
click at [272, 57] on div at bounding box center [276, 55] width 17 height 17
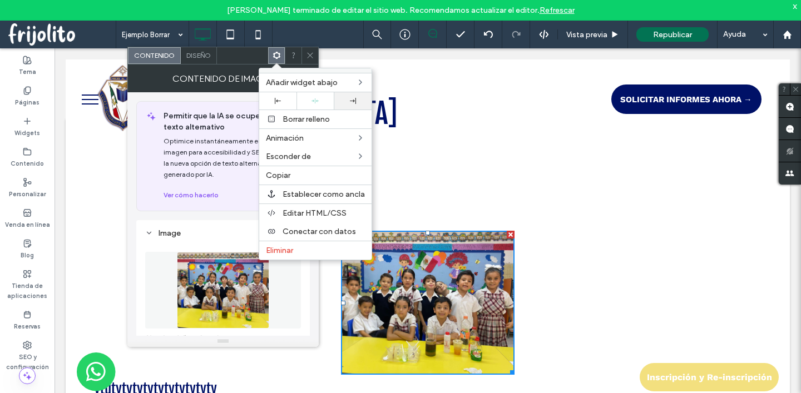
click at [358, 101] on div at bounding box center [353, 101] width 26 height 6
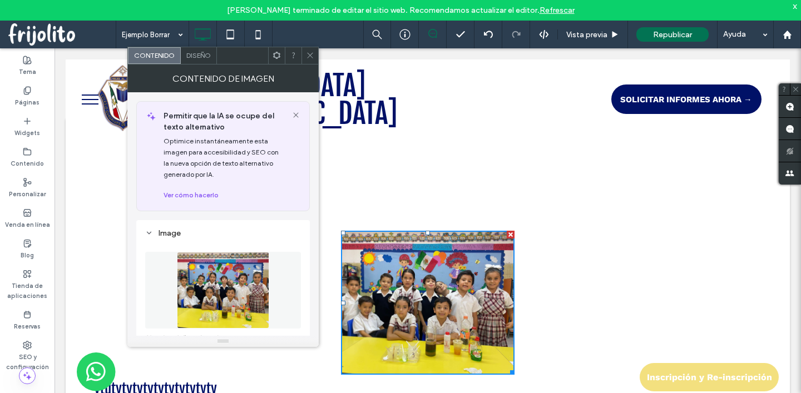
click at [237, 58] on div at bounding box center [242, 55] width 51 height 17
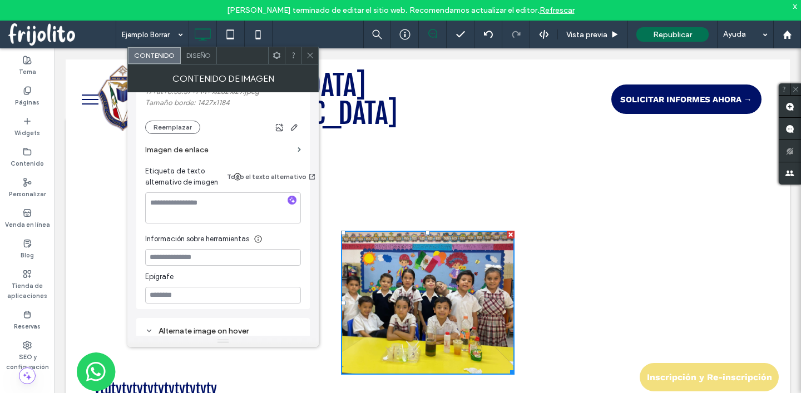
scroll to position [269, 0]
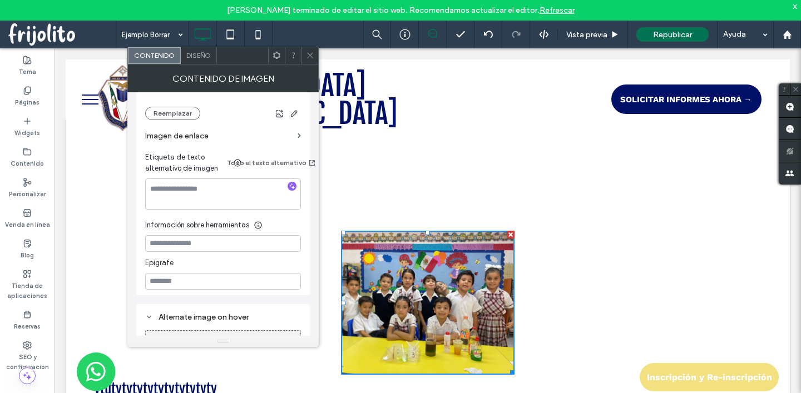
click at [204, 50] on div "Diseño" at bounding box center [199, 55] width 36 height 17
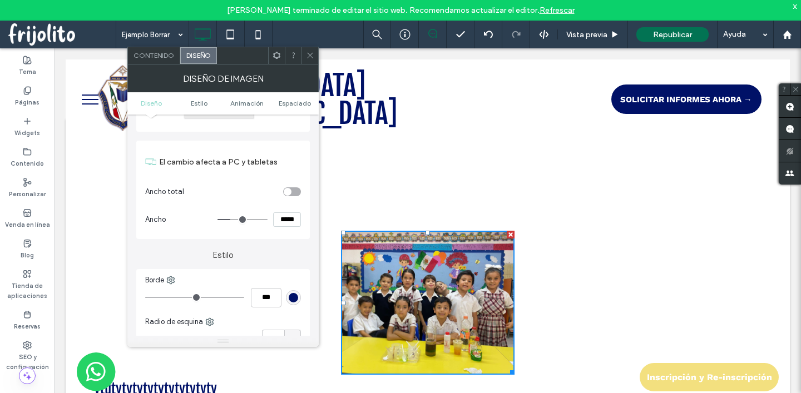
scroll to position [110, 0]
type input "***"
type input "*****"
click at [244, 218] on input "range" at bounding box center [242, 218] width 50 height 1
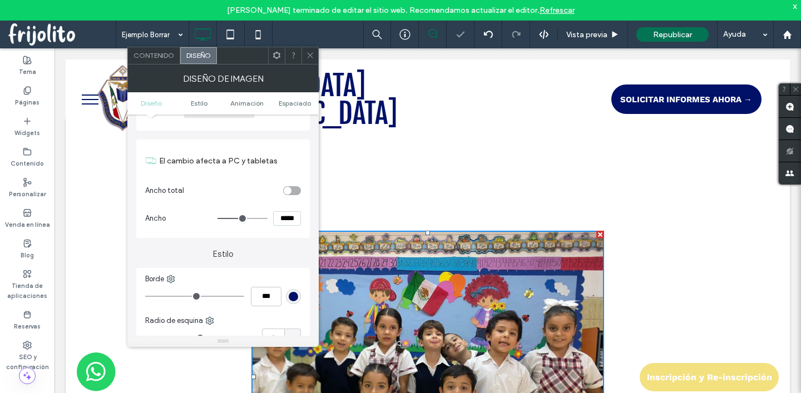
type input "***"
type input "*****"
click at [233, 218] on input "range" at bounding box center [242, 218] width 50 height 1
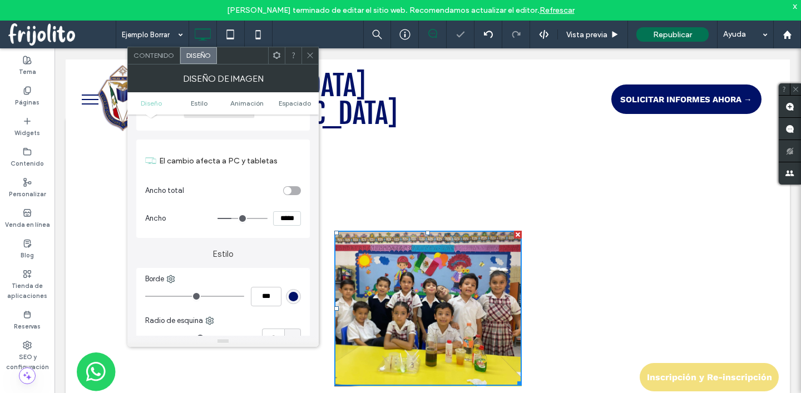
type input "***"
type input "*****"
click at [240, 218] on input "range" at bounding box center [242, 218] width 50 height 1
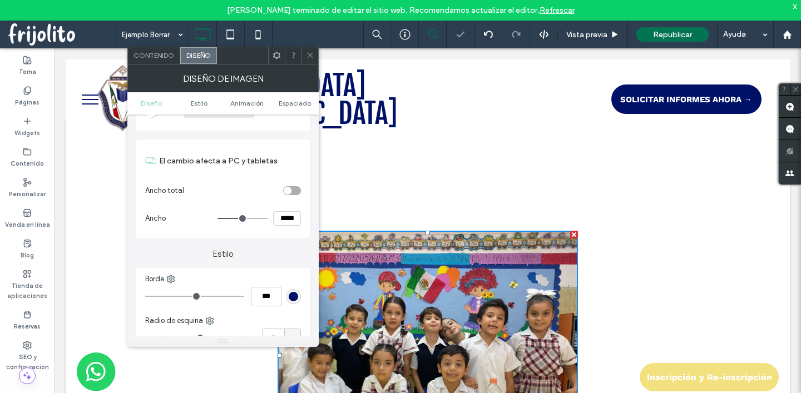
type input "***"
type input "*****"
type input "***"
click at [233, 218] on input "range" at bounding box center [242, 218] width 50 height 1
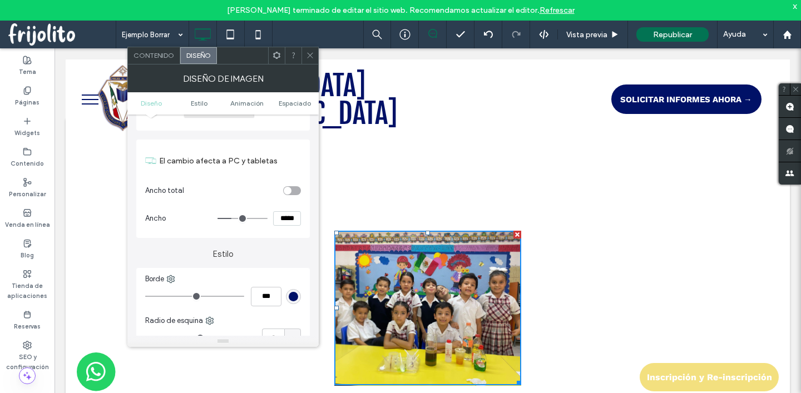
click at [294, 197] on section "Ancho total" at bounding box center [223, 191] width 156 height 28
click at [295, 191] on div "toggle" at bounding box center [292, 190] width 18 height 9
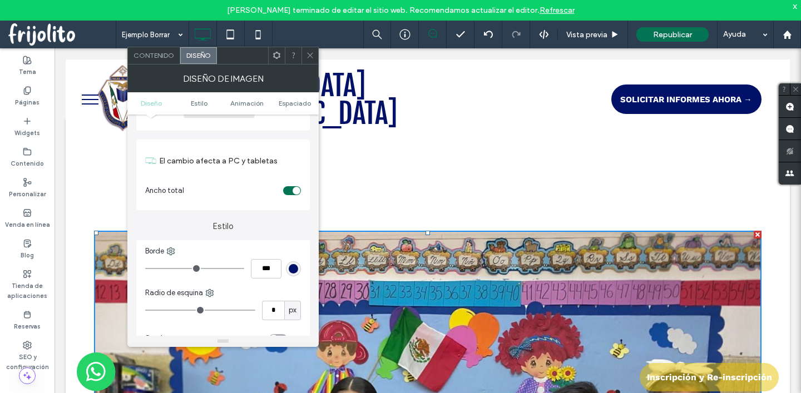
click at [295, 191] on div "toggle" at bounding box center [297, 191] width 8 height 8
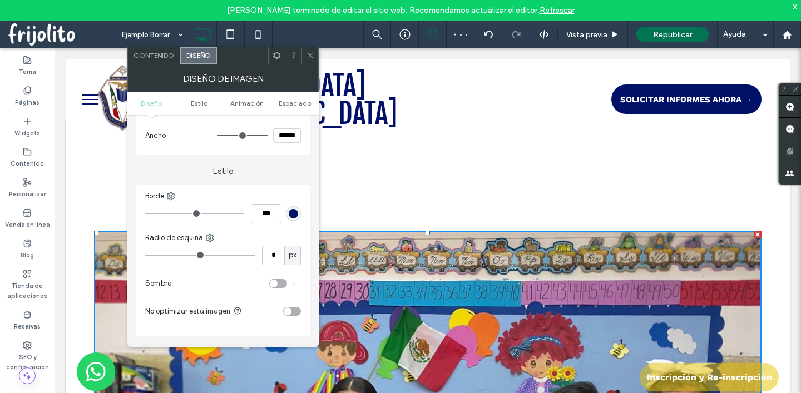
scroll to position [200, 0]
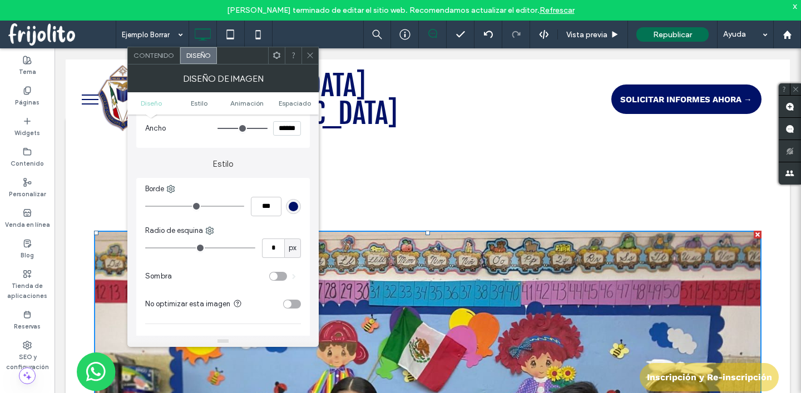
type input "*"
type input "***"
type input "*"
click at [163, 207] on input "range" at bounding box center [194, 206] width 99 height 1
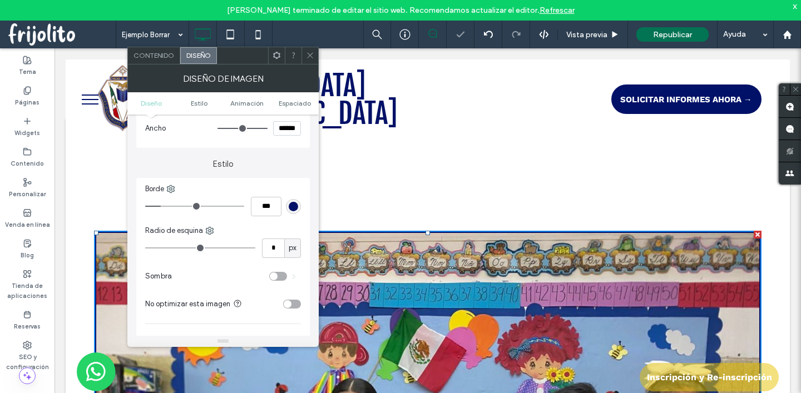
type input "***"
type input "*****"
type input "***"
click at [249, 128] on input "range" at bounding box center [242, 128] width 50 height 1
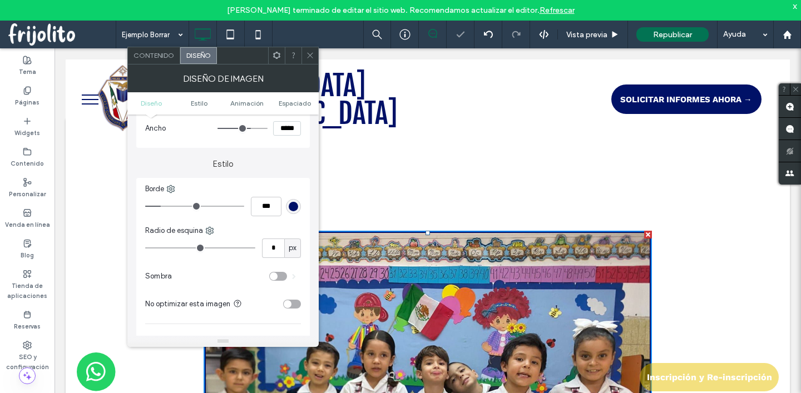
type input "**"
type input "****"
type input "**"
click at [186, 207] on input "range" at bounding box center [194, 206] width 99 height 1
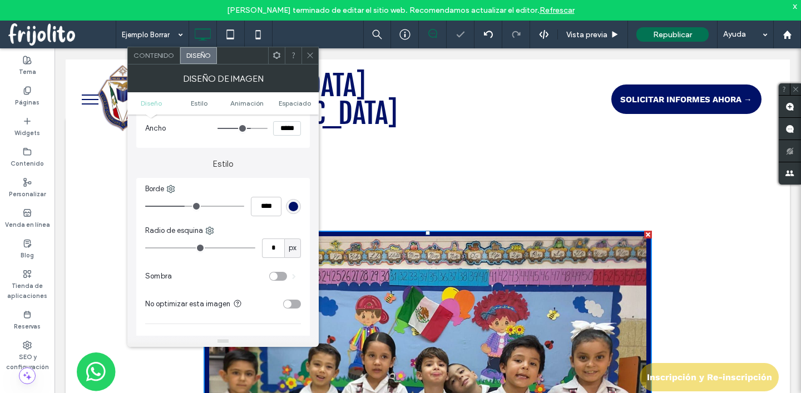
click at [205, 213] on div "****" at bounding box center [223, 206] width 156 height 19
type input "**"
click at [172, 248] on input "range" at bounding box center [200, 248] width 110 height 1
click at [202, 256] on div "** px" at bounding box center [223, 248] width 156 height 19
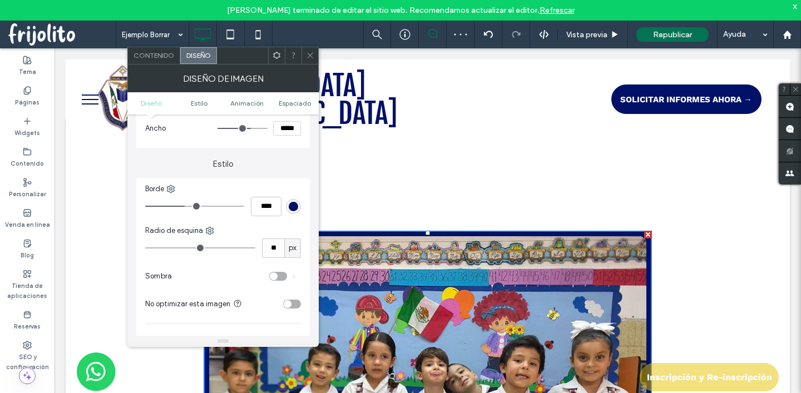
type input "**"
click at [226, 248] on input "range" at bounding box center [200, 248] width 110 height 1
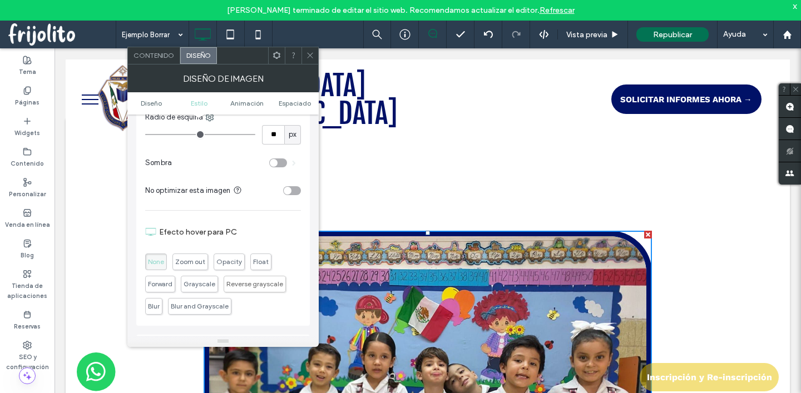
scroll to position [307, 0]
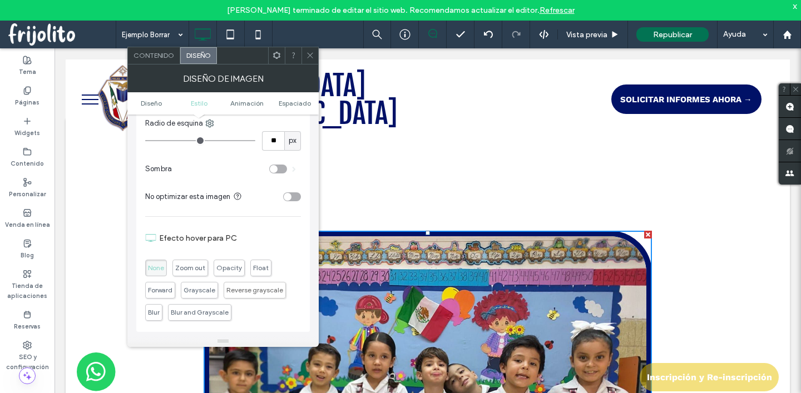
click at [308, 55] on icon at bounding box center [310, 55] width 8 height 8
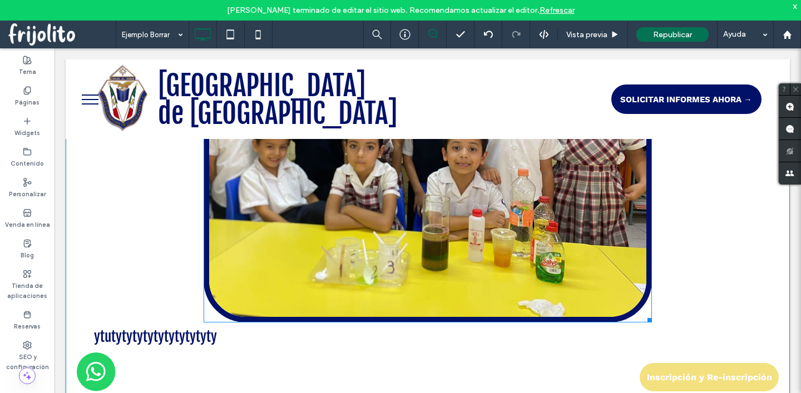
scroll to position [303, 0]
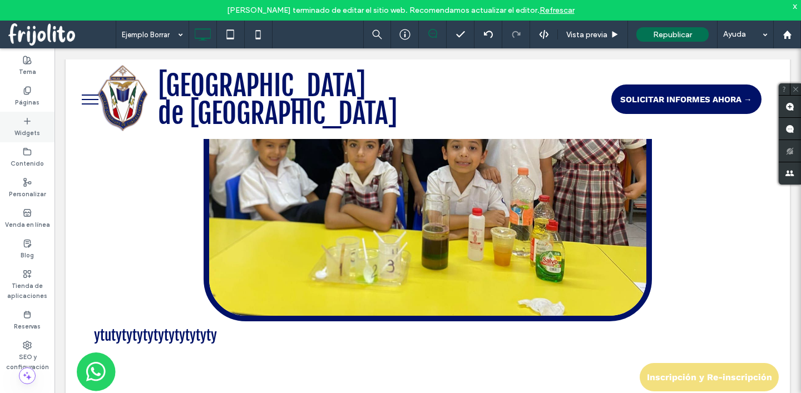
click at [21, 127] on label "Widgets" at bounding box center [27, 132] width 26 height 12
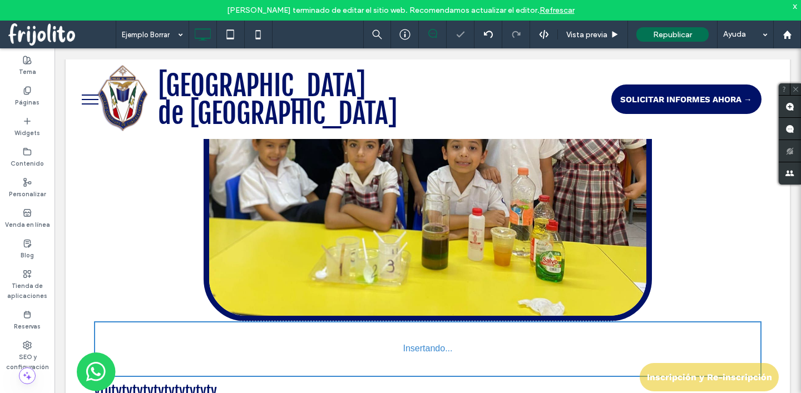
scroll to position [309, 0]
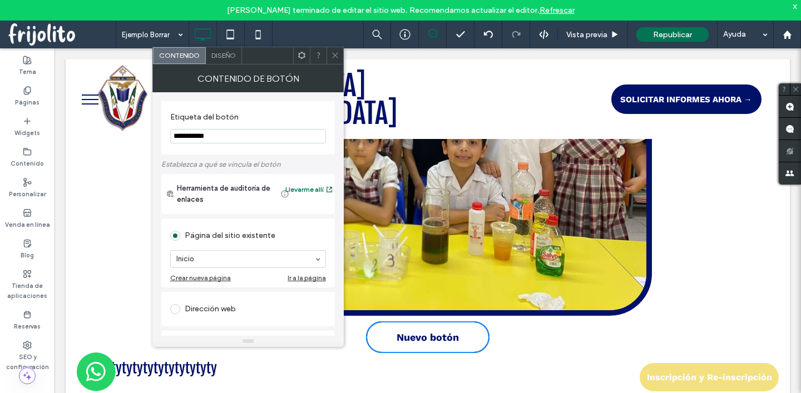
click at [205, 134] on input "**********" at bounding box center [248, 136] width 156 height 14
type input "******"
click at [227, 58] on span "Diseño" at bounding box center [223, 55] width 24 height 8
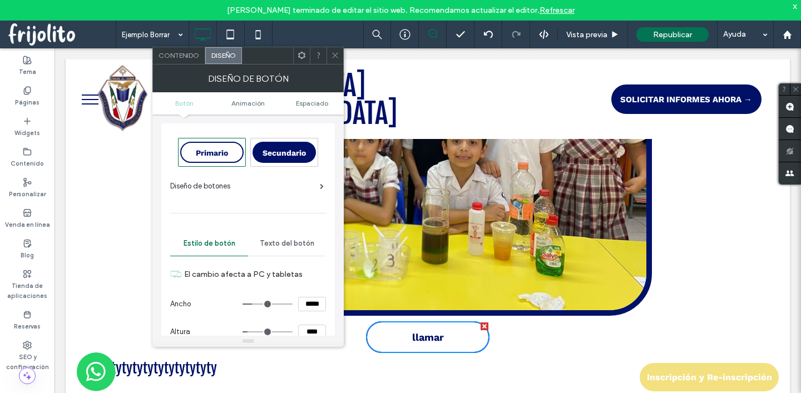
click at [273, 149] on span "Secundario" at bounding box center [284, 153] width 43 height 9
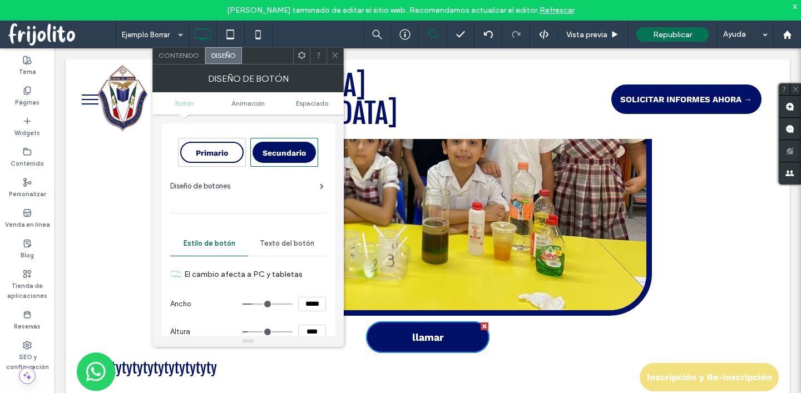
click at [248, 186] on div "Diseño de botones" at bounding box center [247, 186] width 154 height 11
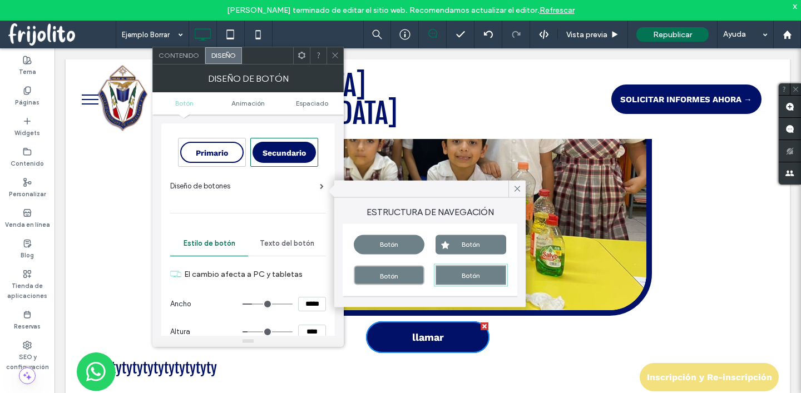
click at [290, 181] on div "Diseño de botones" at bounding box center [247, 186] width 154 height 11
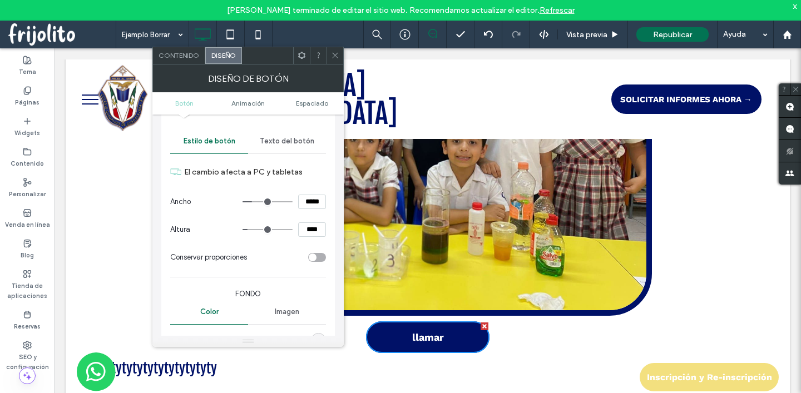
scroll to position [105, 0]
type input "***"
type input "*****"
click at [267, 200] on input "range" at bounding box center [268, 199] width 50 height 1
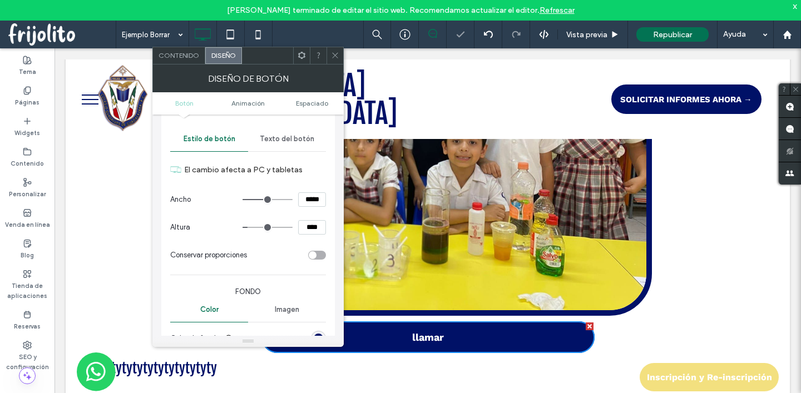
type input "***"
type input "*****"
type input "***"
click at [253, 199] on input "range" at bounding box center [268, 199] width 50 height 1
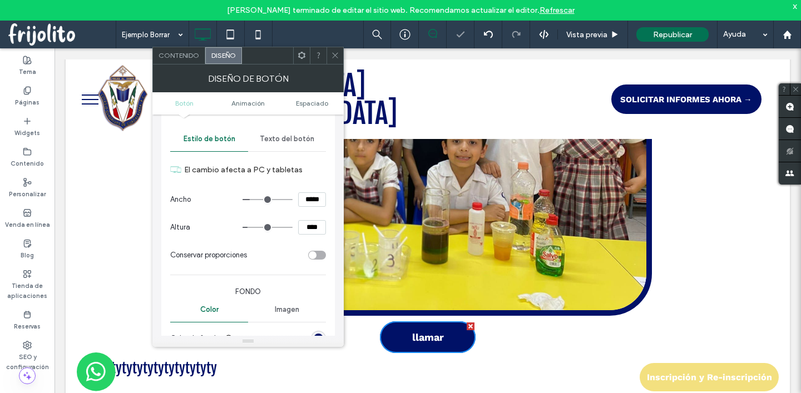
type input "***"
type input "*****"
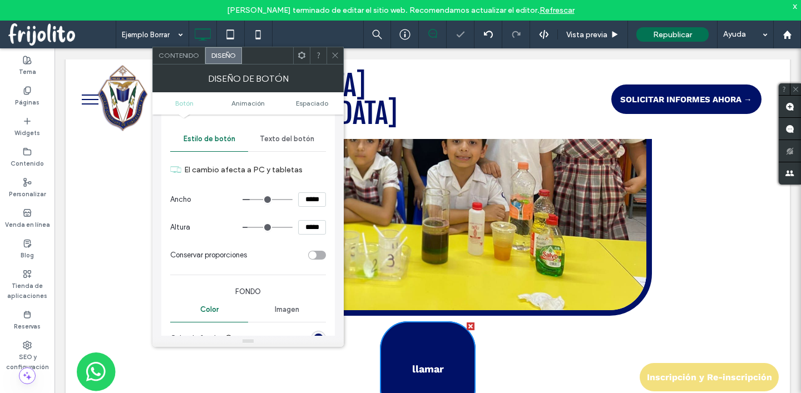
click at [268, 228] on input "range" at bounding box center [268, 227] width 50 height 1
type input "**"
type input "****"
type input "**"
click at [251, 227] on input "range" at bounding box center [268, 227] width 50 height 1
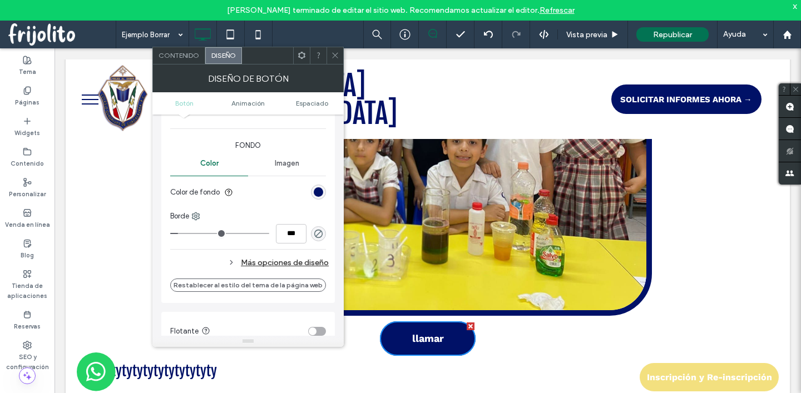
scroll to position [251, 0]
click at [289, 161] on span "Imagen" at bounding box center [287, 163] width 24 height 9
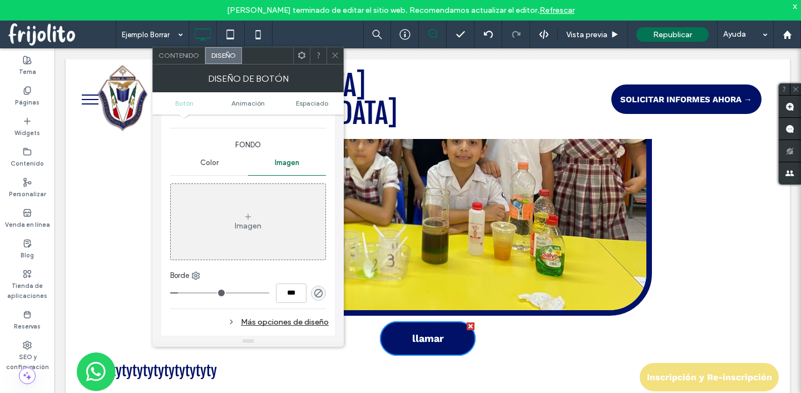
click at [206, 160] on span "Color" at bounding box center [209, 163] width 18 height 9
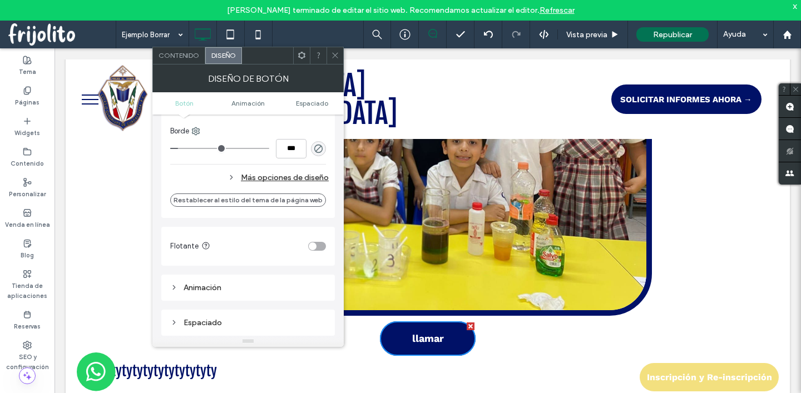
scroll to position [353, 0]
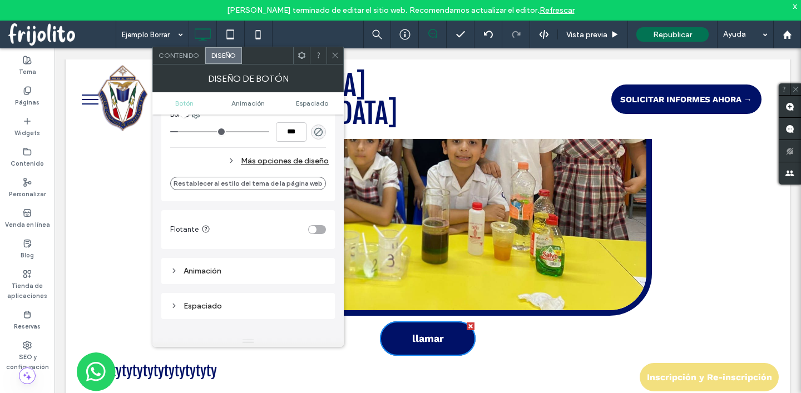
click at [312, 230] on div "toggle" at bounding box center [313, 230] width 8 height 8
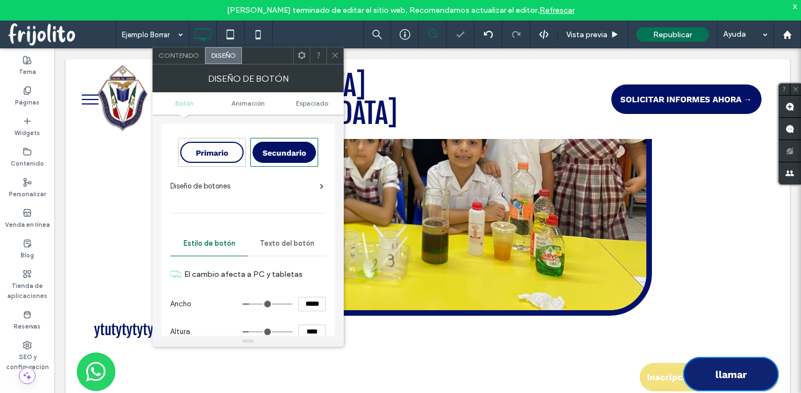
scroll to position [448, 0]
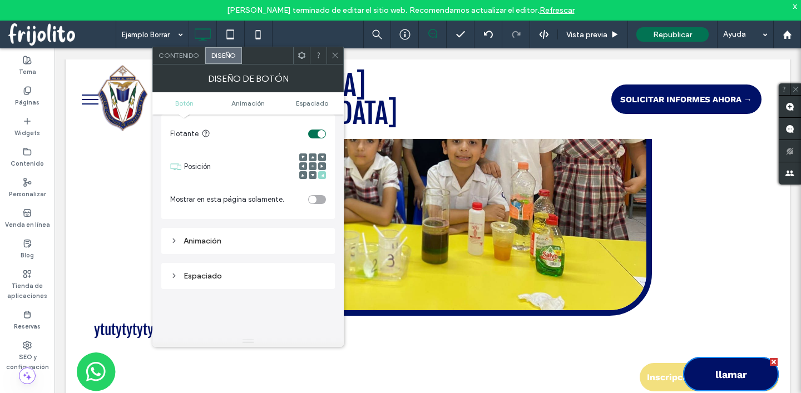
click at [323, 166] on icon at bounding box center [321, 166] width 3 height 3
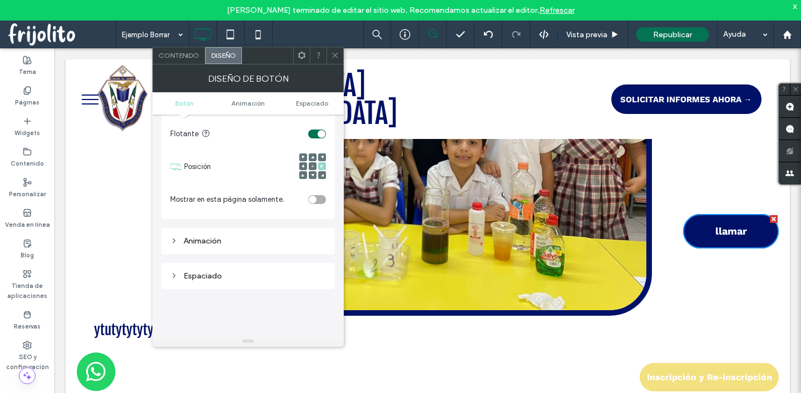
click at [314, 133] on div "toggle" at bounding box center [317, 134] width 18 height 9
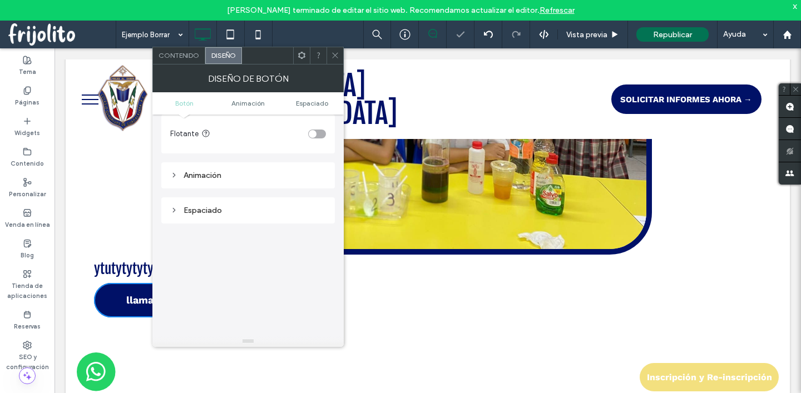
scroll to position [402, 0]
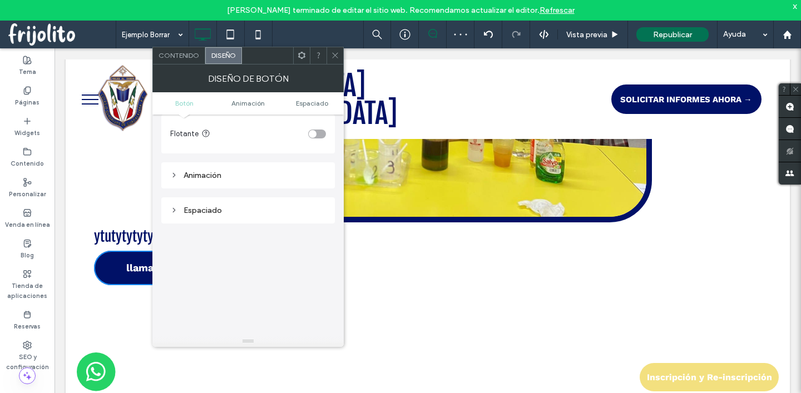
click at [182, 52] on span "Contenido" at bounding box center [179, 55] width 41 height 8
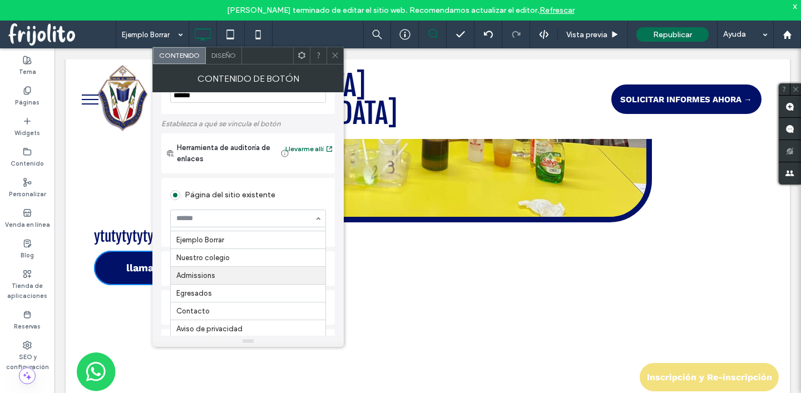
scroll to position [42, 0]
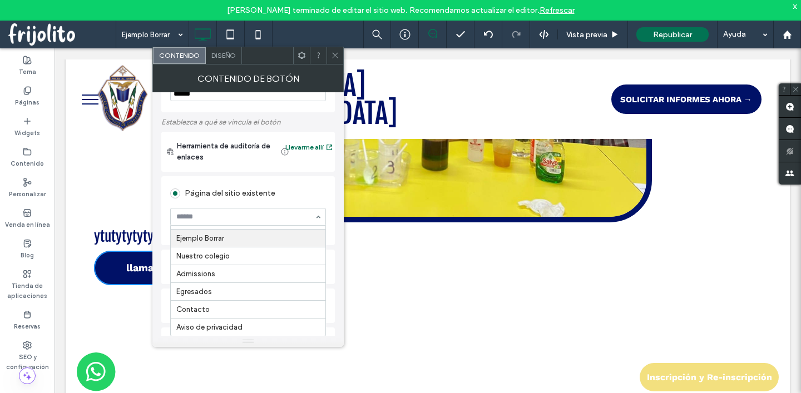
click at [229, 171] on div "Herramienta de auditoría de enlaces Llevarme allí" at bounding box center [248, 152] width 174 height 40
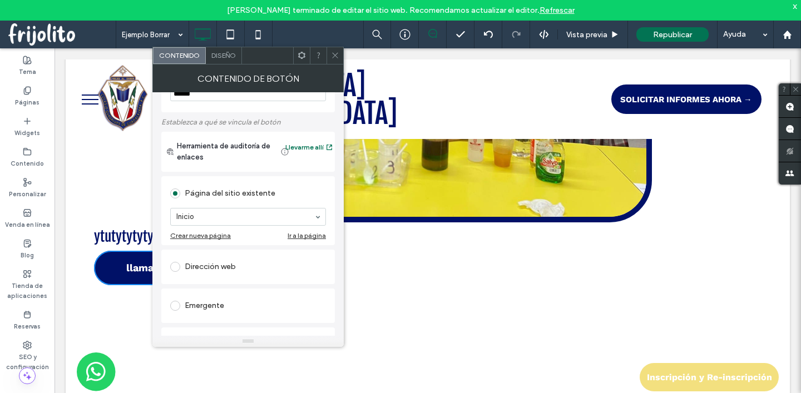
click at [172, 267] on span at bounding box center [175, 267] width 10 height 10
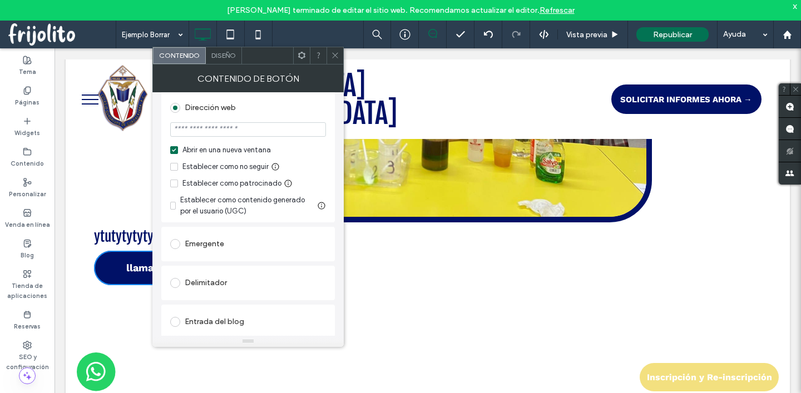
scroll to position [167, 0]
click at [176, 246] on span at bounding box center [175, 244] width 10 height 10
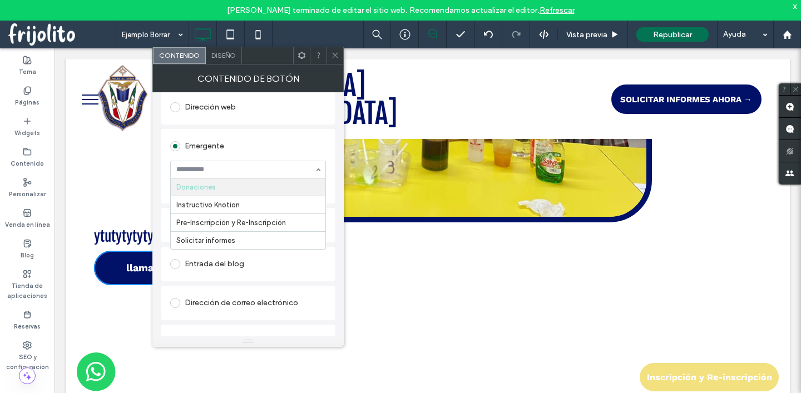
click at [159, 195] on div "Etiqueta del botón ****** Establezca a qué se vincula el botón Herramienta de a…" at bounding box center [247, 214] width 191 height 244
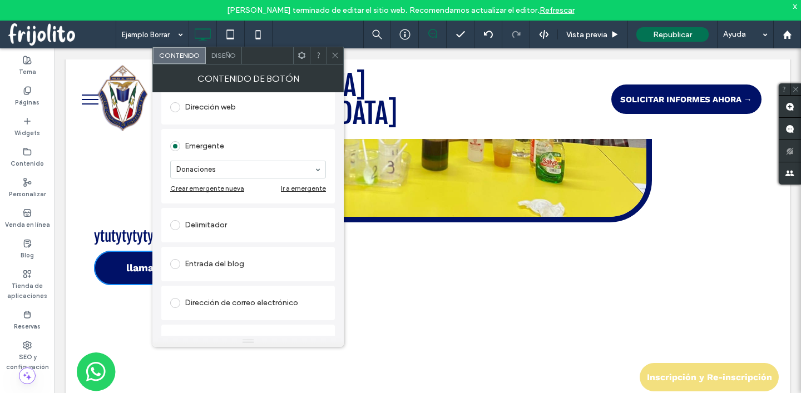
click at [177, 226] on span at bounding box center [175, 225] width 10 height 10
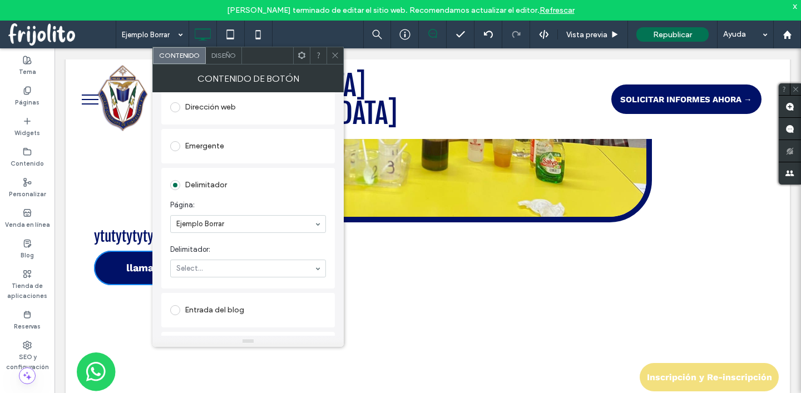
scroll to position [278, 0]
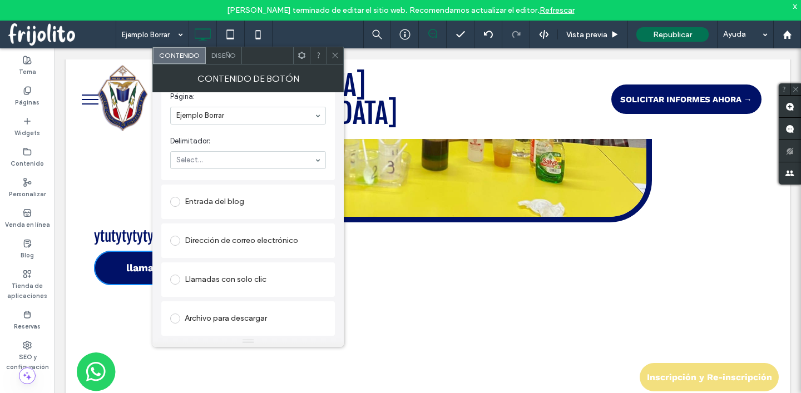
click at [173, 322] on span at bounding box center [175, 319] width 10 height 10
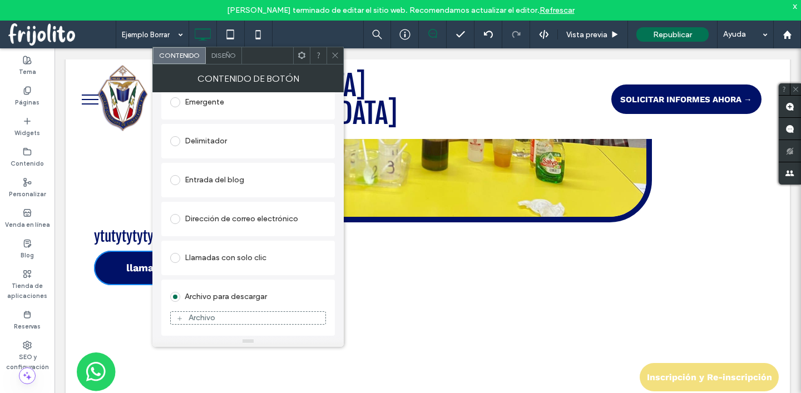
scroll to position [213, 0]
click at [338, 53] on use at bounding box center [335, 56] width 6 height 6
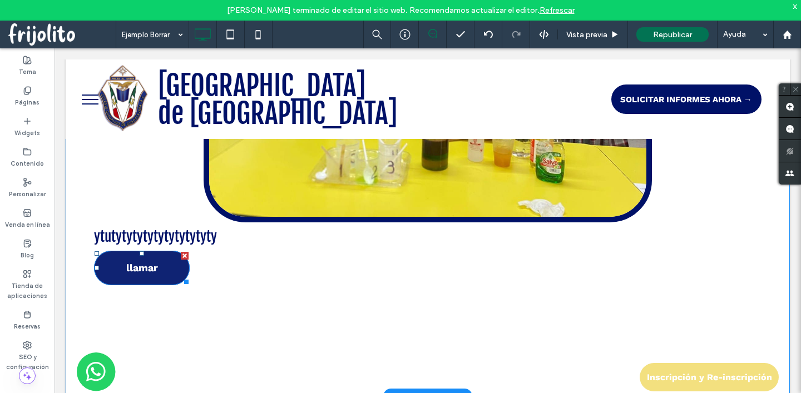
click at [134, 259] on link "llamar" at bounding box center [142, 268] width 96 height 34
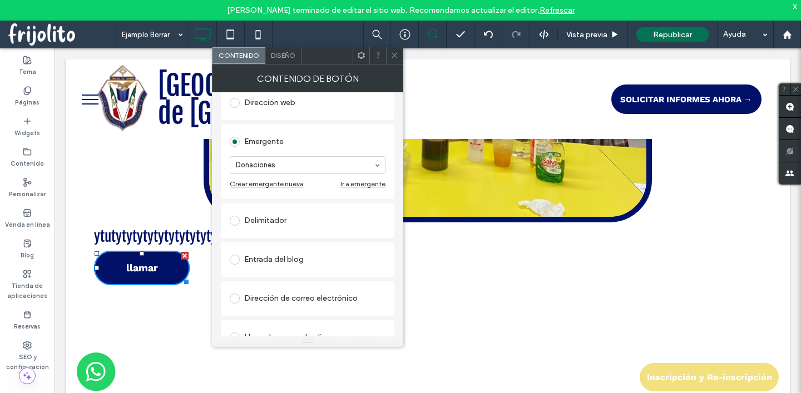
scroll to position [231, 0]
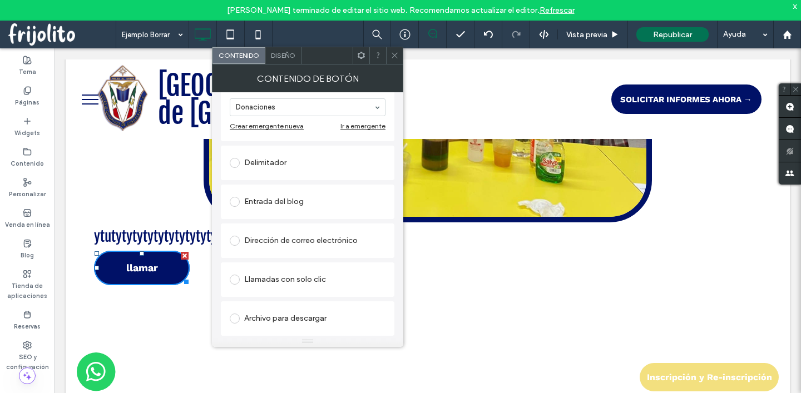
click at [234, 314] on span at bounding box center [235, 319] width 10 height 10
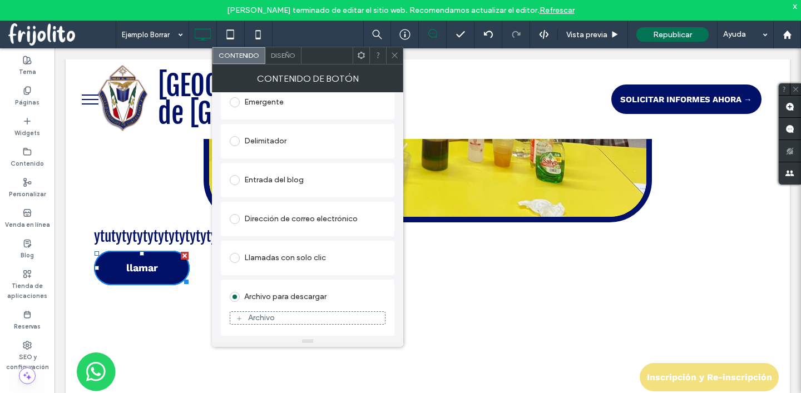
scroll to position [213, 0]
click at [265, 321] on div "Archivo" at bounding box center [261, 317] width 27 height 9
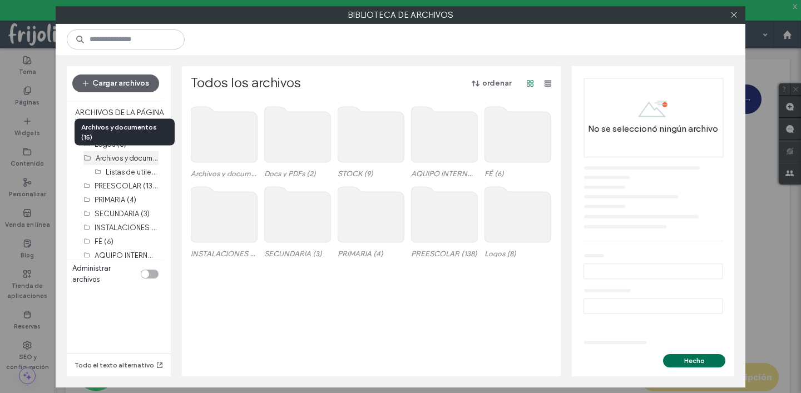
click at [111, 157] on label "Archivos y documentos (15)" at bounding box center [141, 157] width 90 height 11
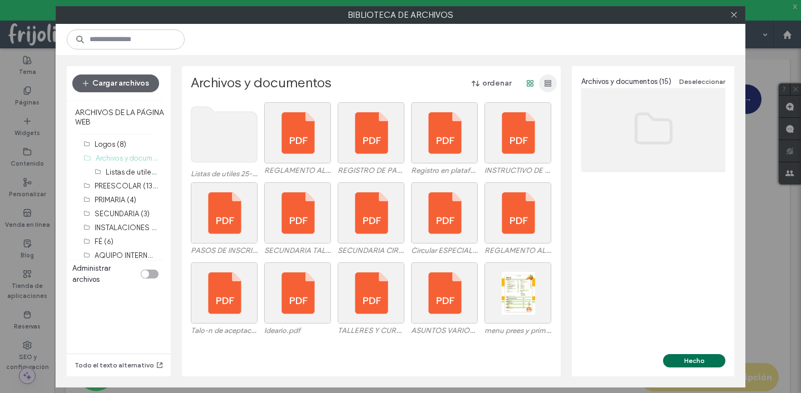
click at [543, 82] on icon "button" at bounding box center [547, 83] width 9 height 9
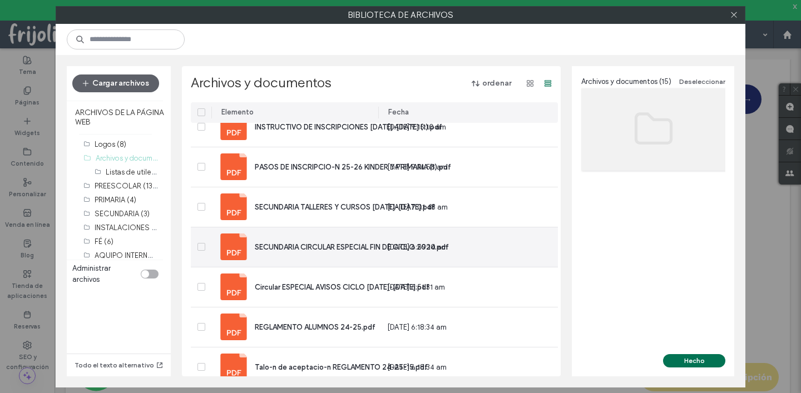
scroll to position [177, 0]
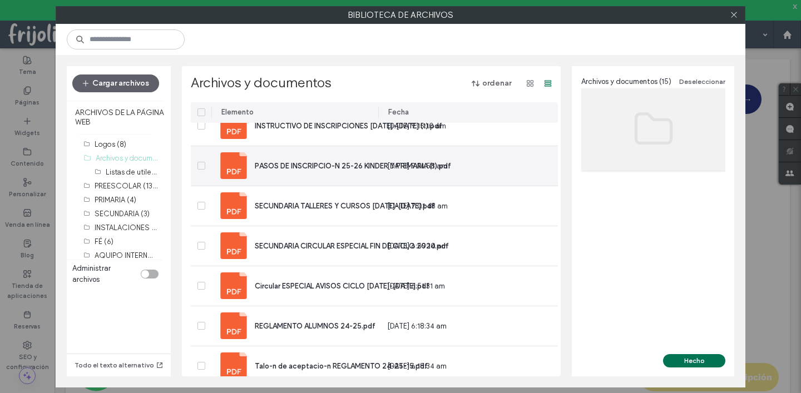
click at [323, 162] on span "PASOS DE INSCRIPCIO-N 25-26 KINDER Y PRIMARIA (1).pdf" at bounding box center [353, 166] width 196 height 8
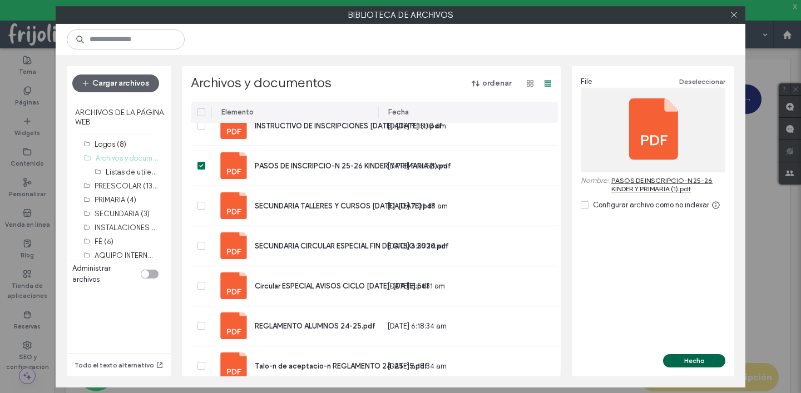
click at [679, 359] on button "Hecho" at bounding box center [694, 360] width 62 height 13
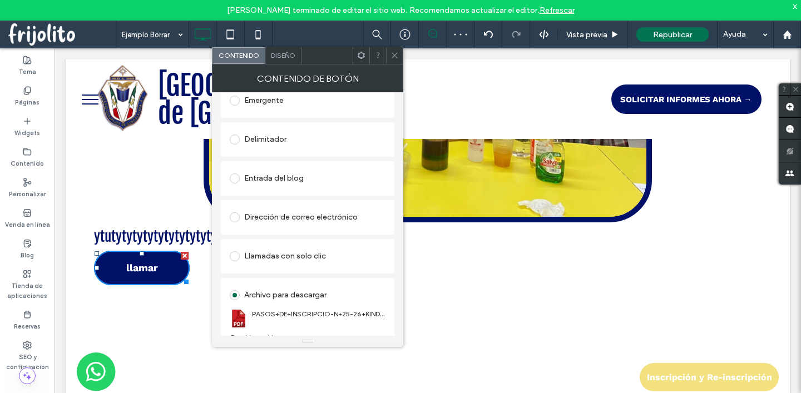
click at [397, 58] on icon at bounding box center [394, 55] width 8 height 8
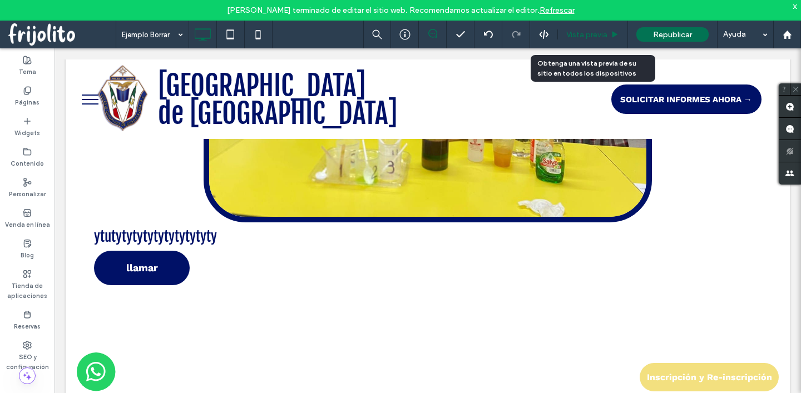
click at [593, 27] on div "Vista previa" at bounding box center [593, 35] width 70 height 28
click at [584, 38] on span "Vista previa" at bounding box center [586, 34] width 41 height 9
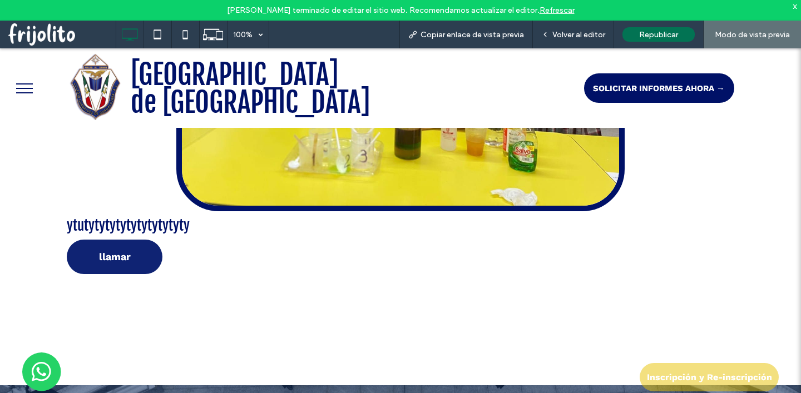
click at [107, 254] on span "llamar" at bounding box center [115, 257] width 32 height 12
click at [581, 30] on span "Volver al editor" at bounding box center [578, 34] width 53 height 9
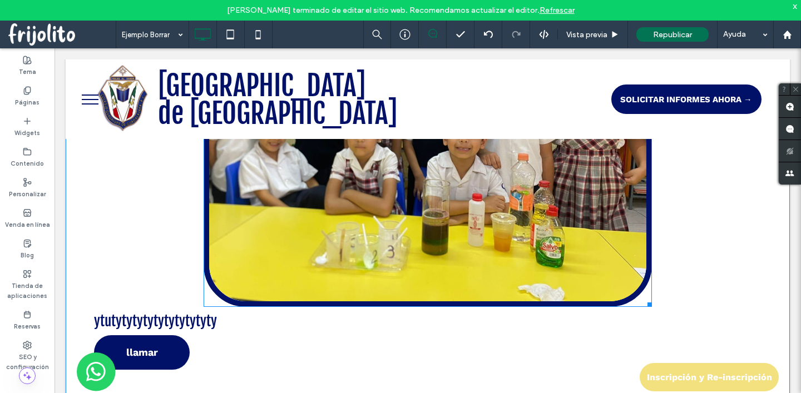
scroll to position [307, 0]
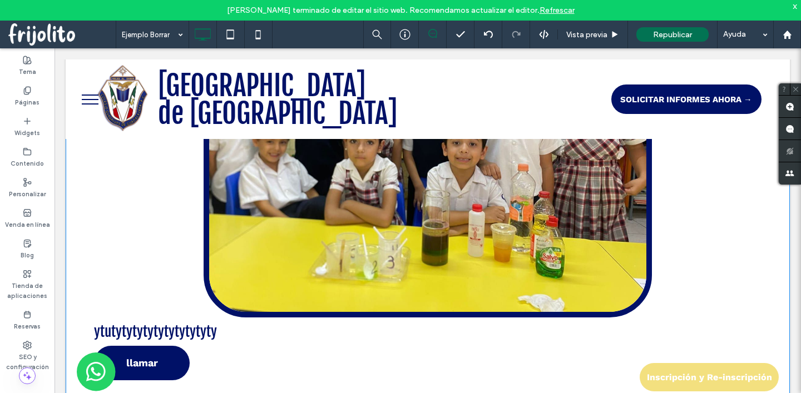
click at [126, 224] on div "Click To Paste ytutytytytytytytytytyty llamar" at bounding box center [427, 161] width 667 height 437
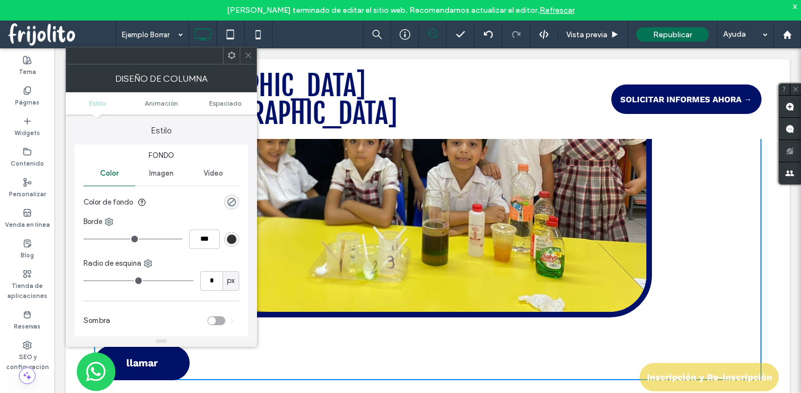
click at [246, 56] on icon at bounding box center [248, 55] width 8 height 8
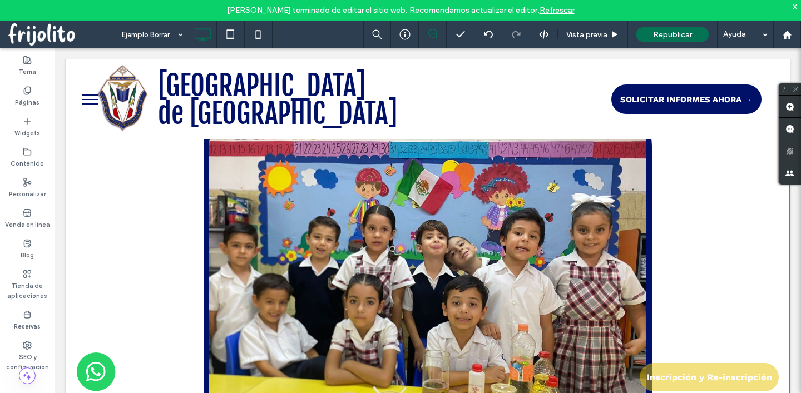
scroll to position [0, 0]
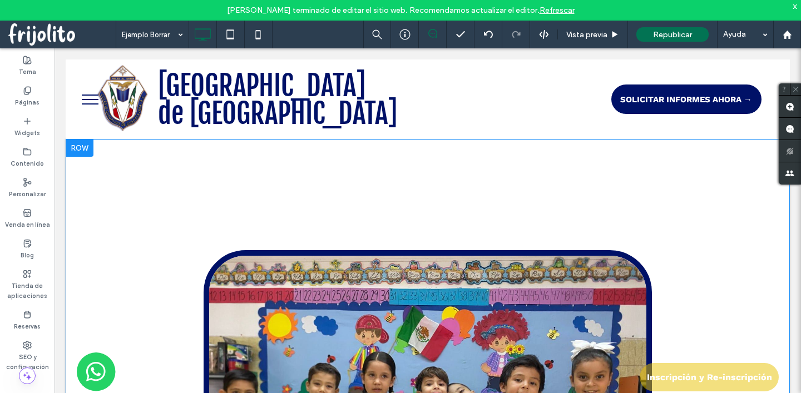
click at [87, 147] on div at bounding box center [80, 148] width 28 height 18
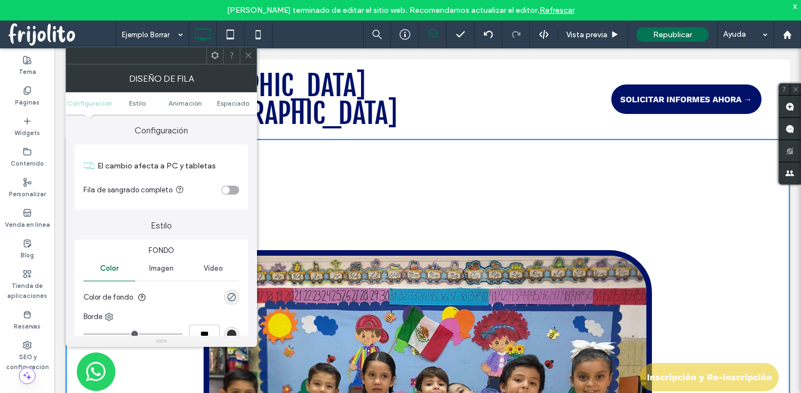
click at [249, 52] on icon at bounding box center [248, 55] width 8 height 8
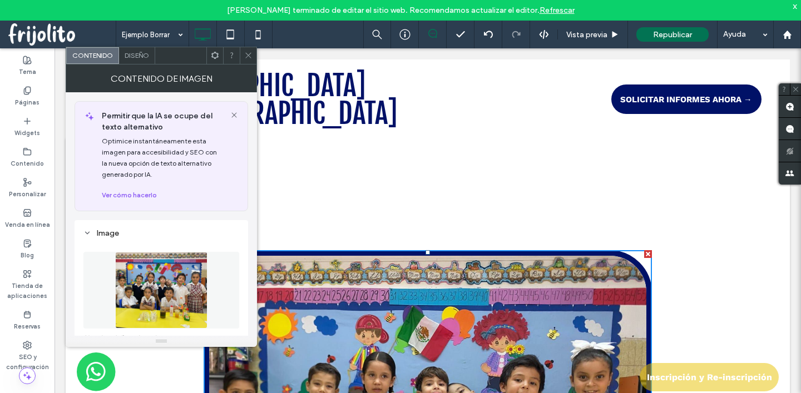
click at [211, 61] on span at bounding box center [215, 55] width 8 height 17
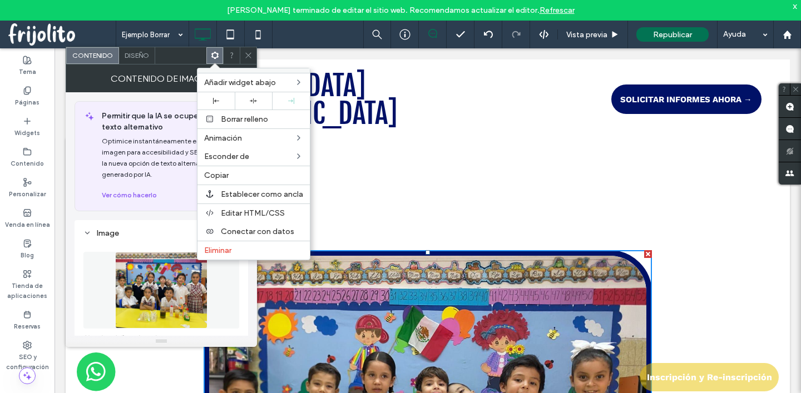
click at [247, 56] on icon at bounding box center [248, 55] width 8 height 8
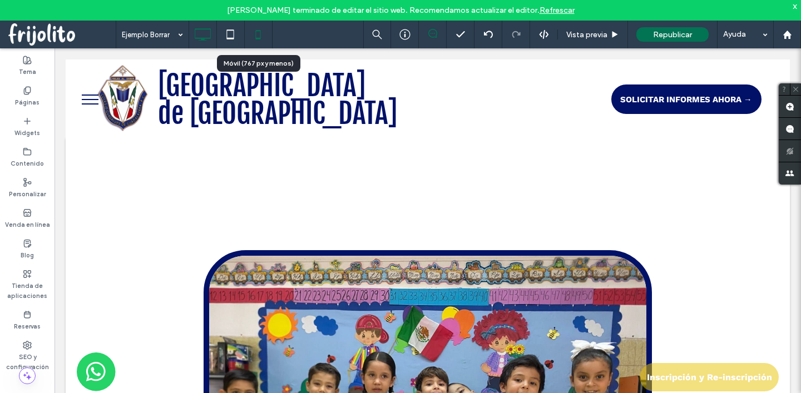
click at [256, 35] on icon at bounding box center [258, 34] width 22 height 22
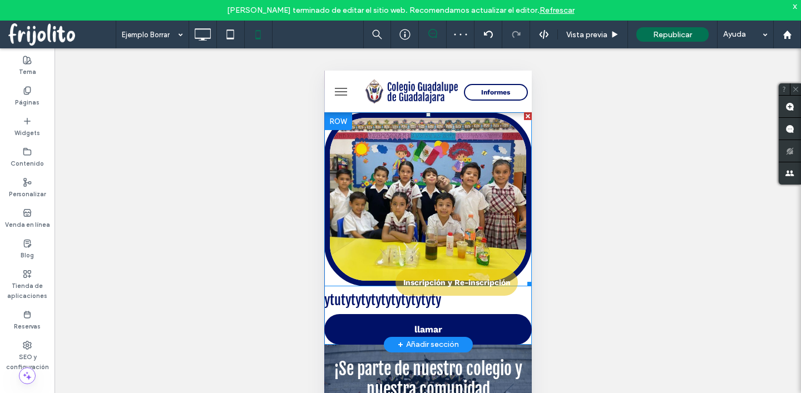
scroll to position [1, 0]
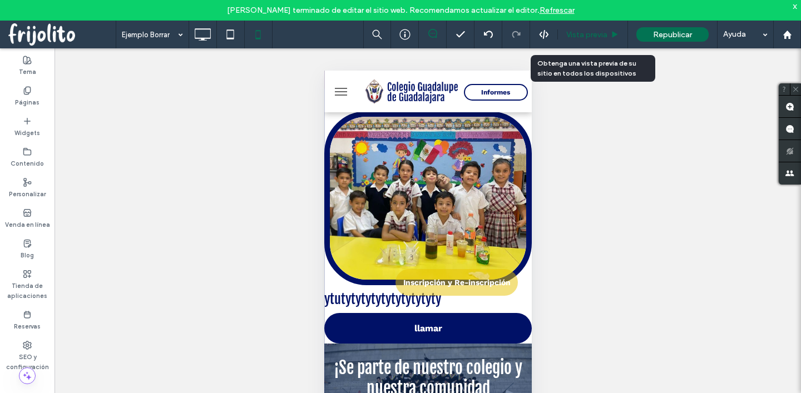
click at [587, 34] on span "Vista previa" at bounding box center [586, 34] width 41 height 9
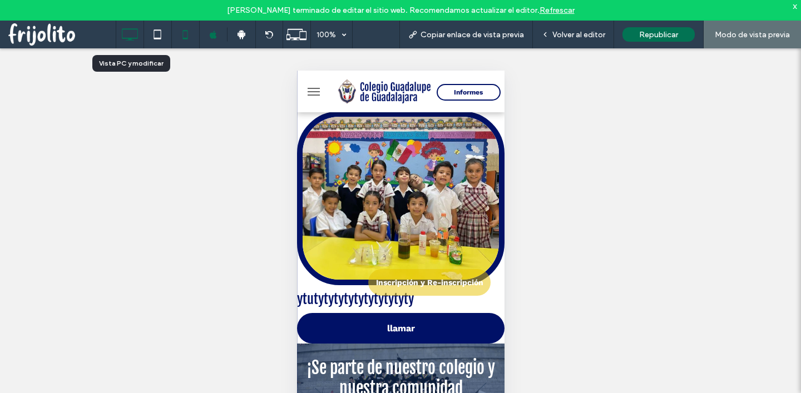
click at [132, 30] on icon at bounding box center [129, 34] width 22 height 22
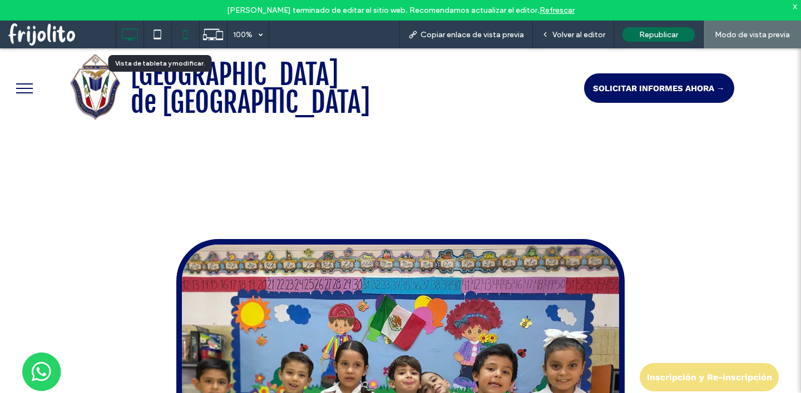
click at [157, 31] on icon at bounding box center [157, 34] width 22 height 22
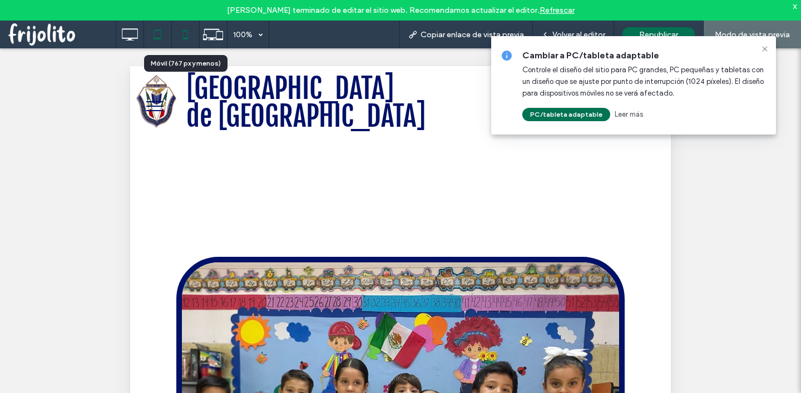
click at [185, 36] on icon at bounding box center [185, 34] width 22 height 22
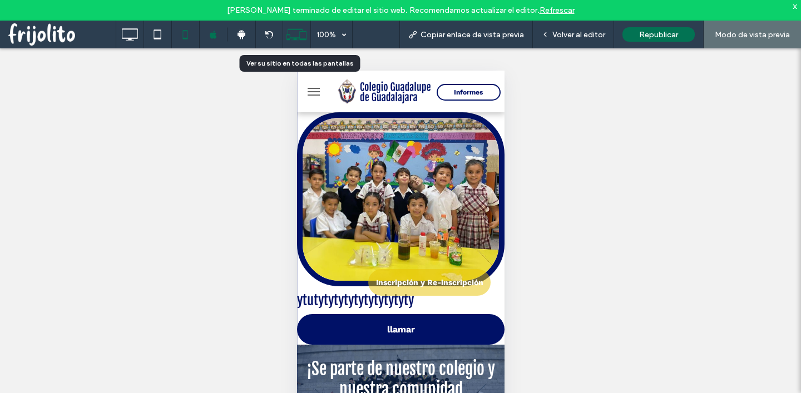
click at [288, 37] on icon at bounding box center [296, 34] width 21 height 21
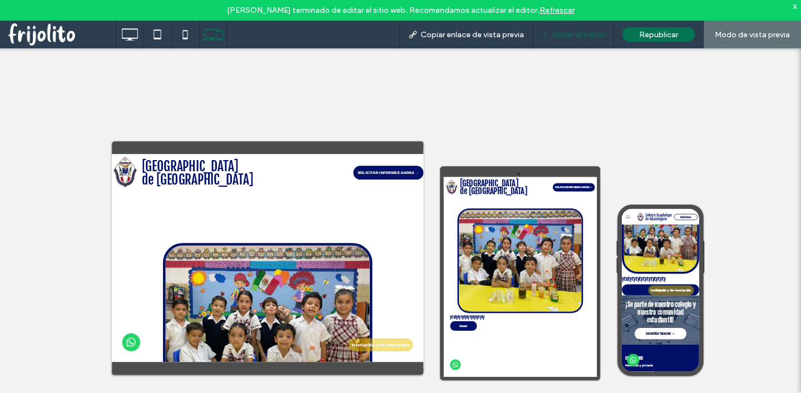
drag, startPoint x: 581, startPoint y: 34, endPoint x: 469, endPoint y: 99, distance: 129.1
click at [581, 34] on span "Volver al editor" at bounding box center [578, 34] width 53 height 9
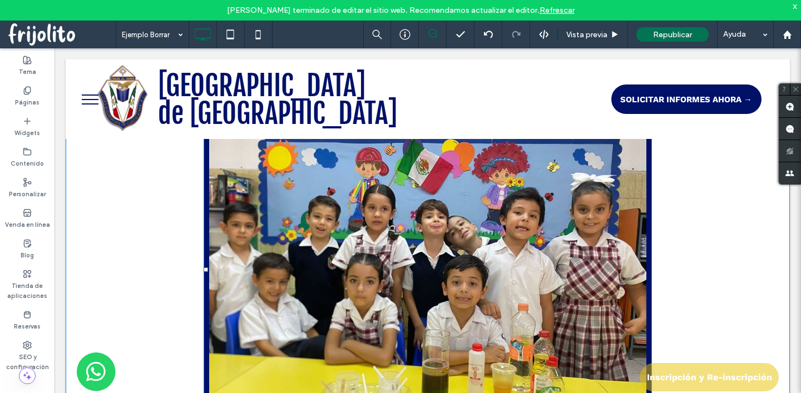
scroll to position [167, 0]
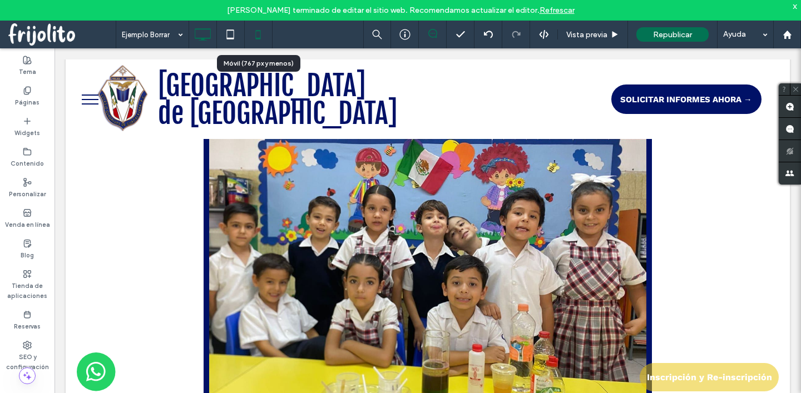
click at [257, 36] on icon at bounding box center [258, 34] width 22 height 22
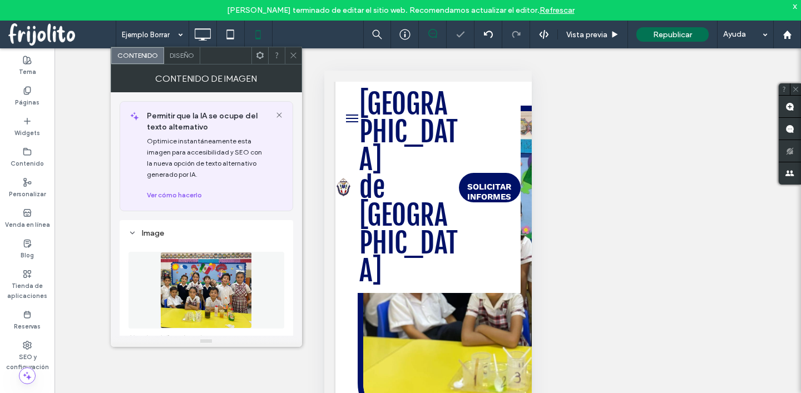
click at [187, 56] on span "Diseño" at bounding box center [182, 55] width 24 height 8
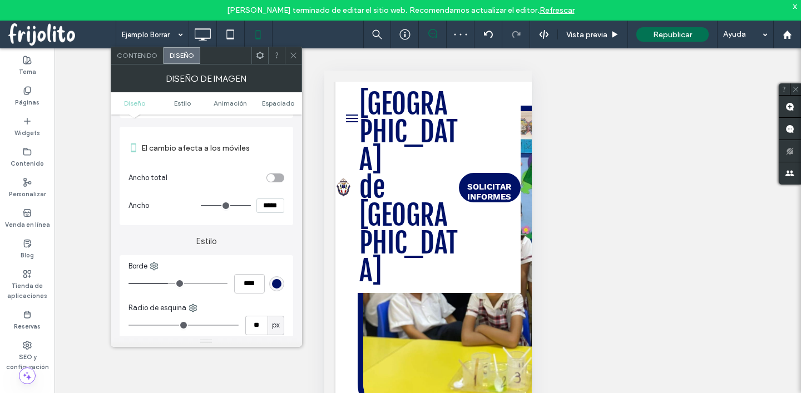
scroll to position [123, 0]
drag, startPoint x: 141, startPoint y: 144, endPoint x: 251, endPoint y: 164, distance: 111.9
click at [251, 164] on div "El cambio afecta a los móviles Ancho total Ancho *****" at bounding box center [206, 175] width 156 height 87
click at [215, 169] on section "Ancho total" at bounding box center [206, 178] width 156 height 28
click at [295, 58] on icon at bounding box center [293, 55] width 8 height 8
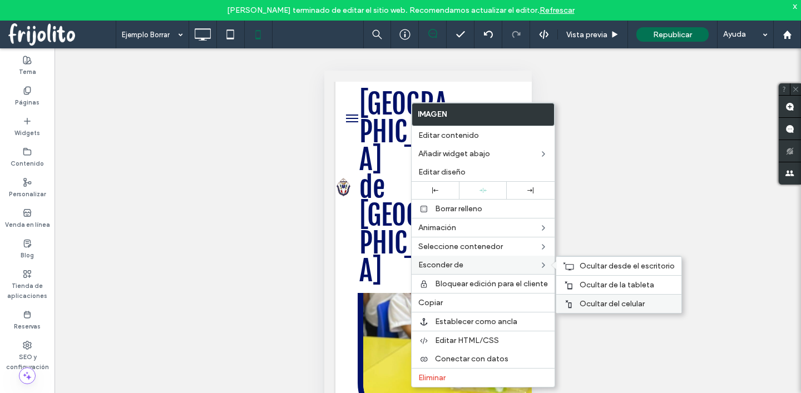
click at [581, 303] on span "Ocultar del celular" at bounding box center [612, 303] width 65 height 9
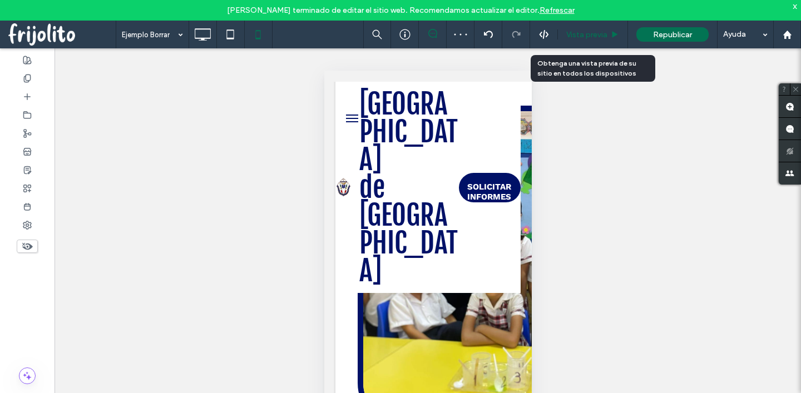
click at [590, 26] on div "Vista previa" at bounding box center [593, 35] width 70 height 28
click at [585, 41] on div "Vista previa" at bounding box center [593, 35] width 70 height 28
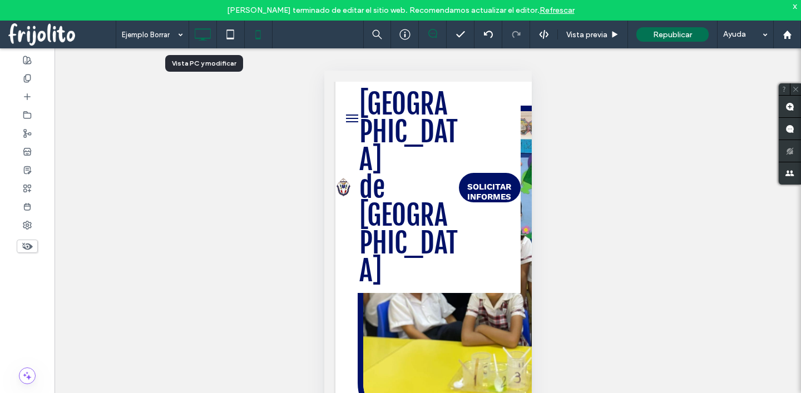
click at [202, 33] on icon at bounding box center [202, 34] width 22 height 22
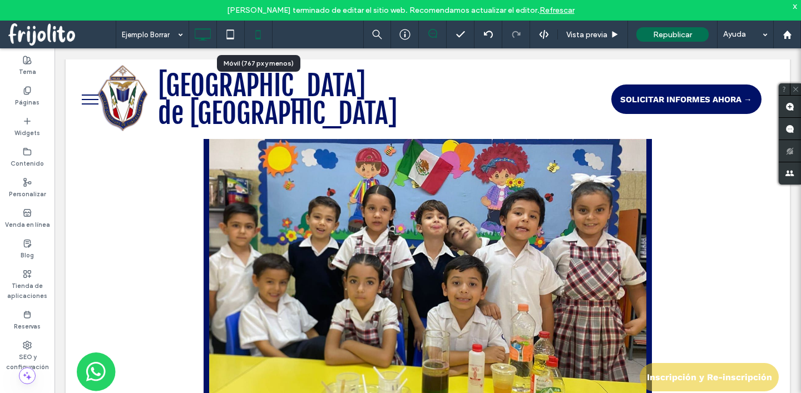
click at [255, 34] on icon at bounding box center [258, 34] width 22 height 22
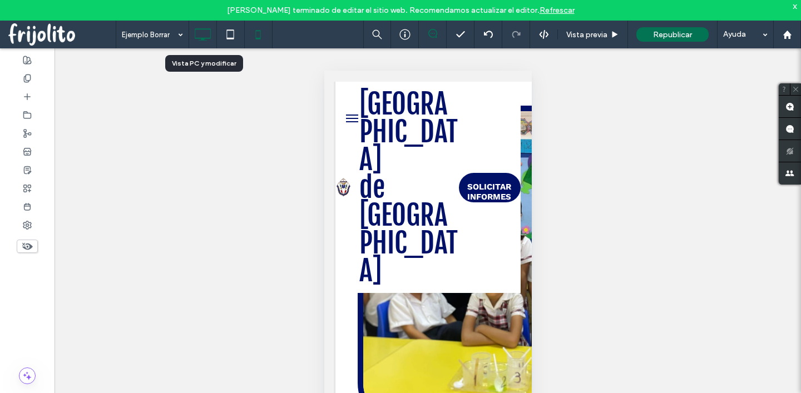
click at [202, 34] on icon at bounding box center [202, 34] width 22 height 22
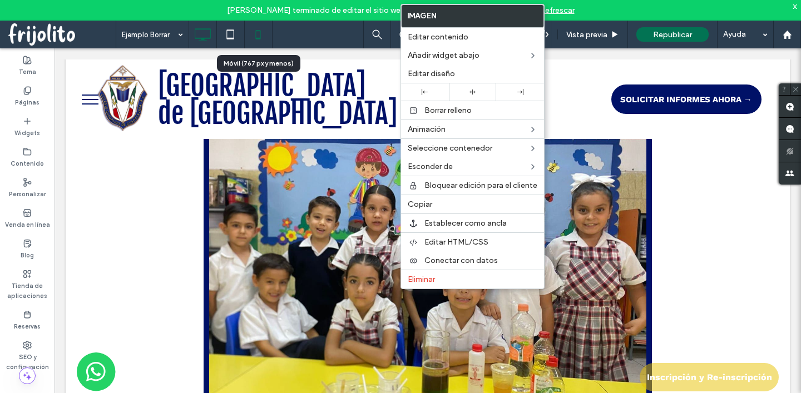
click at [254, 38] on icon at bounding box center [258, 34] width 22 height 22
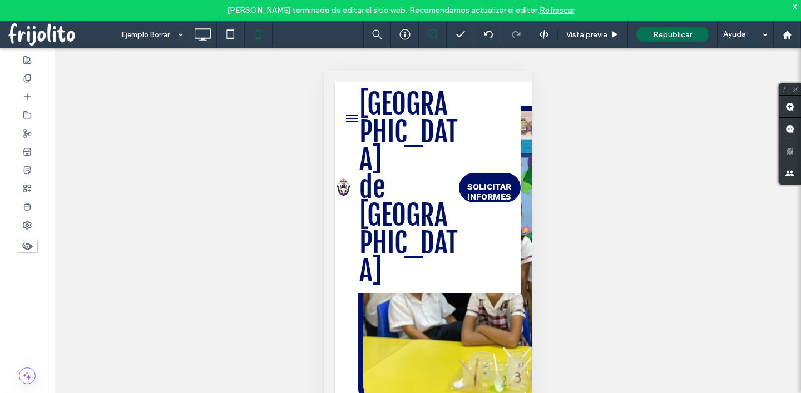
click at [27, 245] on icon at bounding box center [27, 246] width 12 height 12
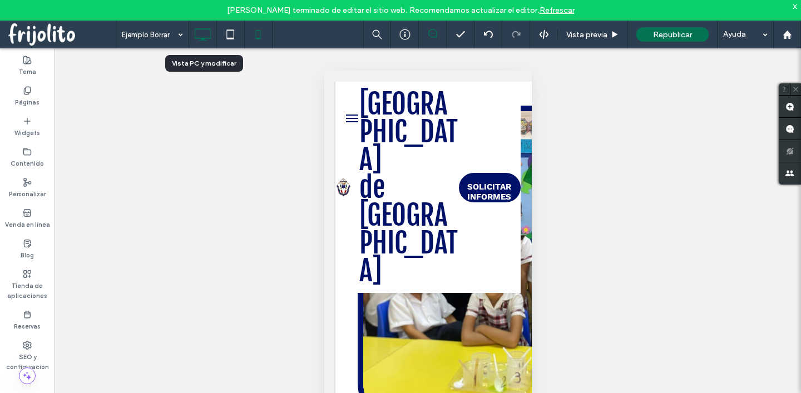
click at [212, 28] on icon at bounding box center [202, 34] width 22 height 22
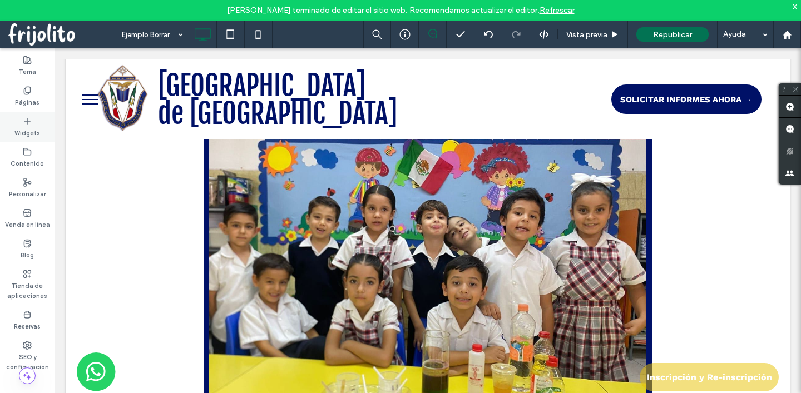
click at [28, 118] on icon at bounding box center [27, 121] width 9 height 9
click at [28, 92] on use at bounding box center [27, 90] width 6 height 7
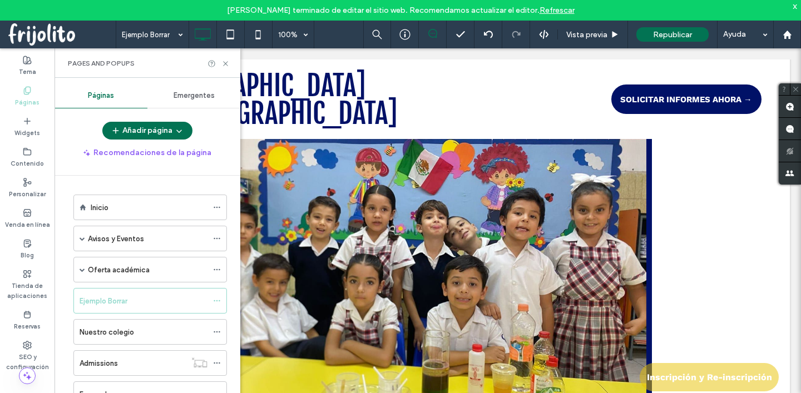
click at [28, 92] on use at bounding box center [27, 90] width 6 height 7
click at [24, 89] on use at bounding box center [27, 90] width 6 height 7
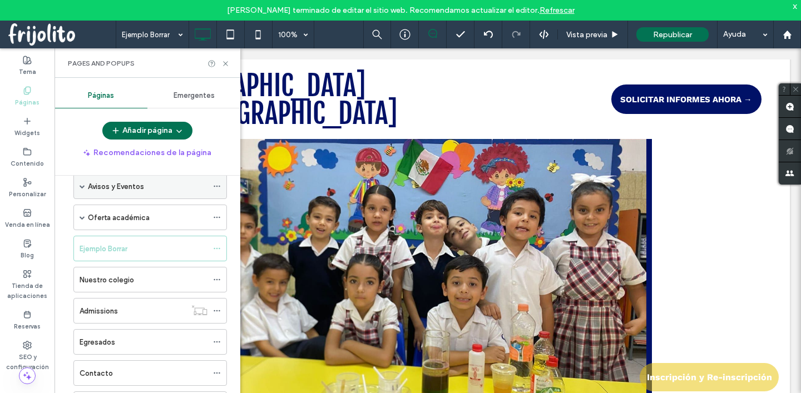
scroll to position [53, 0]
click at [219, 248] on use at bounding box center [217, 249] width 6 height 2
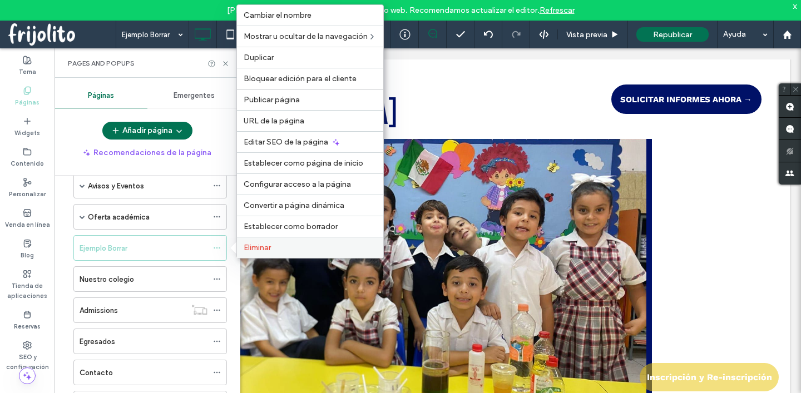
click at [271, 251] on span "Eliminar" at bounding box center [257, 247] width 27 height 9
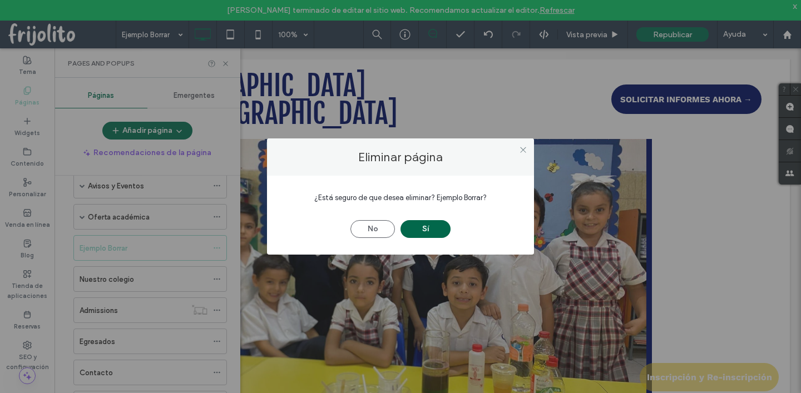
click at [424, 229] on button "Sí" at bounding box center [425, 229] width 50 height 18
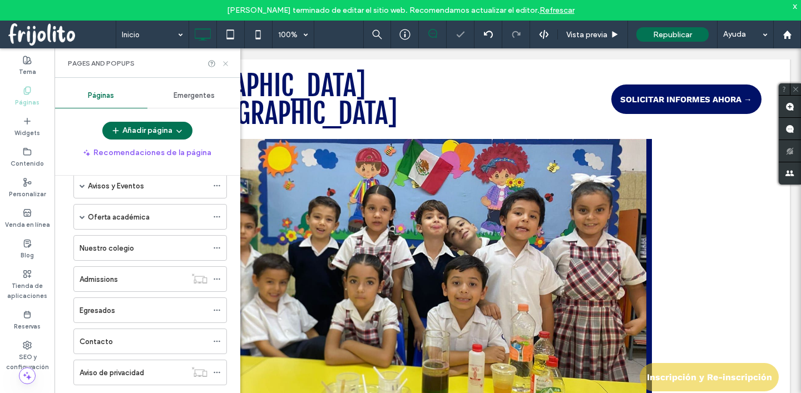
click at [225, 64] on icon at bounding box center [225, 64] width 8 height 8
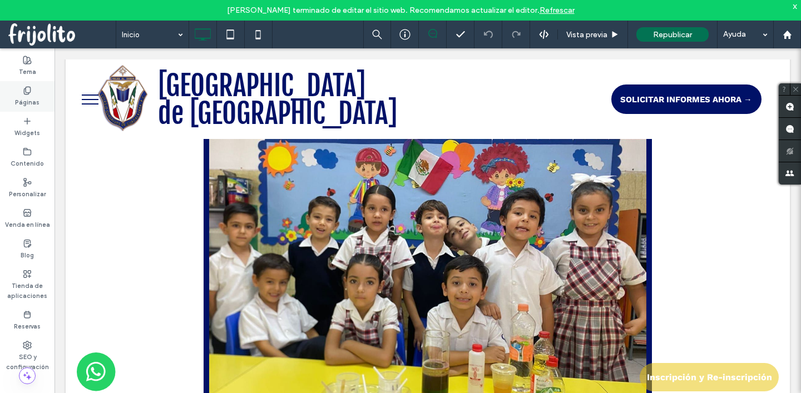
click at [27, 90] on icon at bounding box center [27, 90] width 9 height 9
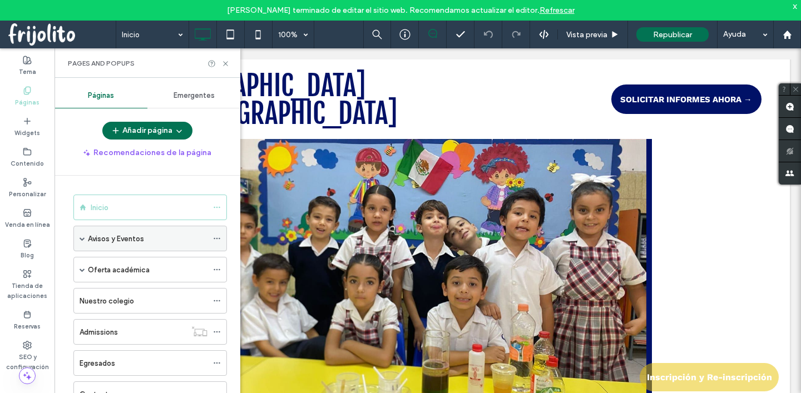
scroll to position [58, 0]
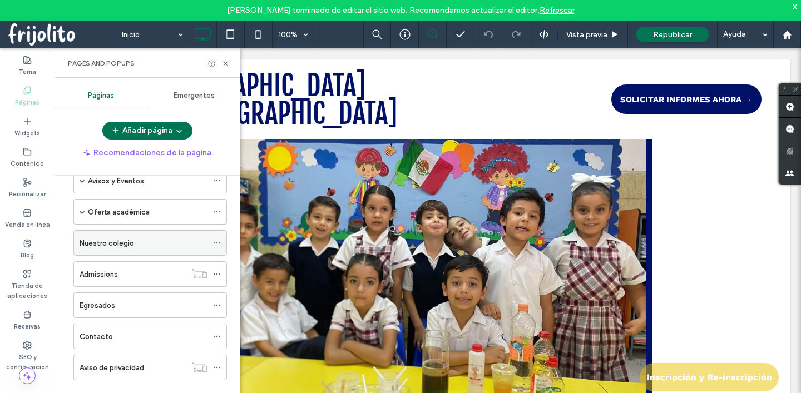
click at [216, 241] on icon at bounding box center [217, 243] width 8 height 8
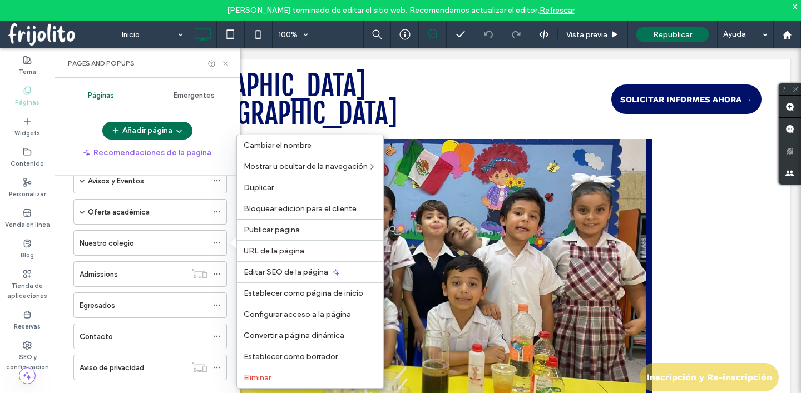
click at [225, 61] on icon at bounding box center [225, 64] width 8 height 8
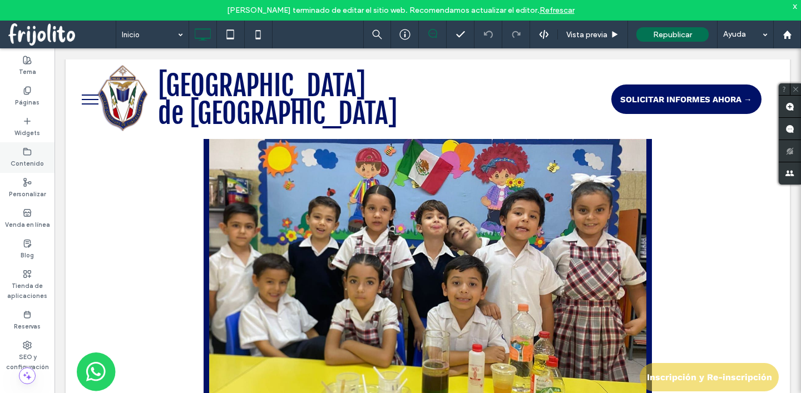
click at [28, 153] on icon at bounding box center [27, 151] width 9 height 9
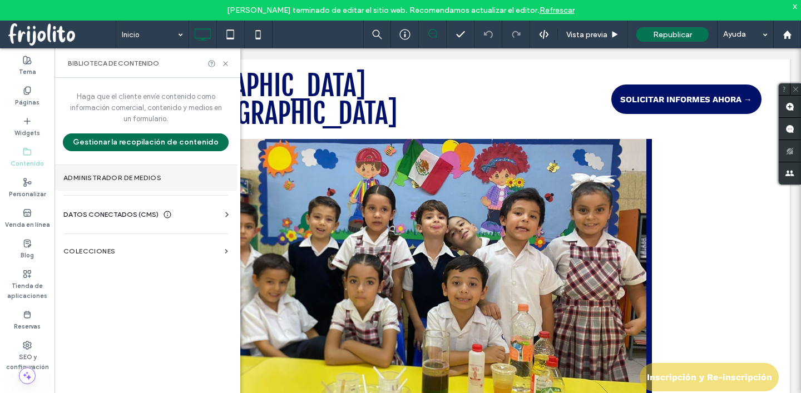
click at [86, 179] on label "Administrador de medios" at bounding box center [145, 178] width 165 height 8
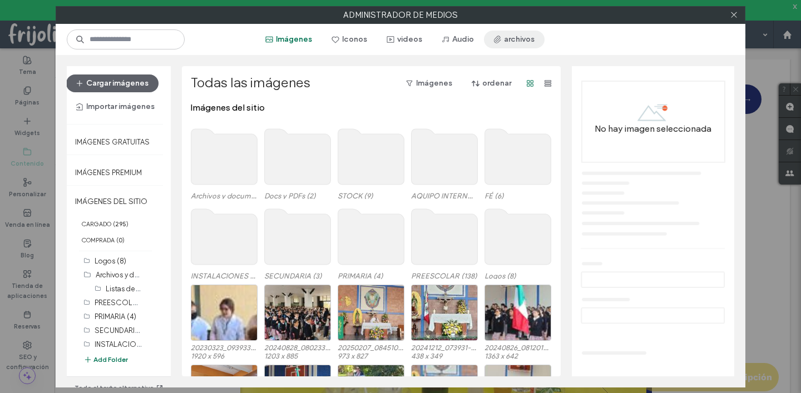
click at [512, 36] on button "archivos" at bounding box center [514, 40] width 61 height 18
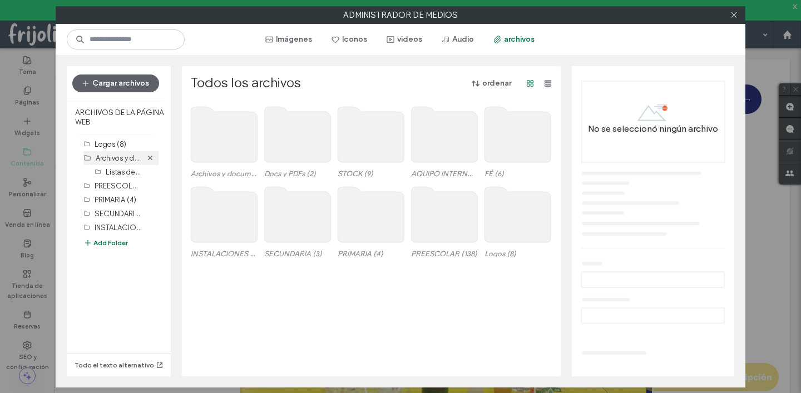
click at [112, 154] on label "Archivos y documentos (15)" at bounding box center [141, 157] width 90 height 11
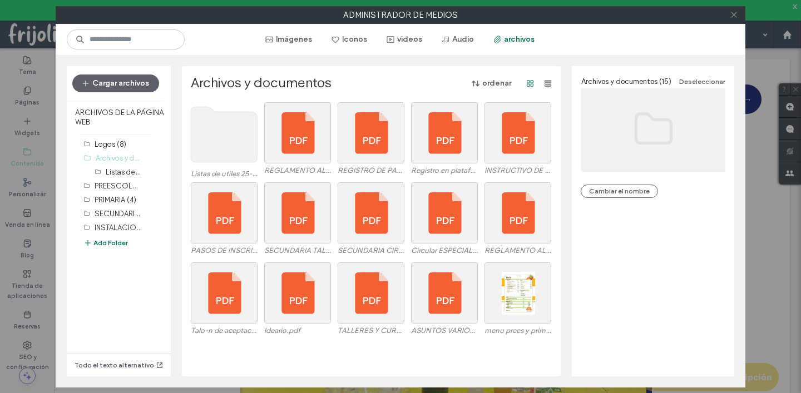
click at [730, 14] on icon at bounding box center [734, 15] width 8 height 8
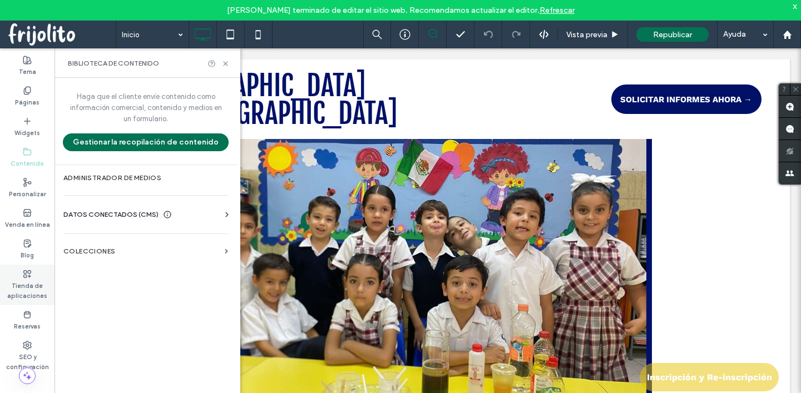
click at [24, 275] on use at bounding box center [27, 273] width 7 height 7
click at [23, 328] on label "Reservas" at bounding box center [27, 325] width 27 height 12
click at [19, 340] on div "SEO y configuración" at bounding box center [27, 356] width 55 height 41
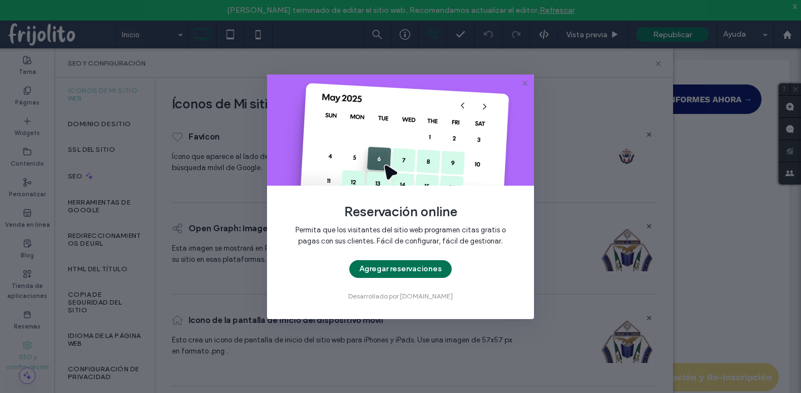
click at [523, 82] on icon at bounding box center [525, 83] width 9 height 9
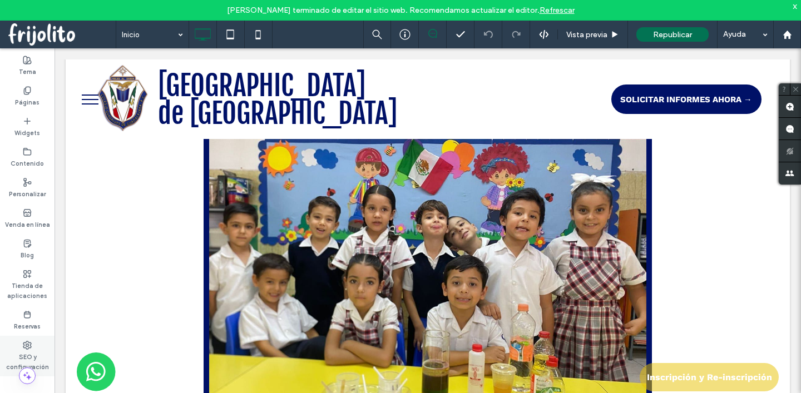
click at [28, 340] on div "SEO y configuración" at bounding box center [27, 356] width 55 height 41
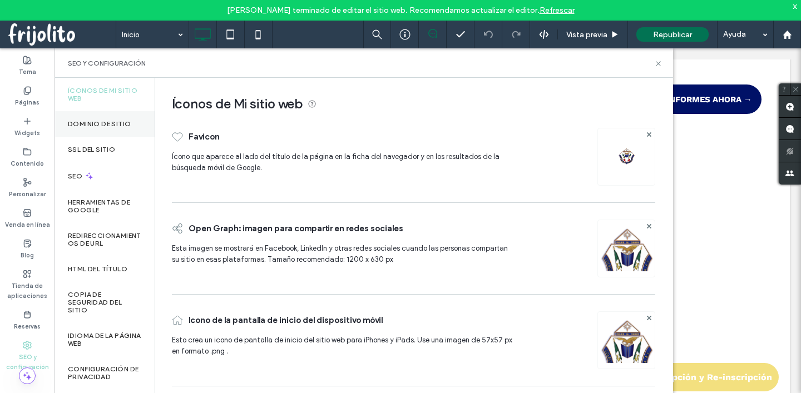
click at [105, 126] on label "Dominio de sitio" at bounding box center [99, 124] width 63 height 8
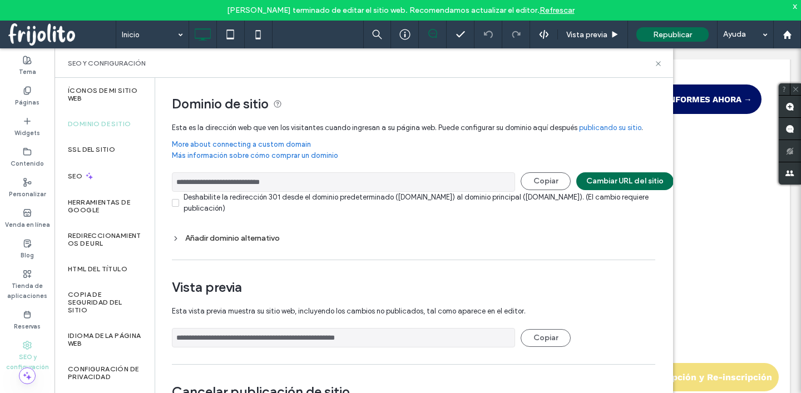
scroll to position [43, 0]
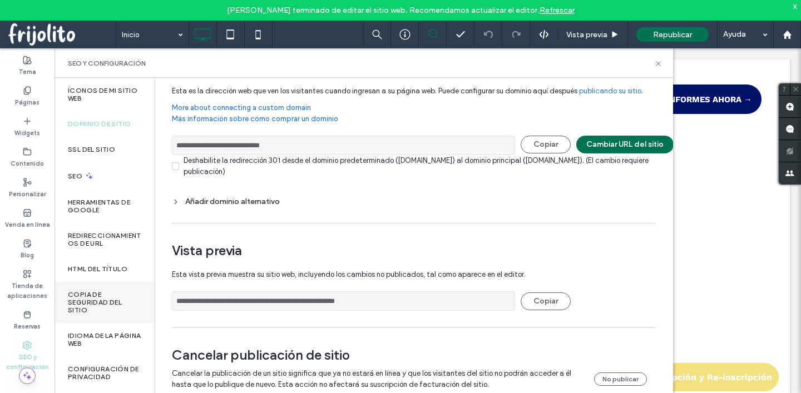
click at [83, 304] on label "Copia de seguridad del sitio" at bounding box center [104, 302] width 73 height 23
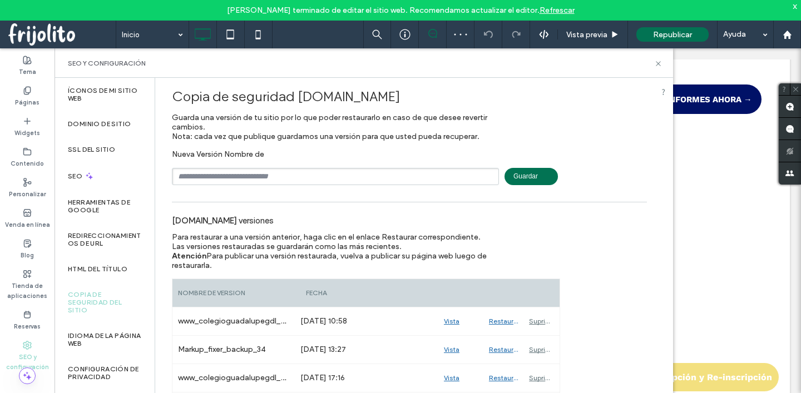
scroll to position [9, 0]
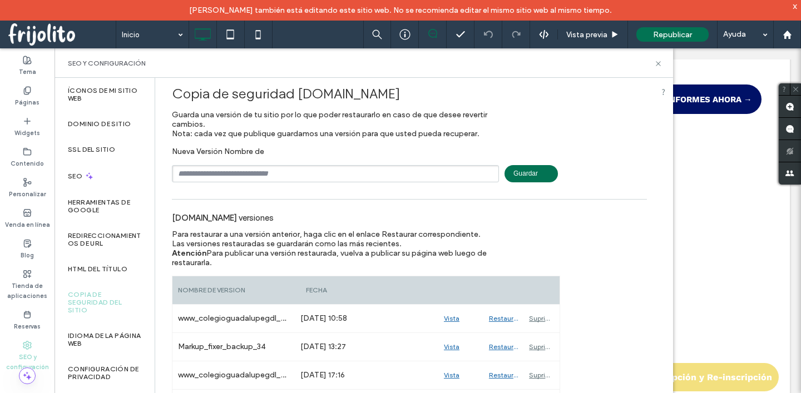
click at [309, 170] on input "text" at bounding box center [335, 173] width 327 height 17
type input "*"
click at [303, 167] on input "text" at bounding box center [335, 173] width 327 height 17
type input "**********"
click at [536, 170] on span "Guardar" at bounding box center [530, 173] width 53 height 17
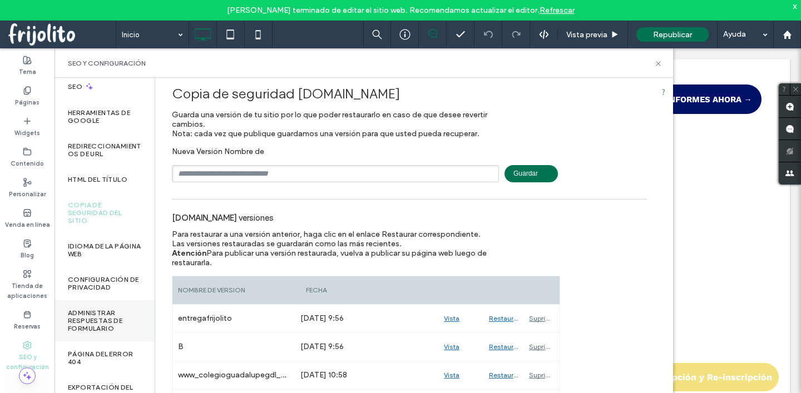
scroll to position [125, 0]
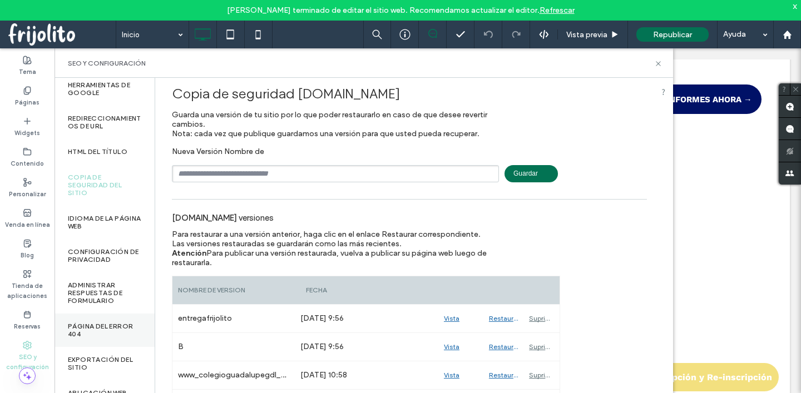
click at [106, 323] on label "Página del error 404" at bounding box center [104, 331] width 73 height 16
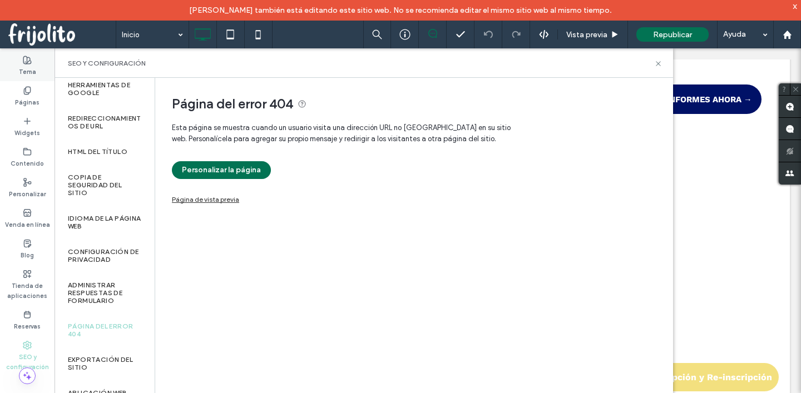
click at [21, 65] on label "Tema" at bounding box center [27, 71] width 17 height 12
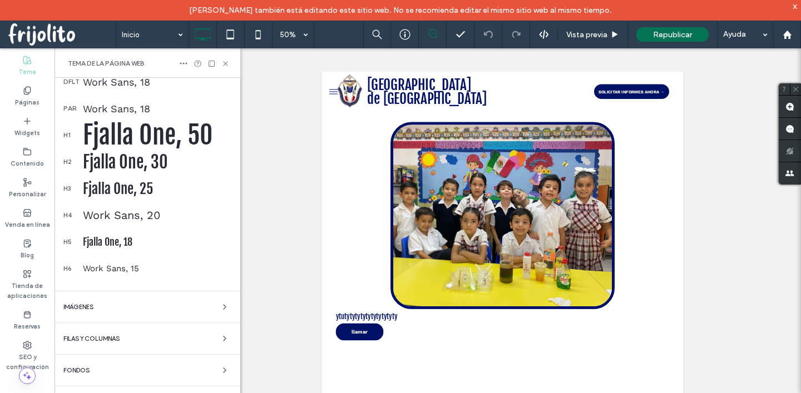
scroll to position [212, 0]
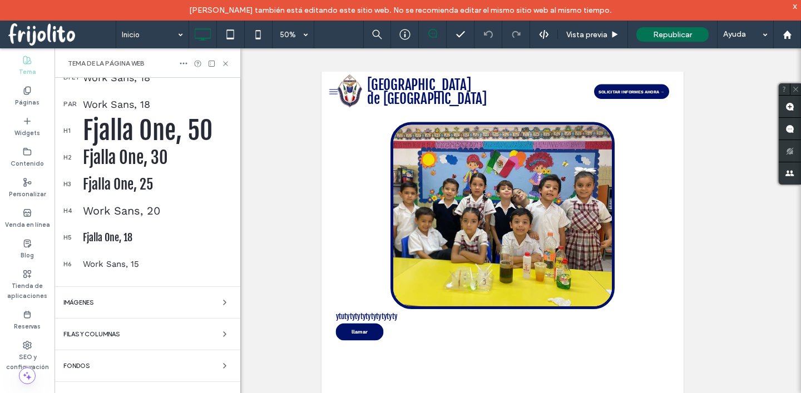
click at [142, 305] on div "Imágenes" at bounding box center [147, 302] width 168 height 13
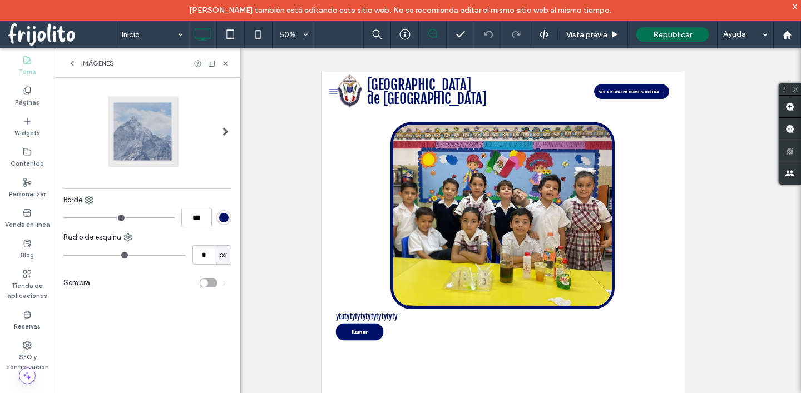
scroll to position [0, 0]
click at [72, 64] on icon at bounding box center [72, 63] width 9 height 9
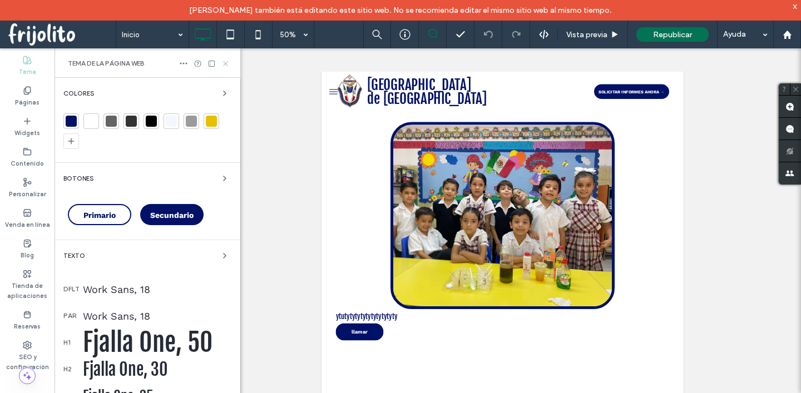
click at [227, 62] on icon at bounding box center [225, 64] width 8 height 8
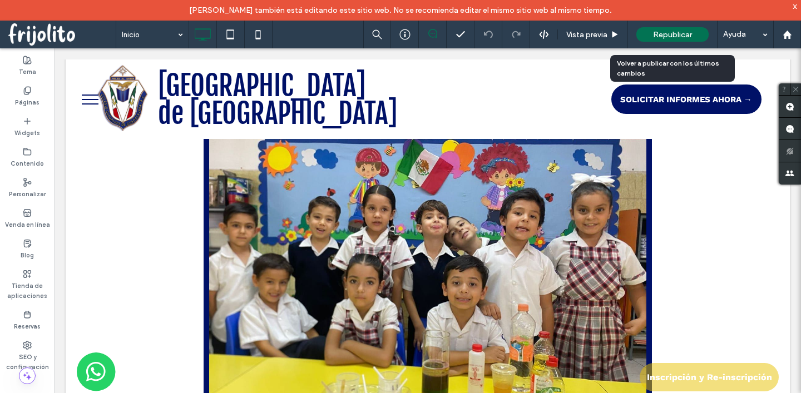
click at [675, 36] on span "Republicar" at bounding box center [672, 34] width 39 height 9
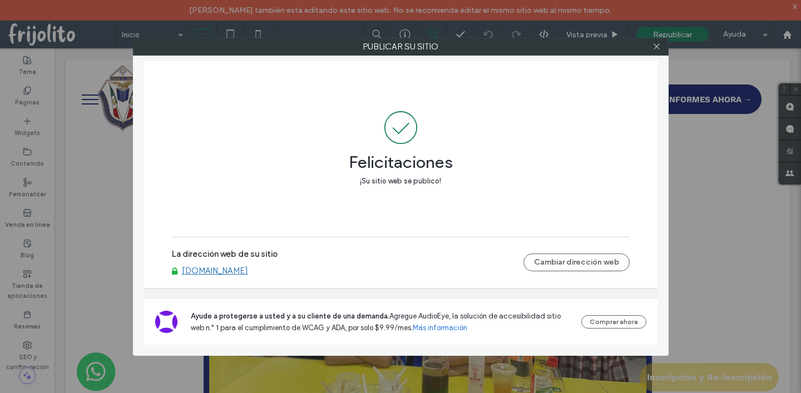
click at [248, 268] on link "[DOMAIN_NAME]" at bounding box center [215, 271] width 66 height 10
click at [658, 48] on use at bounding box center [657, 47] width 6 height 6
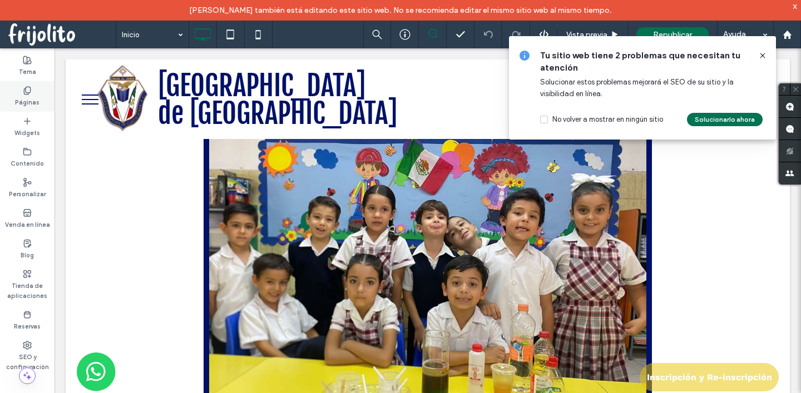
click at [26, 94] on use at bounding box center [27, 90] width 6 height 7
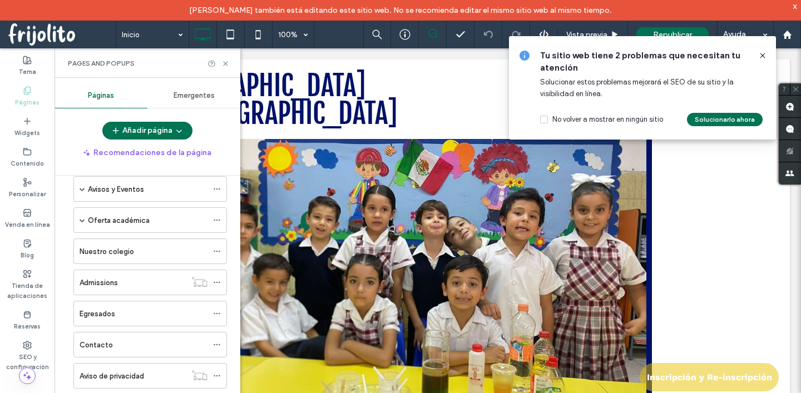
scroll to position [58, 0]
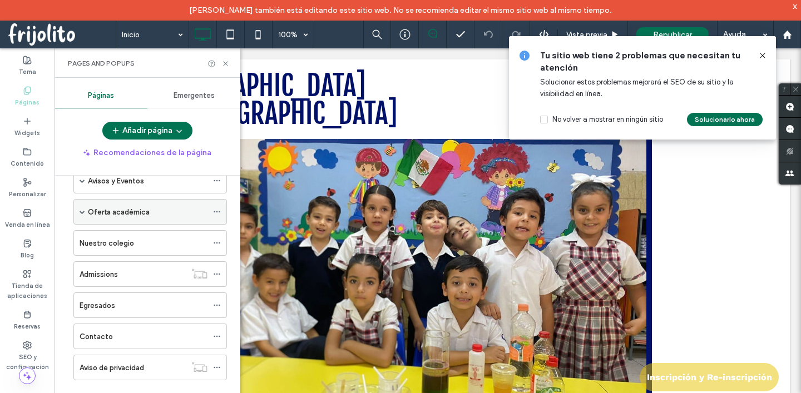
click at [82, 212] on span at bounding box center [83, 212] width 6 height 6
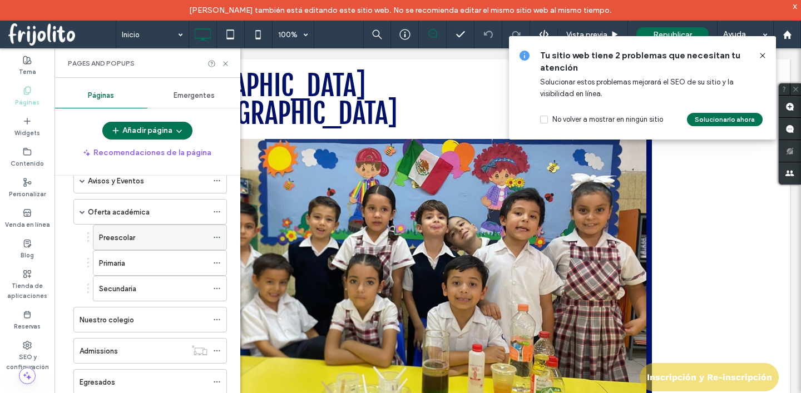
click at [123, 239] on label "Preescolar" at bounding box center [117, 237] width 36 height 19
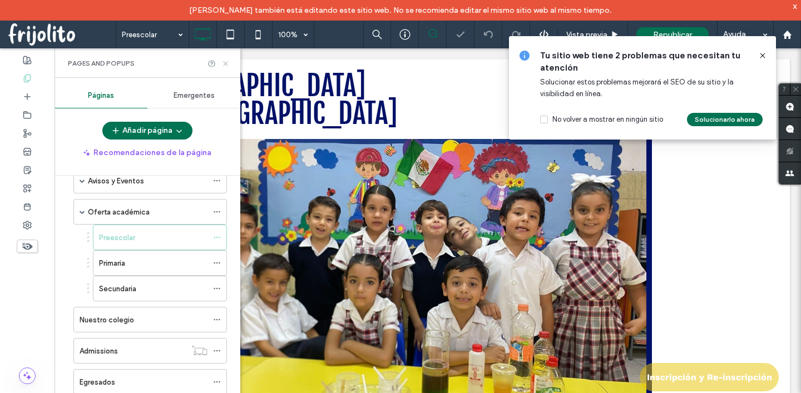
click at [224, 63] on icon at bounding box center [225, 64] width 8 height 8
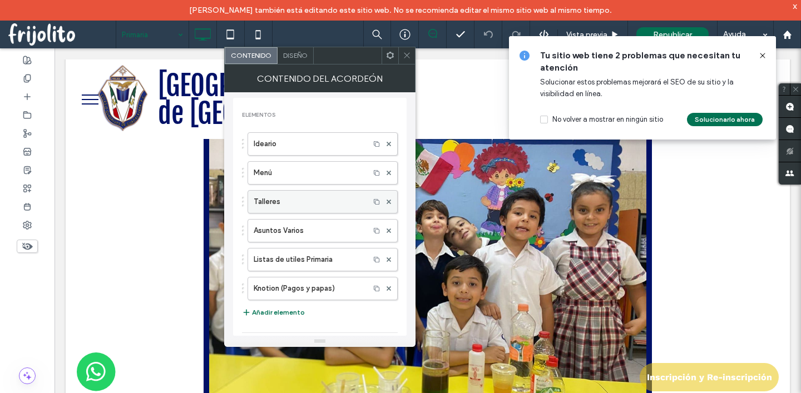
click at [294, 202] on label "Talleres" at bounding box center [309, 202] width 110 height 22
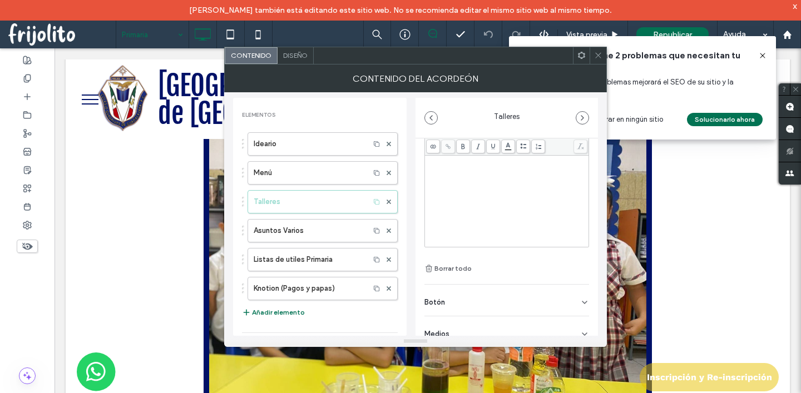
scroll to position [78, 0]
click at [481, 291] on div "Botón" at bounding box center [506, 288] width 165 height 31
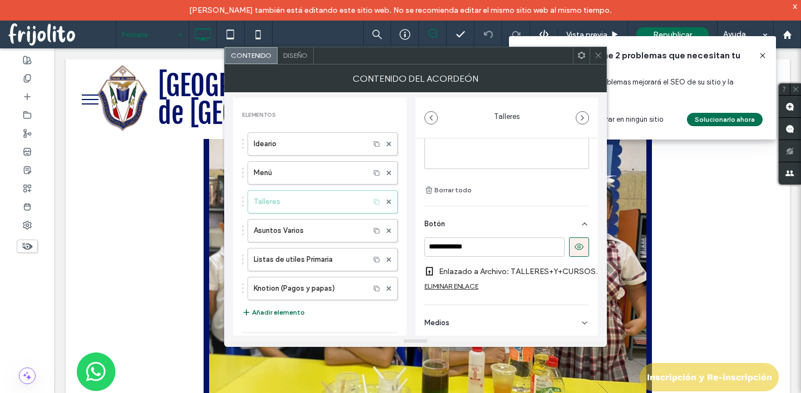
scroll to position [154, 0]
click at [597, 55] on icon at bounding box center [598, 55] width 8 height 8
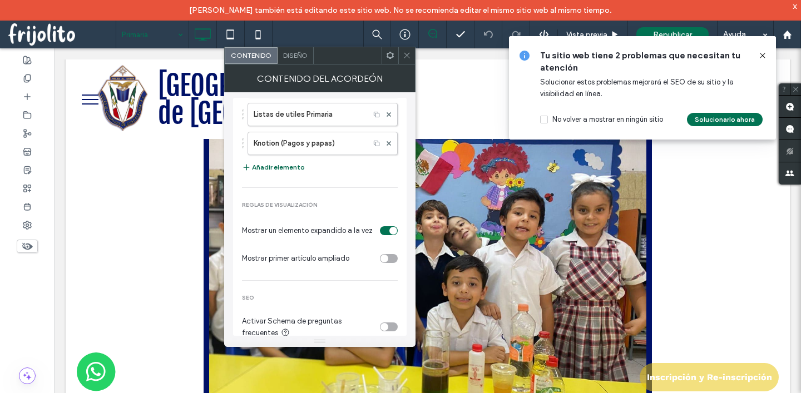
scroll to position [143, 0]
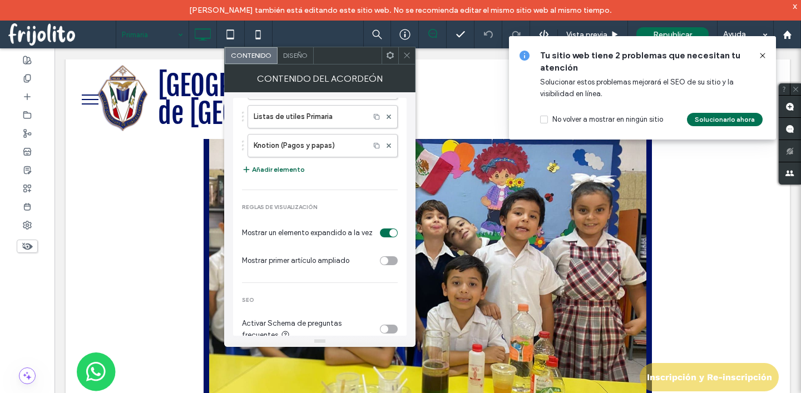
click at [271, 171] on button "Añadir elemento" at bounding box center [273, 169] width 63 height 13
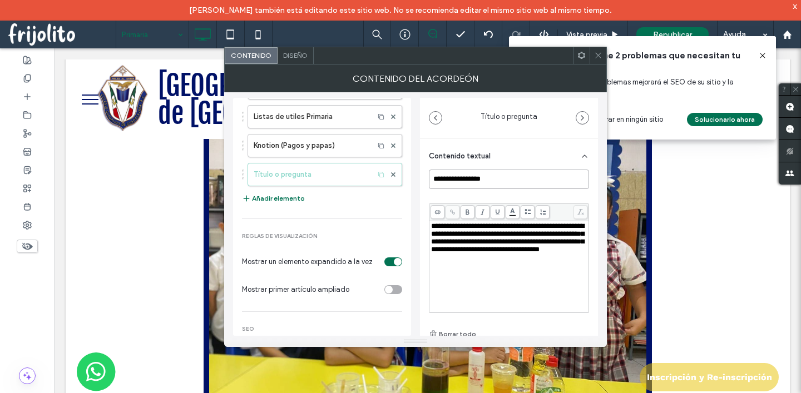
click at [474, 172] on input "**********" at bounding box center [509, 179] width 160 height 19
type input "*********"
click at [417, 217] on div "**********" at bounding box center [415, 214] width 365 height 244
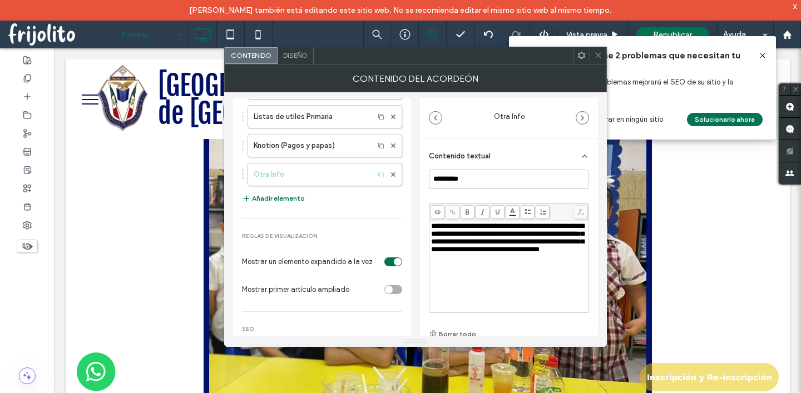
click at [437, 47] on div at bounding box center [443, 55] width 259 height 17
click at [391, 174] on use at bounding box center [393, 174] width 4 height 4
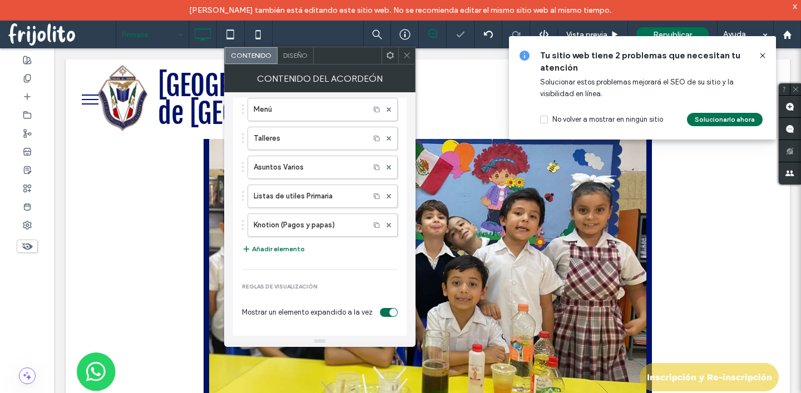
scroll to position [63, 0]
click at [404, 57] on icon at bounding box center [407, 55] width 8 height 8
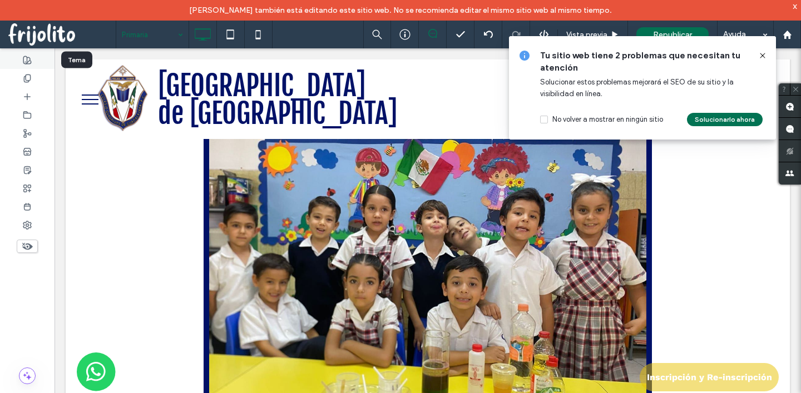
click at [27, 60] on use at bounding box center [27, 60] width 8 height 8
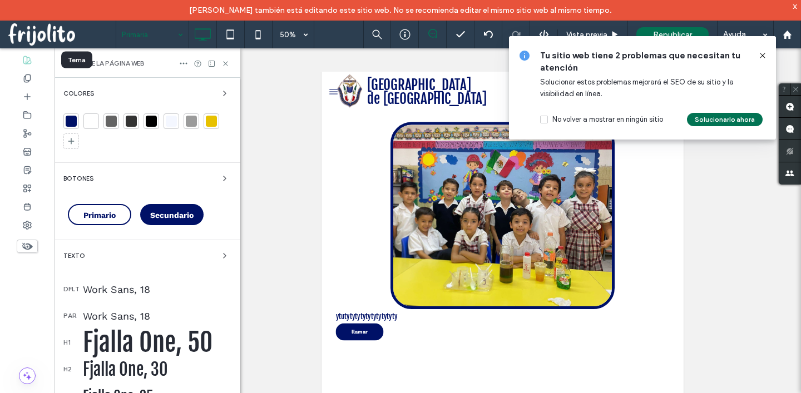
click at [761, 56] on icon at bounding box center [762, 55] width 9 height 9
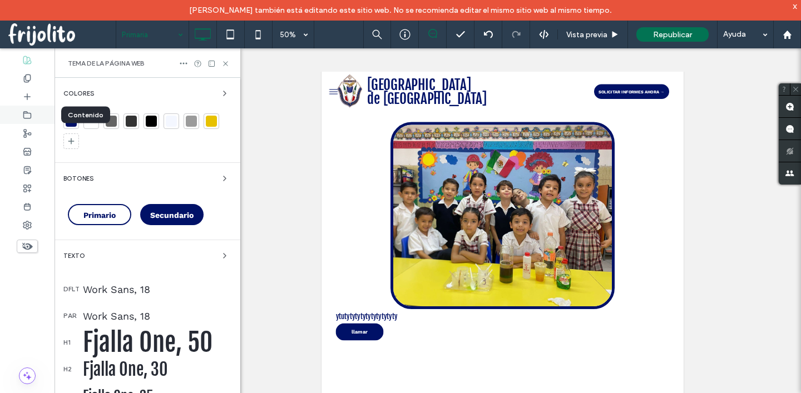
click at [24, 118] on use at bounding box center [27, 114] width 7 height 7
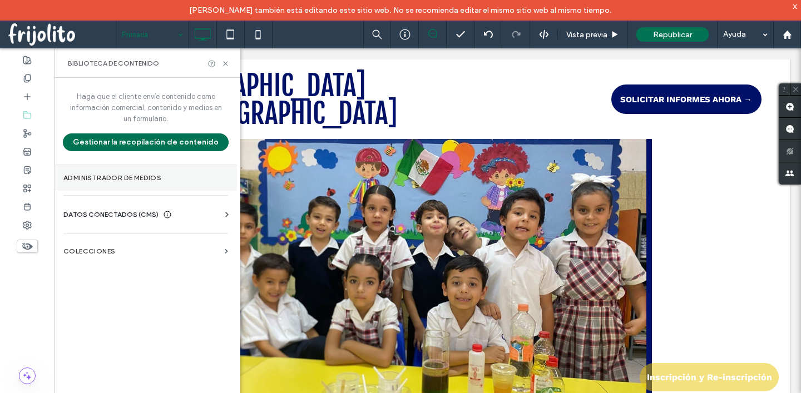
click at [109, 181] on label "Administrador de medios" at bounding box center [145, 178] width 165 height 8
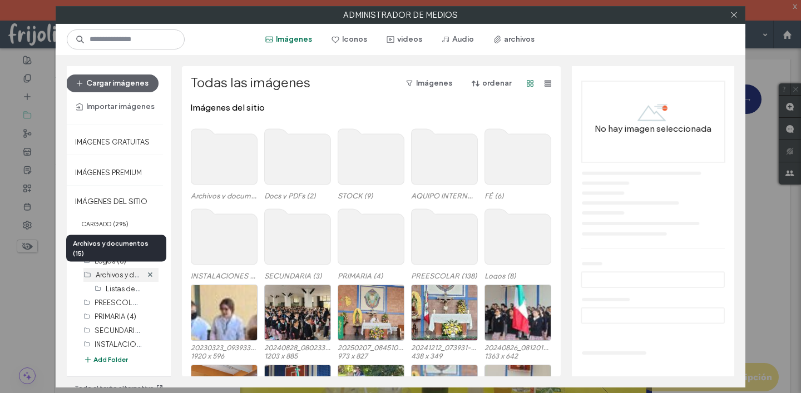
click at [116, 277] on label "Archivos y documentos (15)" at bounding box center [141, 274] width 90 height 11
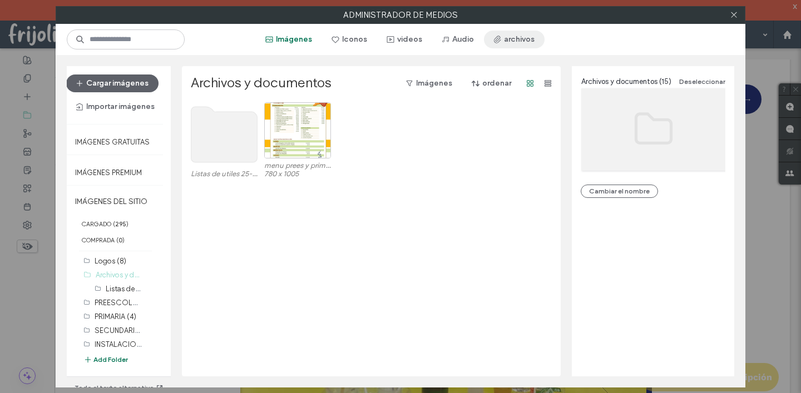
click at [508, 39] on button "archivos" at bounding box center [514, 40] width 61 height 18
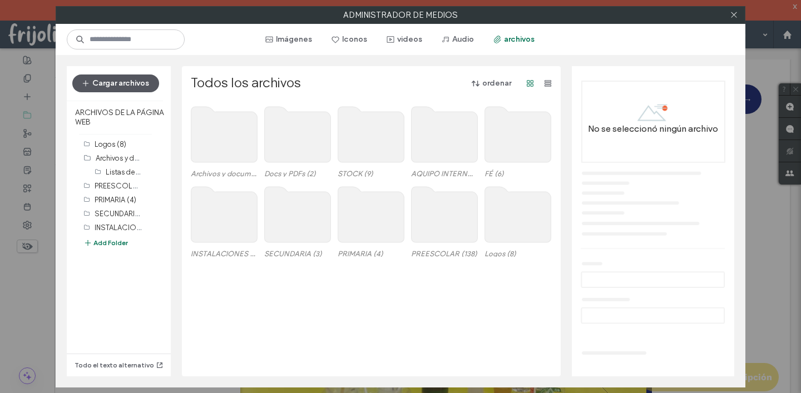
click at [128, 83] on button "Cargar archivos" at bounding box center [115, 84] width 87 height 18
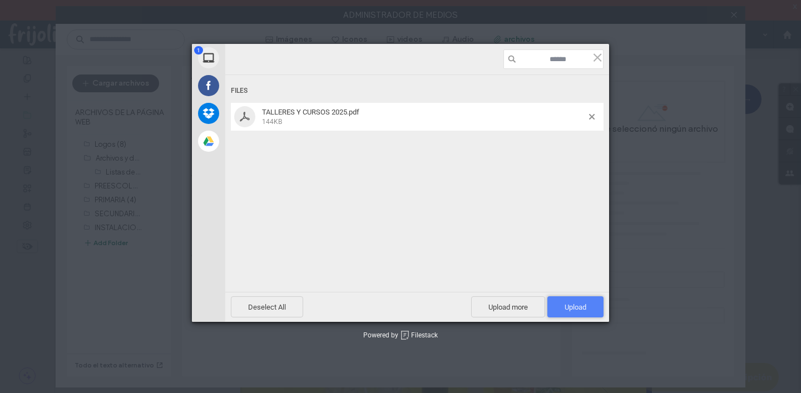
click at [575, 302] on span "Upload 1" at bounding box center [575, 306] width 56 height 21
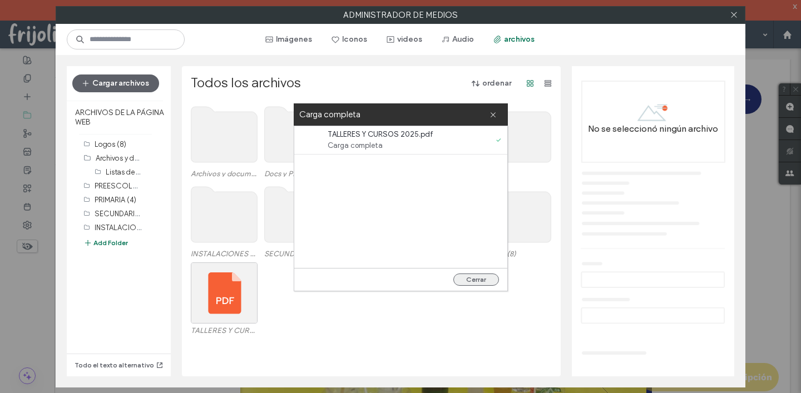
click at [477, 279] on button "Cerrar" at bounding box center [476, 280] width 46 height 12
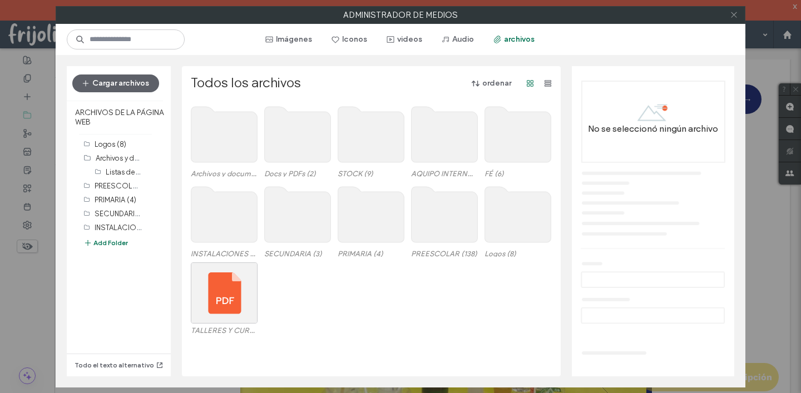
click at [735, 16] on use at bounding box center [734, 15] width 6 height 6
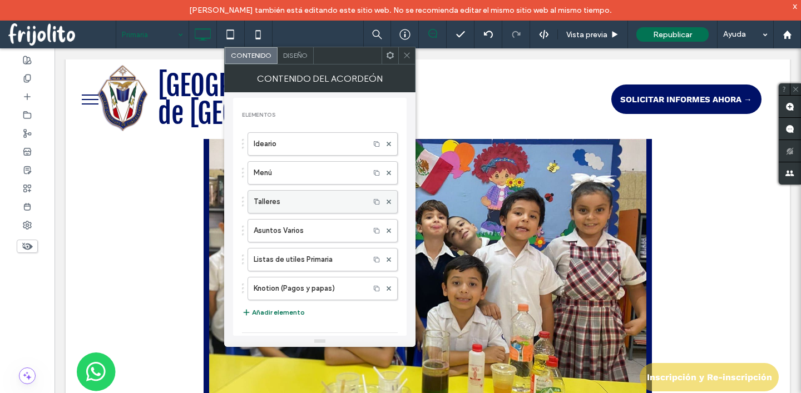
click at [306, 205] on label "Talleres" at bounding box center [309, 202] width 110 height 22
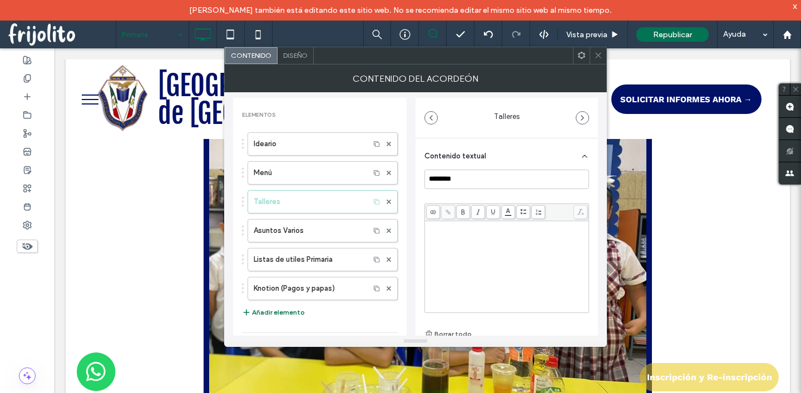
scroll to position [78, 0]
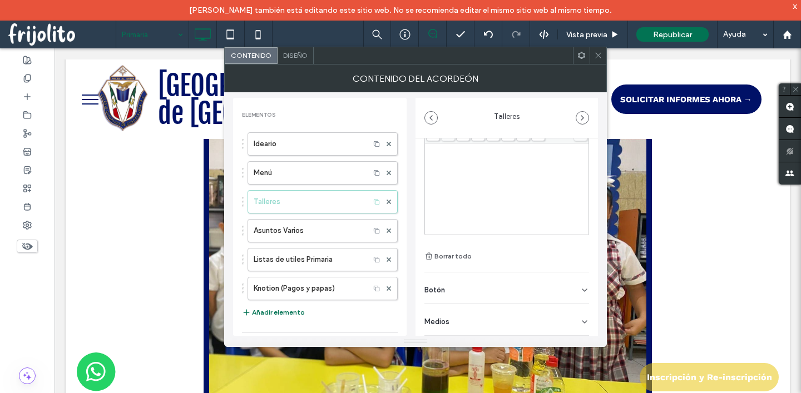
click at [484, 294] on div "Botón" at bounding box center [506, 288] width 165 height 31
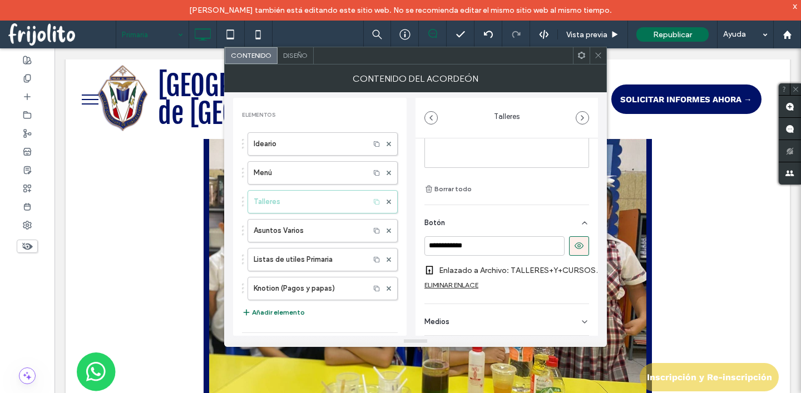
click at [446, 281] on div "ELIMINAR ENLACE" at bounding box center [451, 285] width 54 height 8
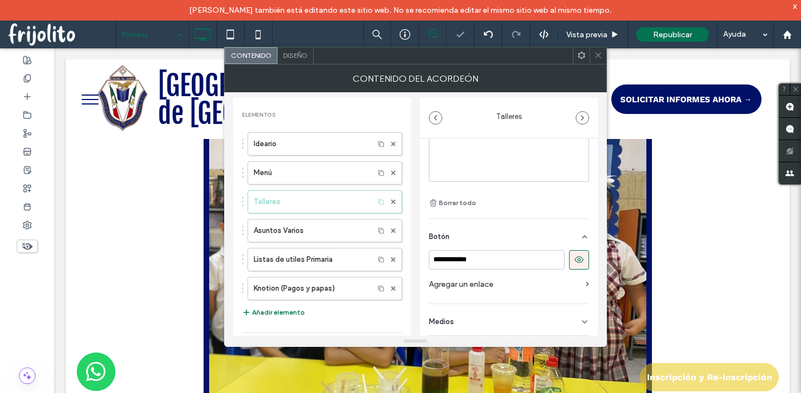
scroll to position [131, 0]
click at [511, 288] on label "Agregar un enlace" at bounding box center [505, 284] width 152 height 21
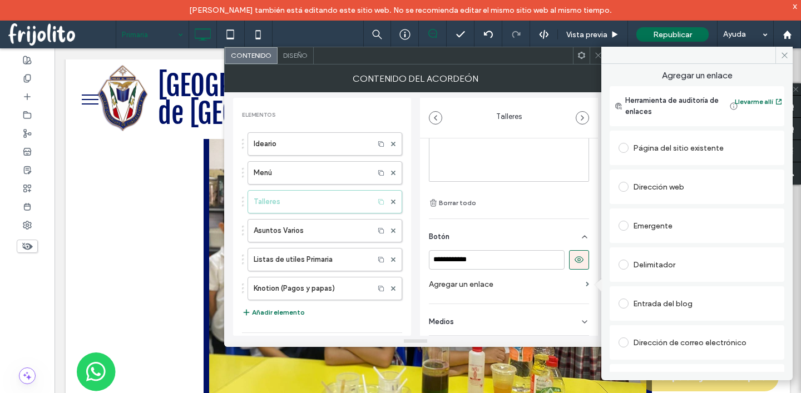
scroll to position [66, 0]
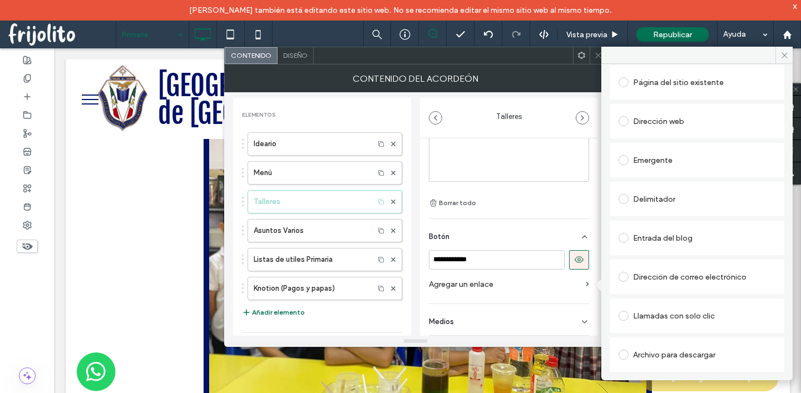
click at [632, 354] on label at bounding box center [625, 355] width 14 height 10
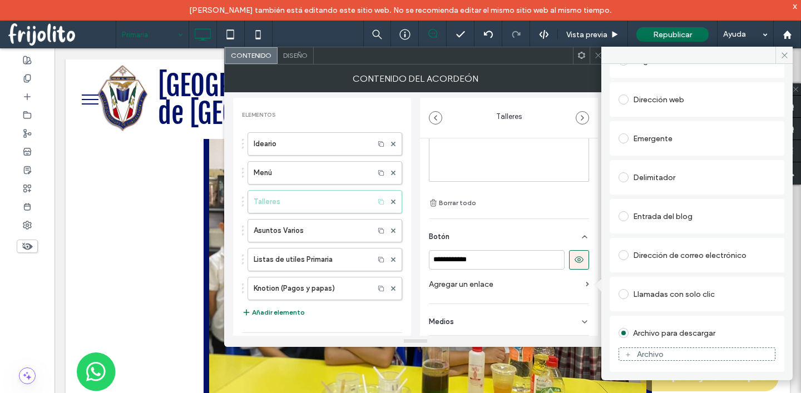
click at [640, 355] on div "Archivo" at bounding box center [650, 354] width 27 height 9
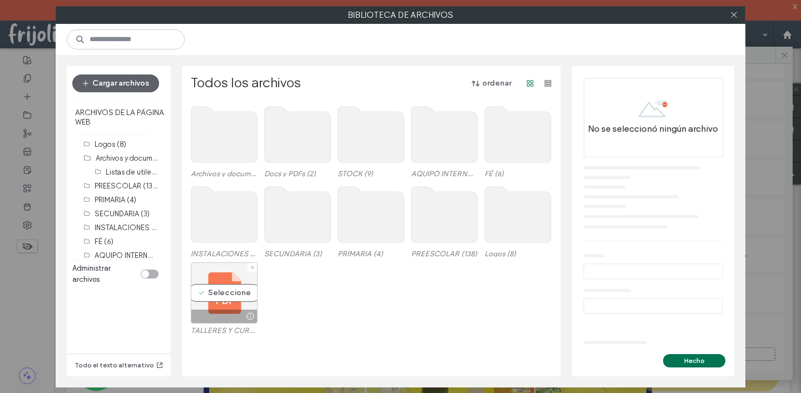
click at [222, 289] on div "Seleccione" at bounding box center [224, 293] width 67 height 61
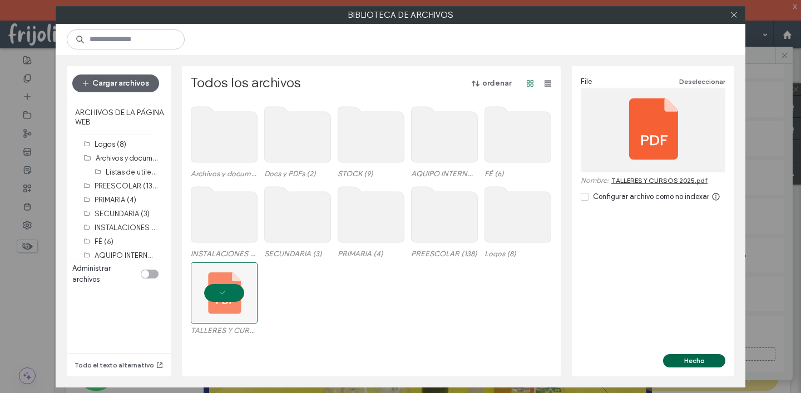
click at [682, 360] on button "Hecho" at bounding box center [694, 360] width 62 height 13
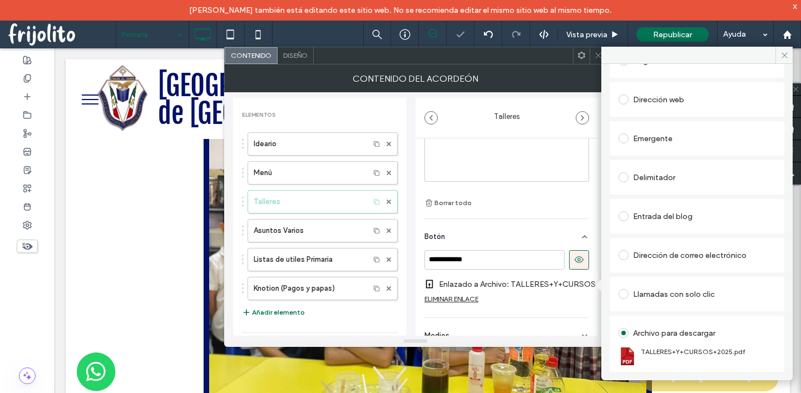
scroll to position [154, 0]
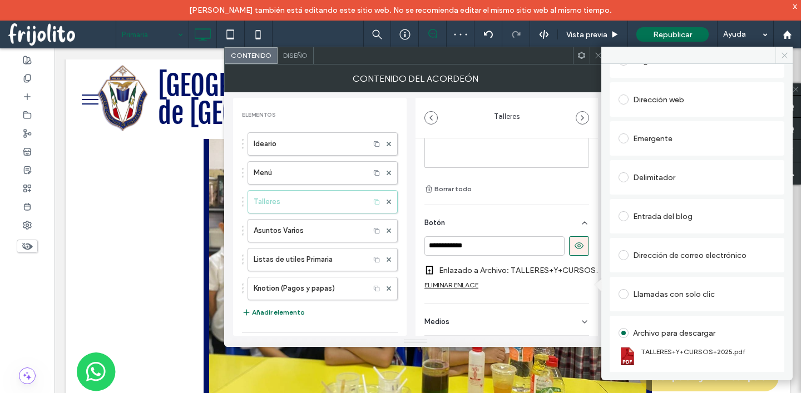
click at [784, 57] on icon at bounding box center [784, 55] width 8 height 8
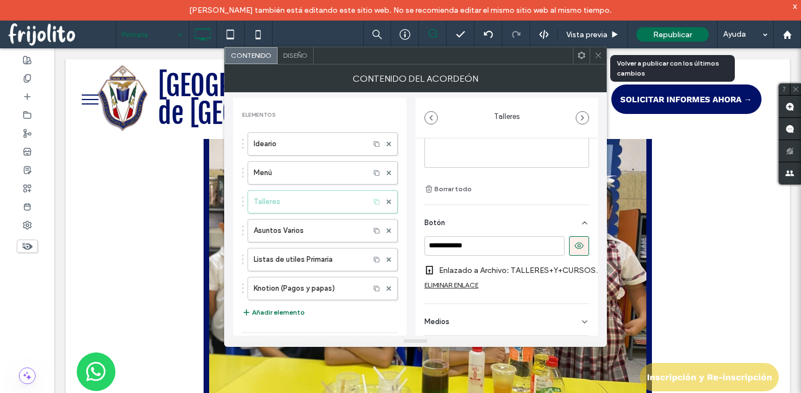
click at [670, 37] on span "Republicar" at bounding box center [672, 34] width 39 height 9
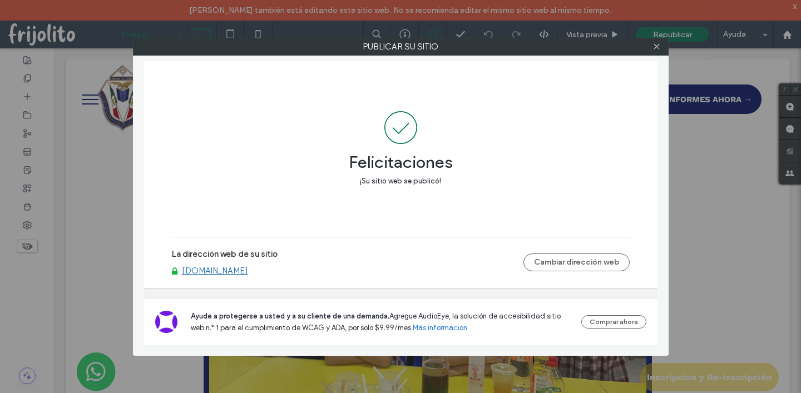
click at [234, 270] on link "[DOMAIN_NAME]" at bounding box center [215, 271] width 66 height 10
click at [660, 48] on icon at bounding box center [656, 46] width 8 height 8
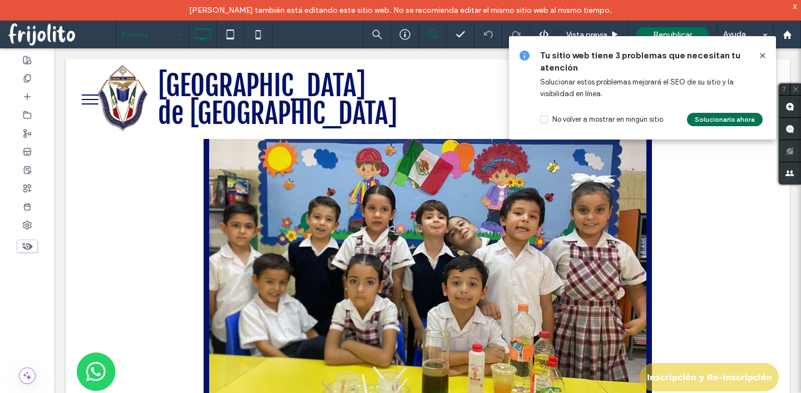
click at [762, 58] on icon at bounding box center [762, 55] width 9 height 9
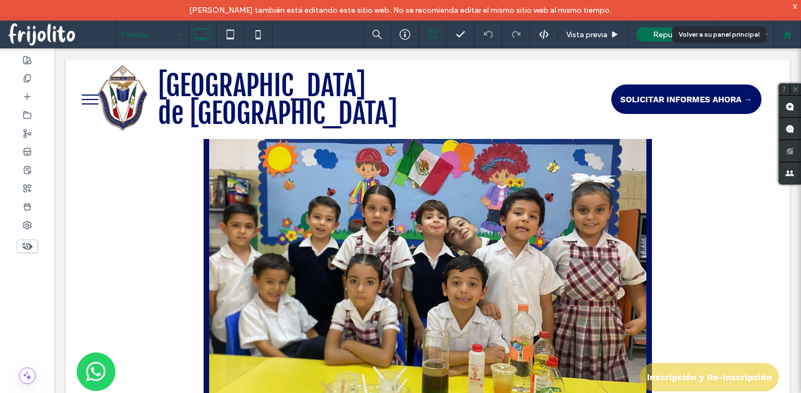
click at [789, 37] on use at bounding box center [787, 34] width 8 height 8
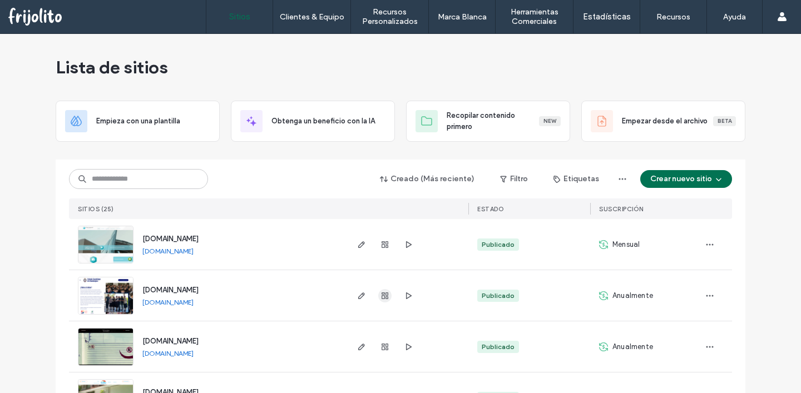
click at [380, 296] on icon "button" at bounding box center [384, 295] width 9 height 9
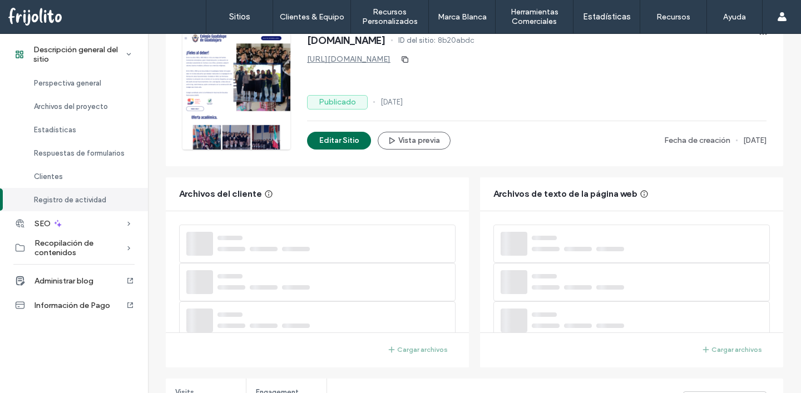
scroll to position [738, 0]
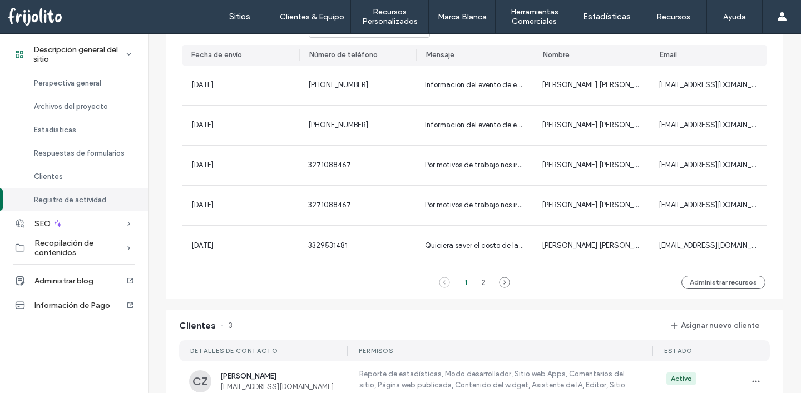
scroll to position [1011, 0]
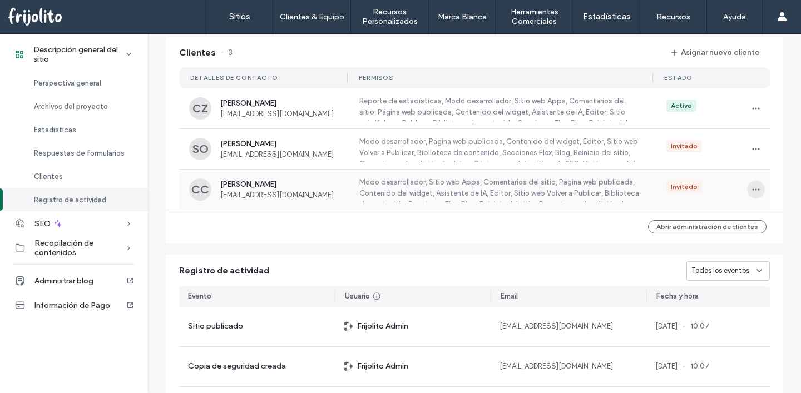
click at [751, 191] on icon "button" at bounding box center [755, 189] width 9 height 9
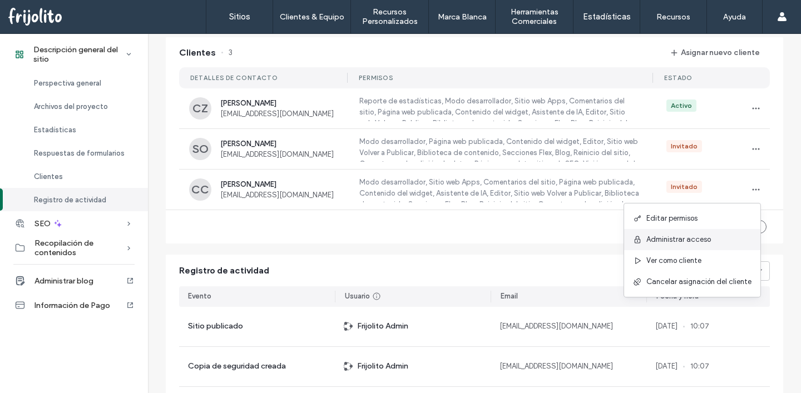
click at [675, 234] on span "Administrar acceso" at bounding box center [678, 239] width 65 height 11
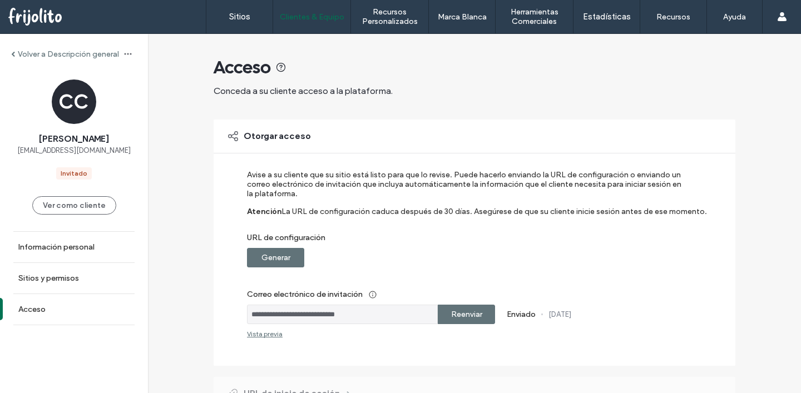
click at [465, 305] on label "Reenviar" at bounding box center [466, 314] width 31 height 21
click at [272, 258] on label "Generar" at bounding box center [275, 258] width 29 height 21
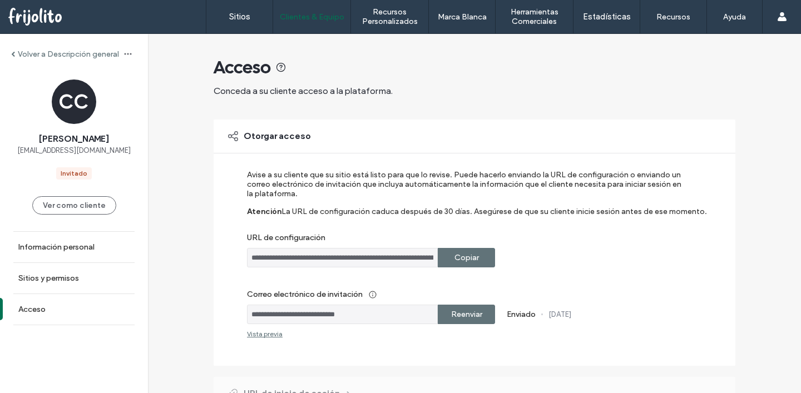
click at [465, 254] on label "Copiar" at bounding box center [466, 258] width 24 height 21
click at [370, 314] on input "**********" at bounding box center [342, 314] width 191 height 19
